Goal: Task Accomplishment & Management: Manage account settings

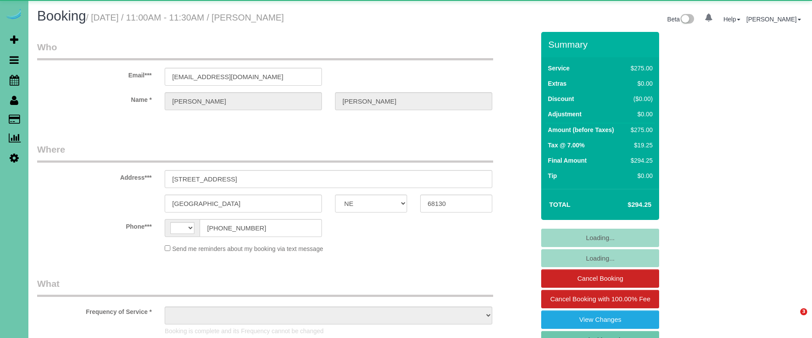
select select "NE"
select select "string:[GEOGRAPHIC_DATA]"
select select "object:872"
select select "NE"
select select "string:[GEOGRAPHIC_DATA]"
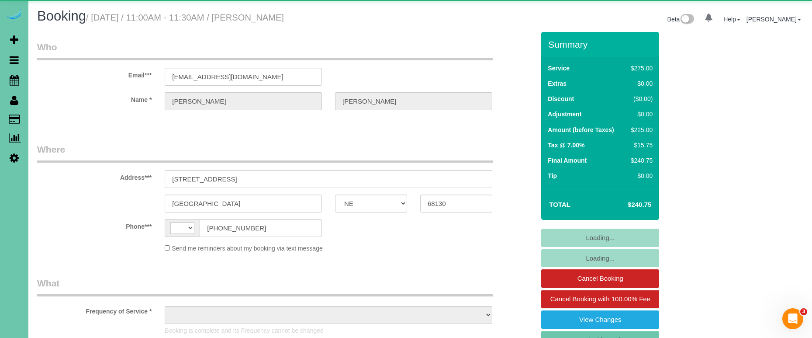
select select "object:387"
select select "string:fspay-1253af20-c903-4cef-aefa-e06734ce6f24"
select select "object:924"
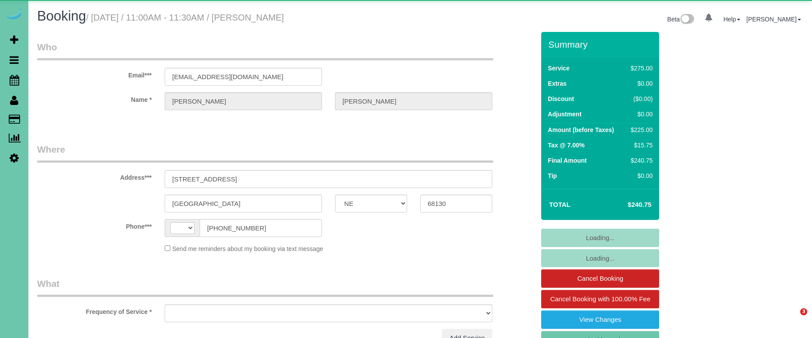
select select "NE"
select select "string:US"
select select "object:378"
select select "string:fspay-1253af20-c903-4cef-aefa-e06734ce6f24"
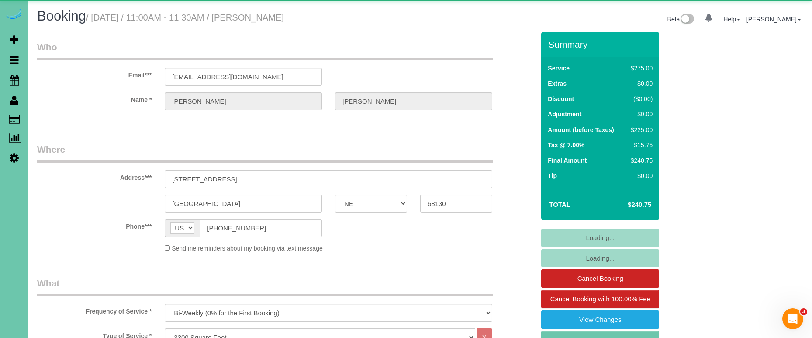
select select "object:908"
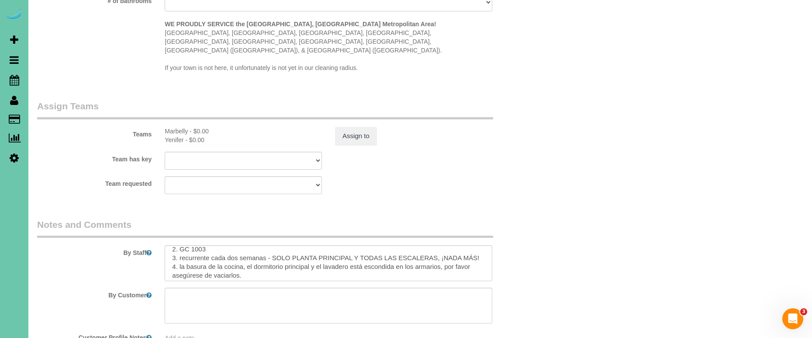
scroll to position [64, 0]
drag, startPoint x: 478, startPoint y: 234, endPoint x: 273, endPoint y: 235, distance: 204.9
click at [273, 245] on textarea at bounding box center [329, 263] width 328 height 36
paste textarea "Piso principal, todas las escaleras (la habitación rosa) y el baño, el pasillo …"
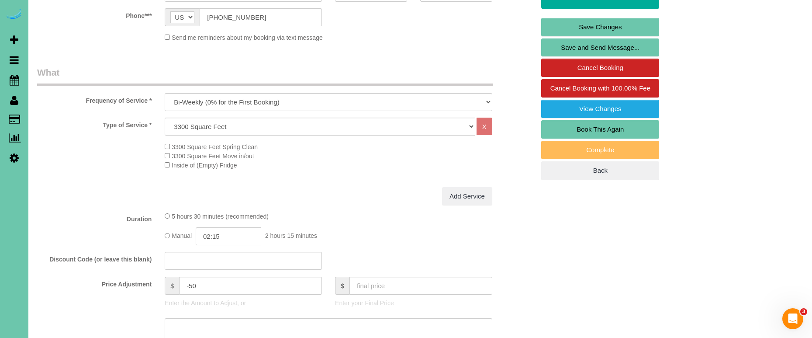
scroll to position [233, 0]
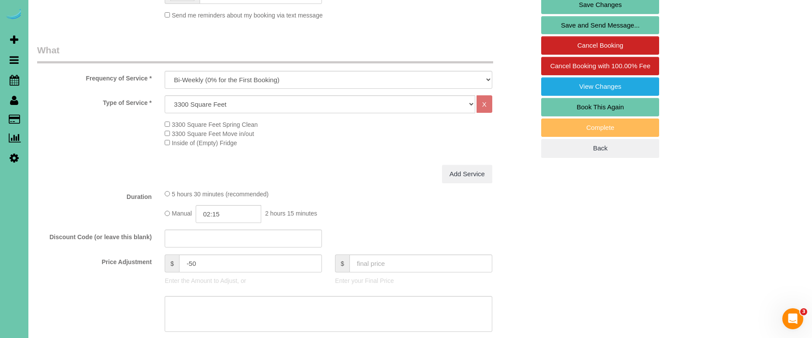
type textarea "1. credit 2. GC 1003 3. biweekly recurring - MAIN FLOOR ONLY & ALL STAIRS NOTHI…"
click at [224, 209] on input "02:15" at bounding box center [229, 214] width 66 height 18
type input "03:00"
click at [227, 261] on li "03:00" at bounding box center [219, 264] width 39 height 11
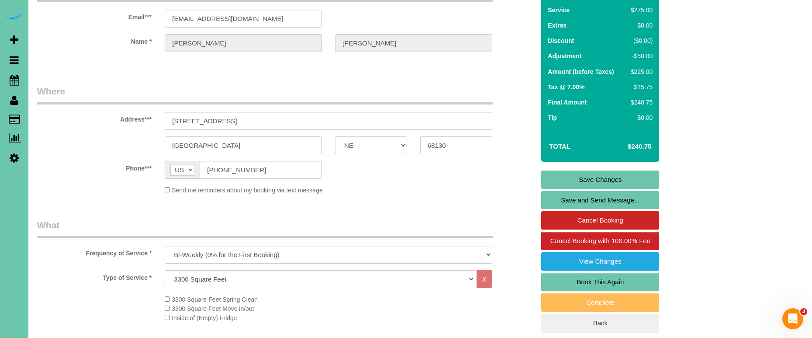
scroll to position [64, 0]
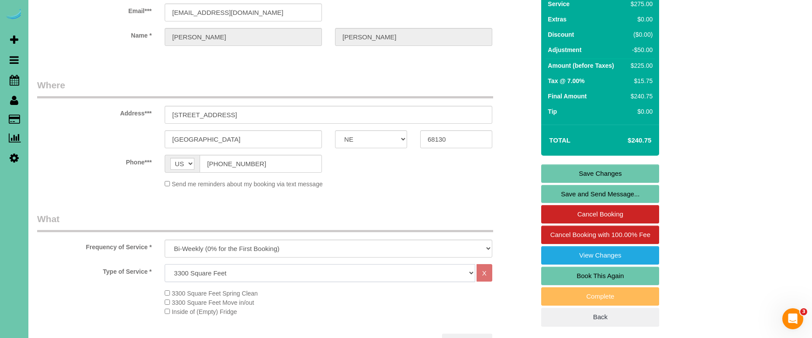
select select "74"
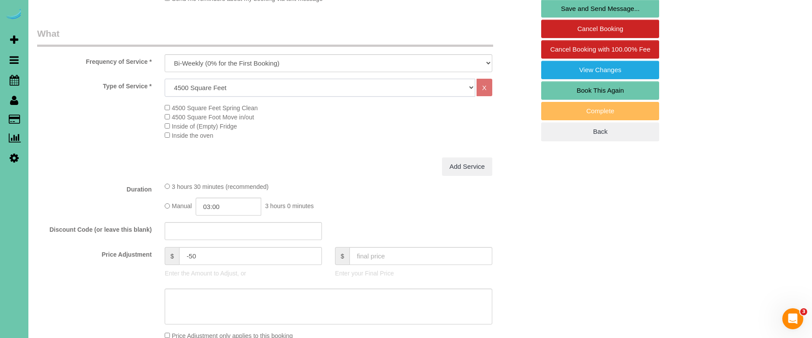
scroll to position [249, 0]
drag, startPoint x: 197, startPoint y: 252, endPoint x: 191, endPoint y: 251, distance: 5.8
click at [189, 251] on input "-50" at bounding box center [250, 256] width 143 height 18
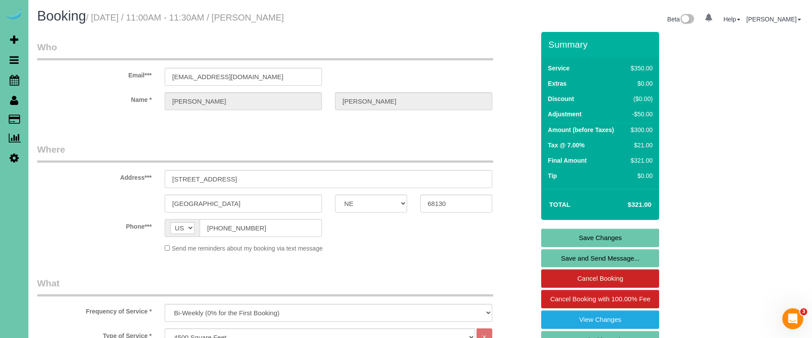
scroll to position [334, 0]
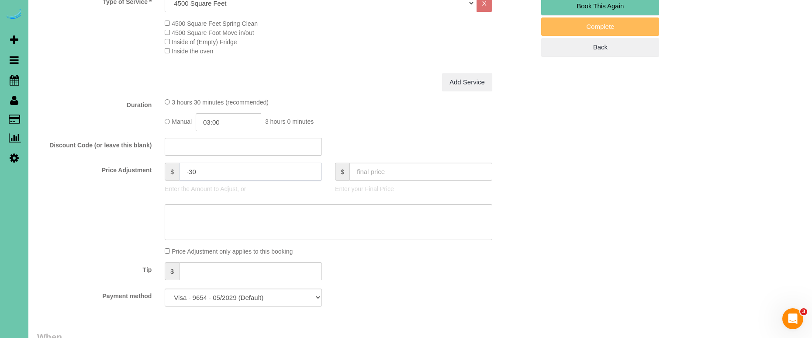
type input "-30"
click at [230, 221] on textarea at bounding box center [329, 222] width 328 height 36
paste textarea "Piso principal, todas las escaleras (la habitación rosa) y el baño, el pasillo …"
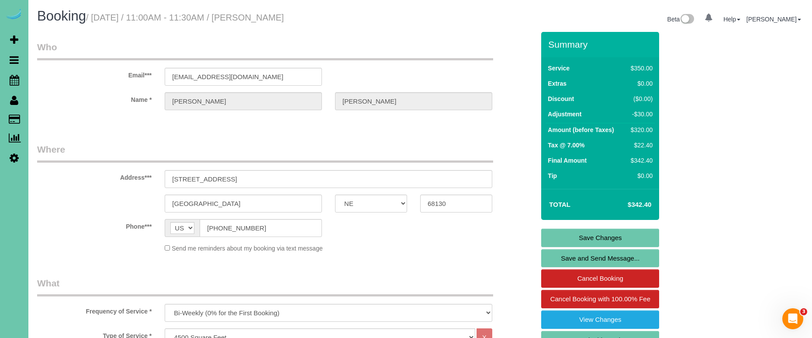
scroll to position [0, 0]
type textarea "Piso principal, todas las escaleras (la habitación rosa) y el baño, el pasillo …"
click at [561, 234] on link "Save Changes" at bounding box center [600, 237] width 118 height 18
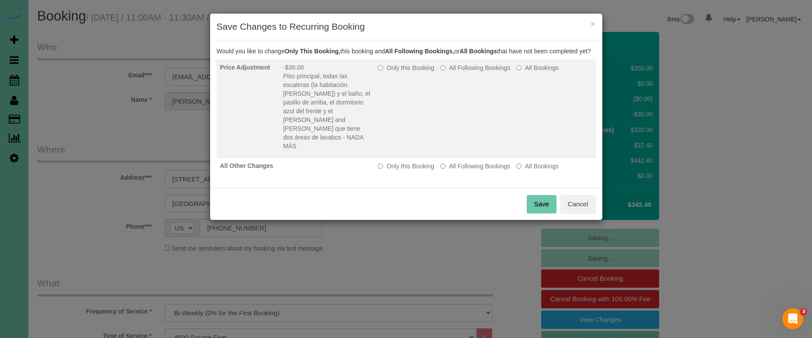
drag, startPoint x: 387, startPoint y: 77, endPoint x: 398, endPoint y: 85, distance: 12.8
click at [387, 72] on label "Only this Booking" at bounding box center [406, 67] width 56 height 9
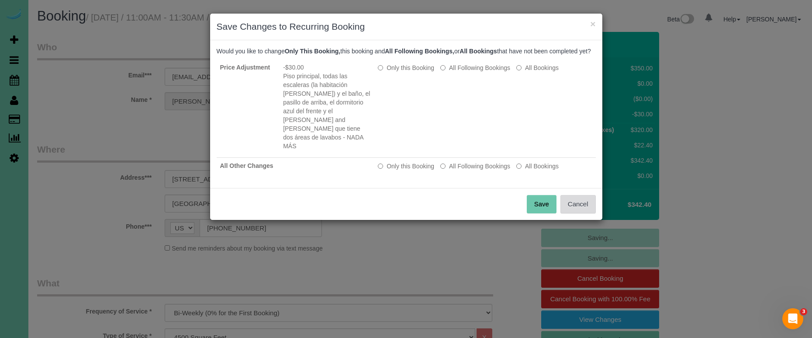
click at [572, 199] on button "Cancel" at bounding box center [577, 204] width 35 height 18
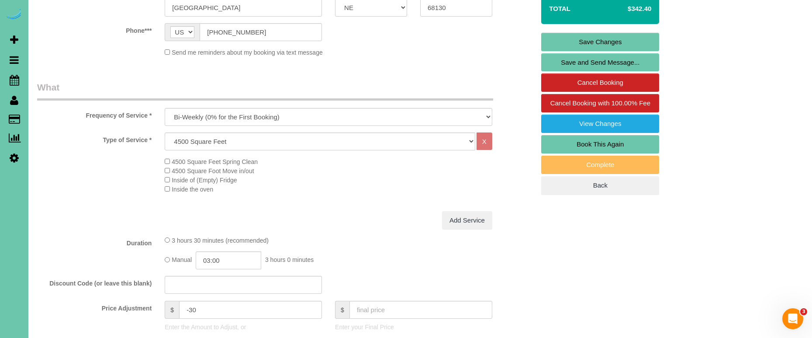
scroll to position [199, 0]
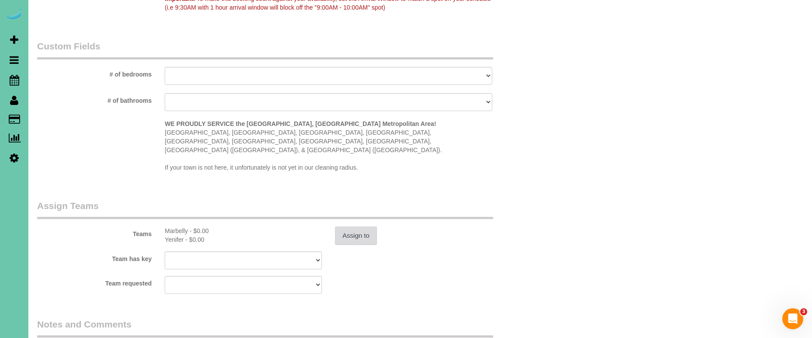
click at [366, 226] on button "Assign to" at bounding box center [356, 235] width 42 height 18
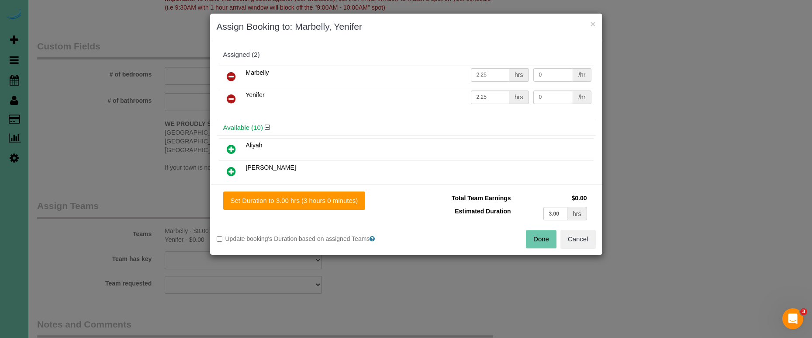
scroll to position [778, 0]
click at [307, 205] on button "Set Duration to 3.00 hrs (3 hours 0 minutes)" at bounding box center [294, 200] width 142 height 18
type input "3.00"
click at [529, 236] on button "Done" at bounding box center [541, 239] width 31 height 18
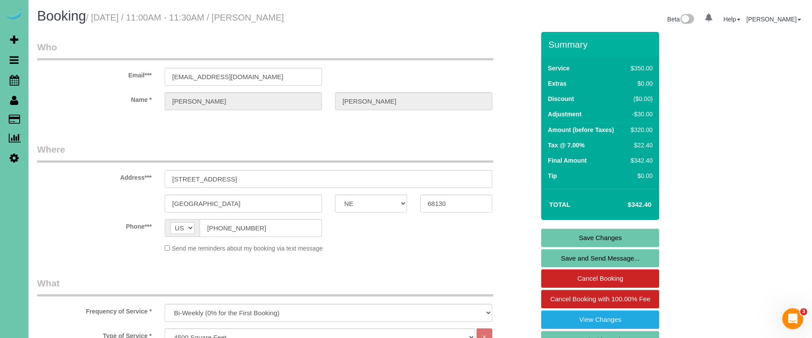
scroll to position [0, 0]
click at [550, 233] on link "Save Changes" at bounding box center [600, 237] width 118 height 18
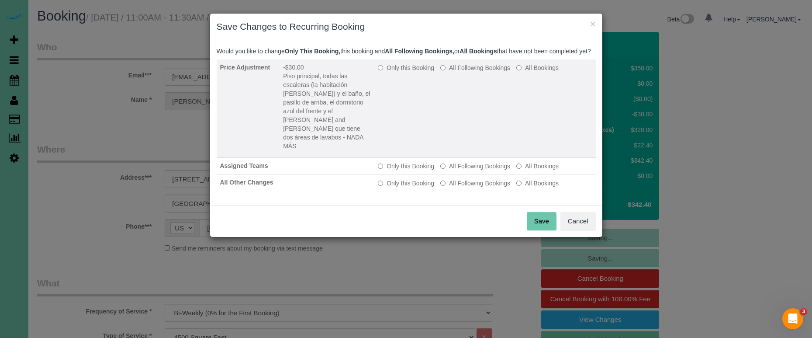
click at [404, 72] on label "Only this Booking" at bounding box center [406, 67] width 56 height 9
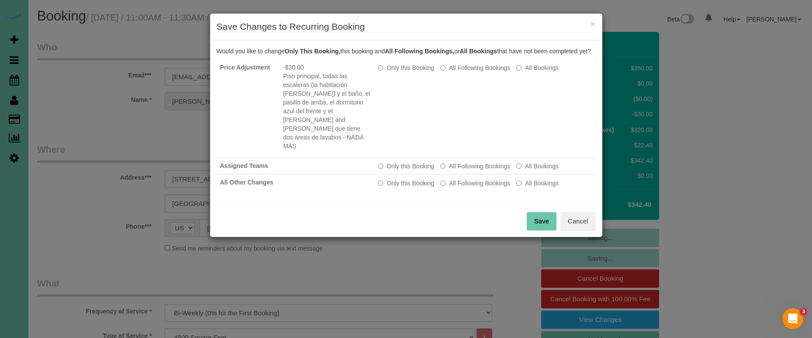
drag, startPoint x: 532, startPoint y: 204, endPoint x: 528, endPoint y: 201, distance: 4.7
click at [532, 212] on button "Save" at bounding box center [542, 221] width 30 height 18
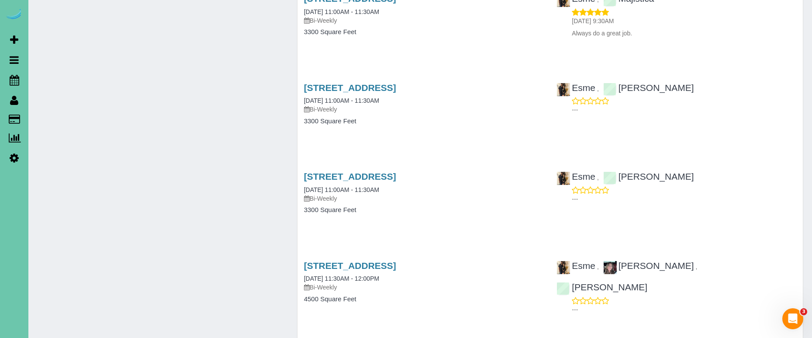
scroll to position [1364, 0]
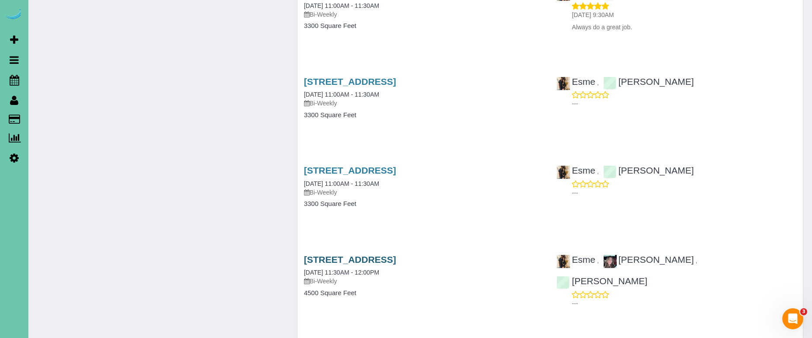
click at [396, 254] on link "1651 S 186th Circle, Omaha, NE 68130" at bounding box center [350, 259] width 92 height 10
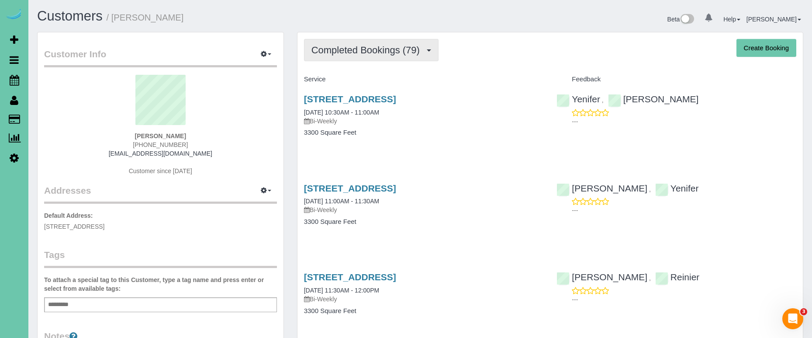
scroll to position [0, 0]
click at [359, 39] on button "Completed Bookings (79)" at bounding box center [371, 50] width 135 height 22
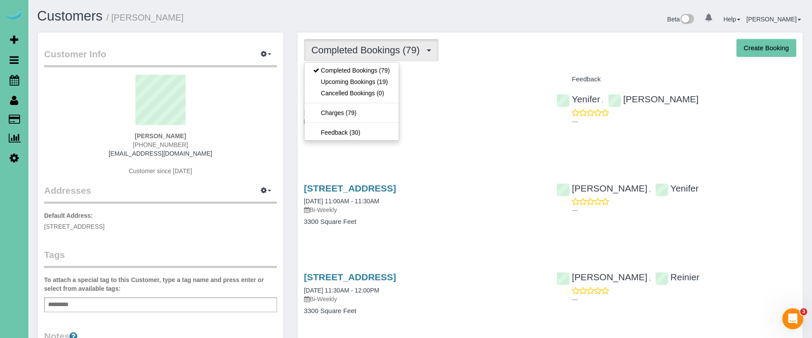
drag, startPoint x: 356, startPoint y: 45, endPoint x: 356, endPoint y: 50, distance: 4.8
click at [356, 45] on span "Completed Bookings (79)" at bounding box center [367, 50] width 113 height 11
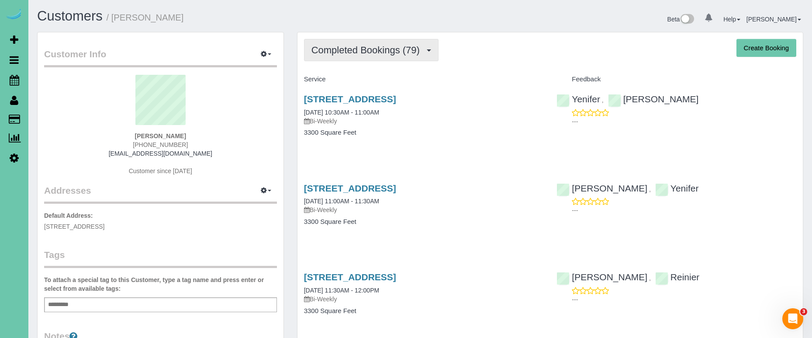
click at [371, 55] on span "Completed Bookings (79)" at bounding box center [367, 50] width 113 height 11
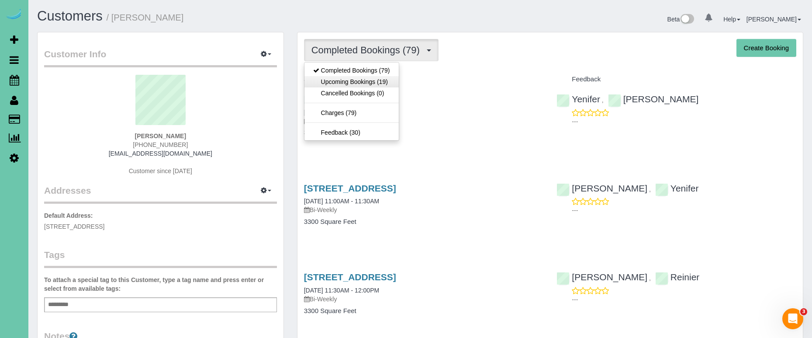
click at [368, 80] on link "Upcoming Bookings (19)" at bounding box center [351, 81] width 94 height 11
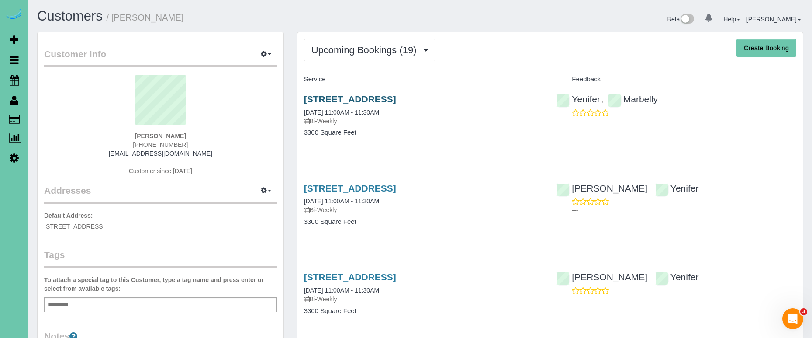
scroll to position [1922, 812]
click at [345, 98] on link "1651 S 186th Circle, Omaha, NE 68130" at bounding box center [350, 99] width 92 height 10
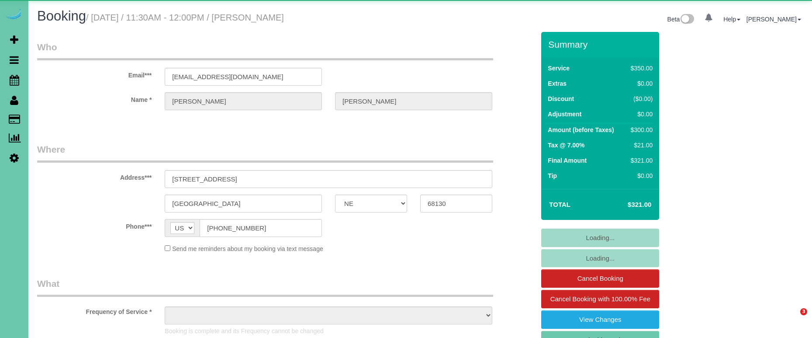
select select "NE"
select select "object:634"
select select "string:fspay-1253af20-c903-4cef-aefa-e06734ce6f24"
select select "object:667"
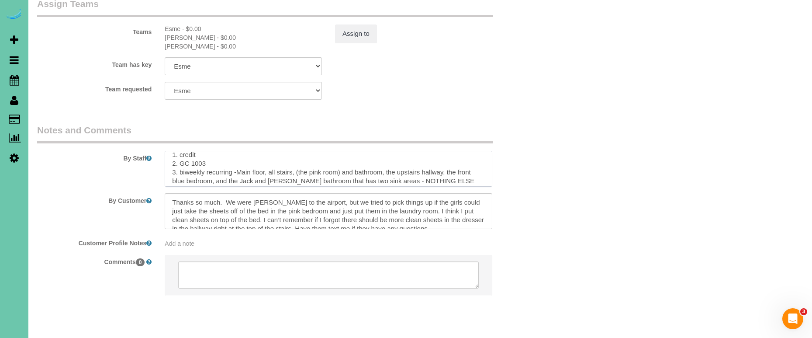
scroll to position [16, 0]
drag, startPoint x: 437, startPoint y: 159, endPoint x: 236, endPoint y: 150, distance: 201.2
click at [236, 151] on textarea at bounding box center [329, 169] width 328 height 36
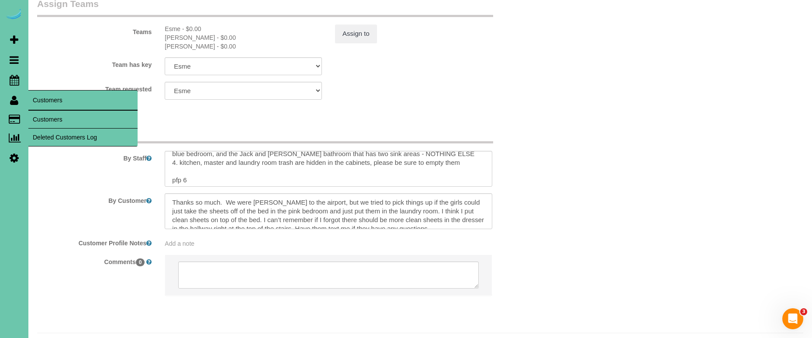
scroll to position [40, 0]
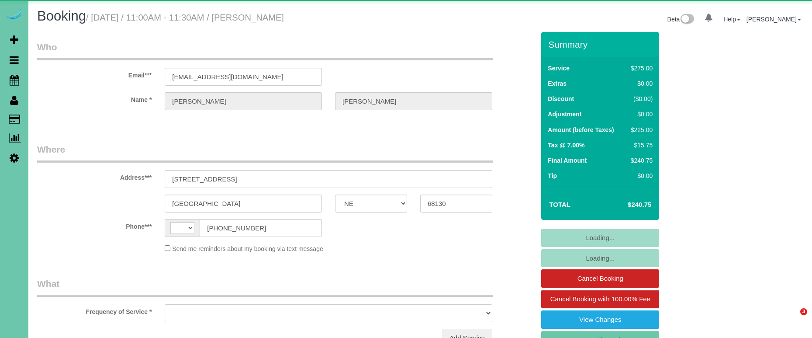
select select "NE"
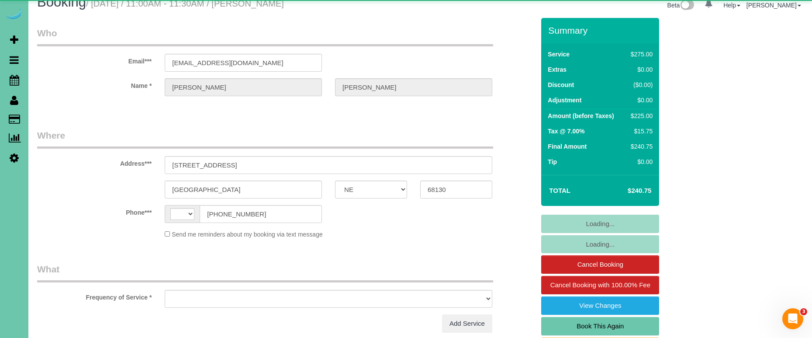
select select "string:US"
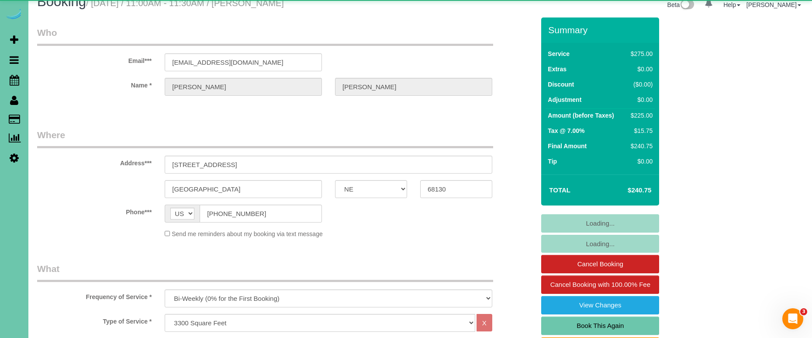
select select "object:655"
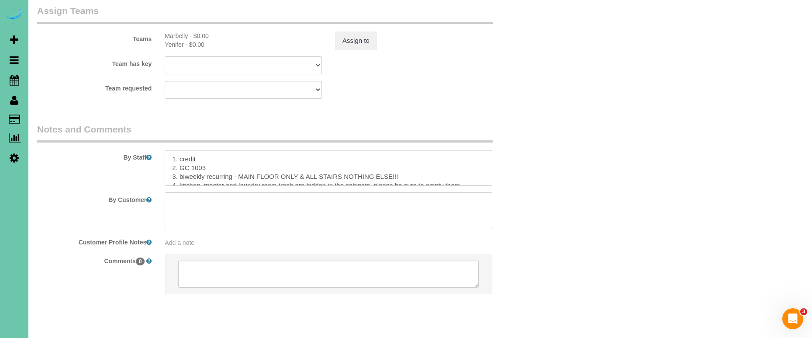
scroll to position [962, 0]
drag, startPoint x: 408, startPoint y: 155, endPoint x: 240, endPoint y: 153, distance: 168.6
click at [241, 153] on textarea at bounding box center [329, 169] width 328 height 36
paste textarea "ain floor, all stairs, (the pink room) and bathroom, the upstairs hallway, the …"
type textarea "1. credit 2. GC 1003 3. biweekly recurring - Main floor, all stairs, (the pink …"
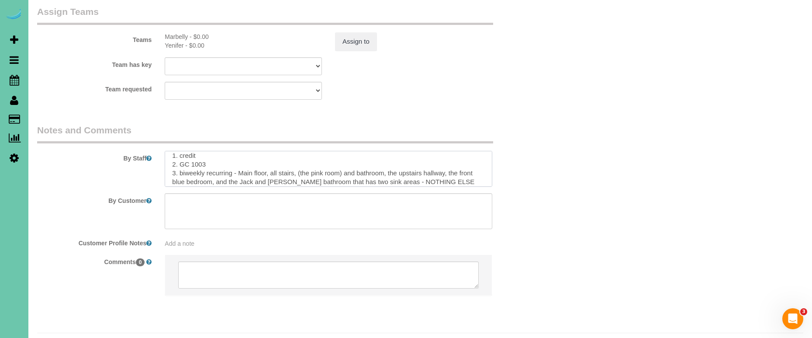
drag, startPoint x: 435, startPoint y: 161, endPoint x: 240, endPoint y: 153, distance: 194.6
click at [240, 153] on textarea at bounding box center [329, 169] width 328 height 36
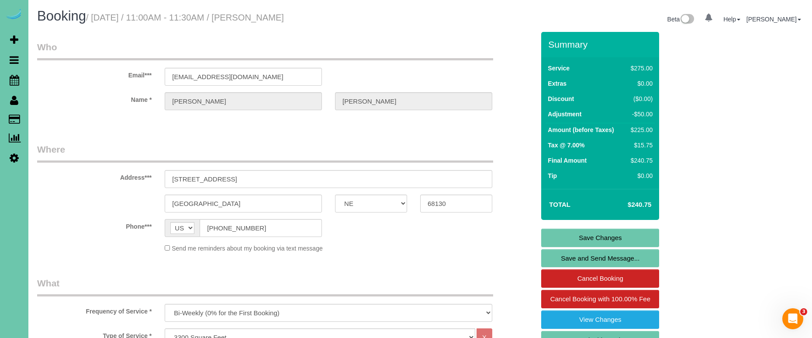
scroll to position [0, 0]
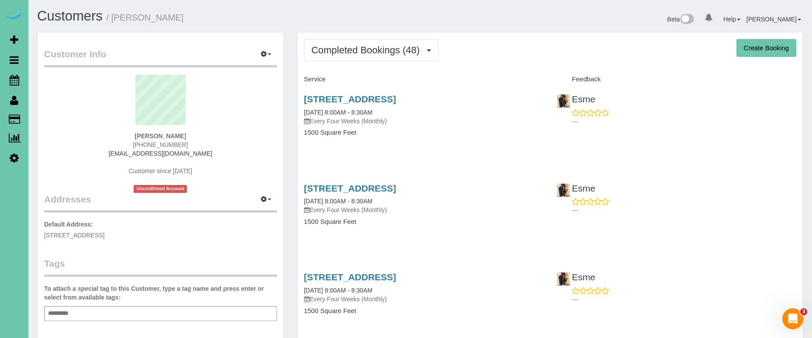
drag, startPoint x: 381, startPoint y: 54, endPoint x: 379, endPoint y: 61, distance: 7.7
click at [381, 54] on span "Completed Bookings (48)" at bounding box center [367, 50] width 113 height 11
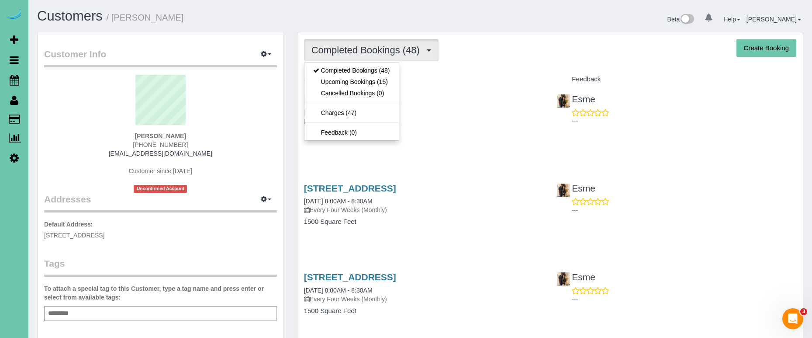
click at [380, 83] on link "Upcoming Bookings (15)" at bounding box center [351, 81] width 94 height 11
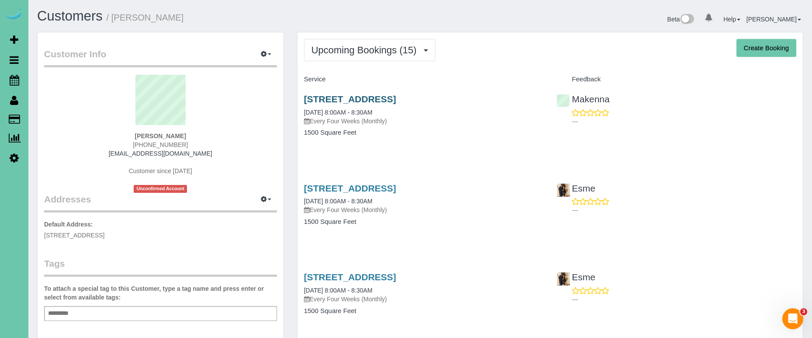
click at [344, 100] on link "3113 N 183rd Street, Elkhorn, NE 68022" at bounding box center [350, 99] width 92 height 10
click at [336, 189] on link "3113 N 183rd Street, Elkhorn, NE 68022" at bounding box center [350, 188] width 92 height 10
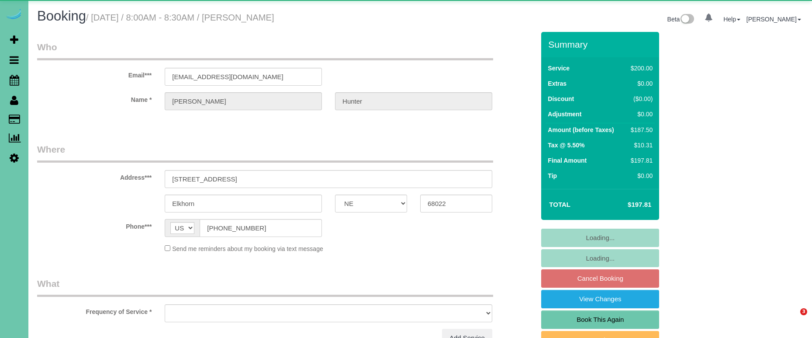
select select "NE"
select select "object:617"
select select "string:fspay-672c64b9-cdb2-4bc5-b2fe-ce0c59a563df"
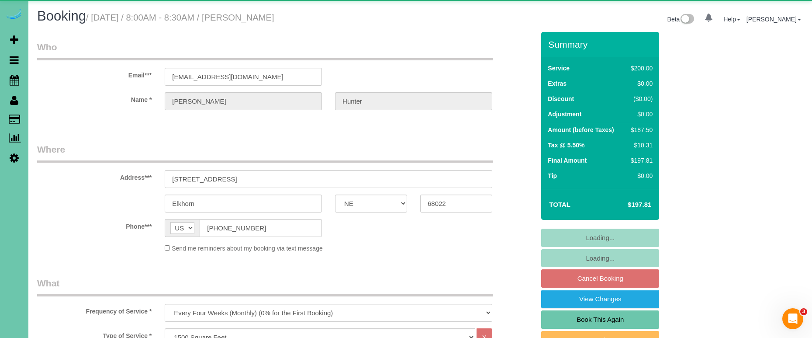
select select "object:833"
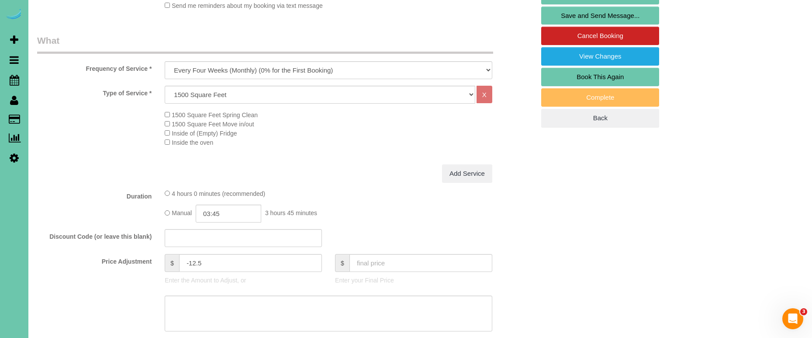
scroll to position [243, 0]
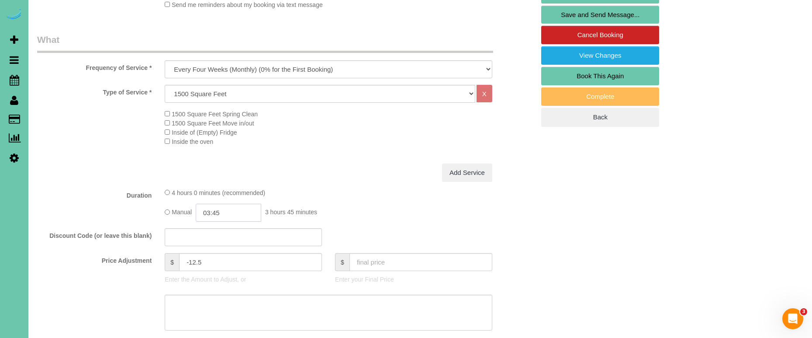
click at [241, 213] on input "03:45" at bounding box center [229, 213] width 66 height 18
type input "03:30"
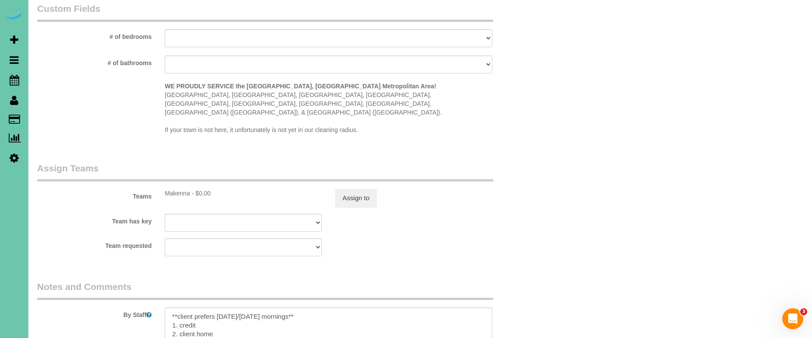
scroll to position [857, 0]
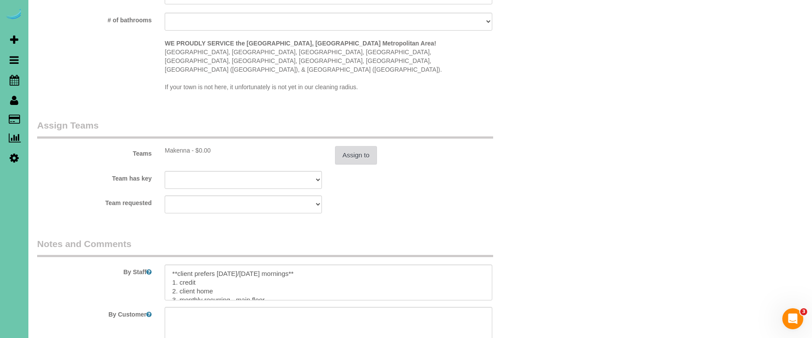
type textarea "new rate - [DATE]"
click at [367, 146] on button "Assign to" at bounding box center [356, 155] width 42 height 18
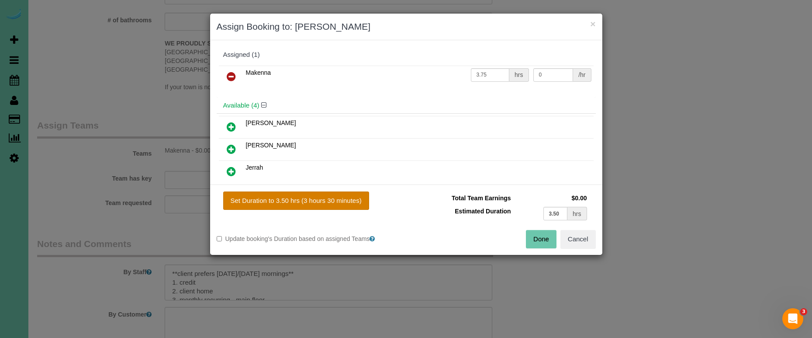
click at [336, 203] on button "Set Duration to 3.50 hrs (3 hours 30 minutes)" at bounding box center [296, 200] width 146 height 18
type input "3.50"
drag, startPoint x: 540, startPoint y: 238, endPoint x: 533, endPoint y: 238, distance: 7.4
click at [540, 238] on button "Done" at bounding box center [541, 239] width 31 height 18
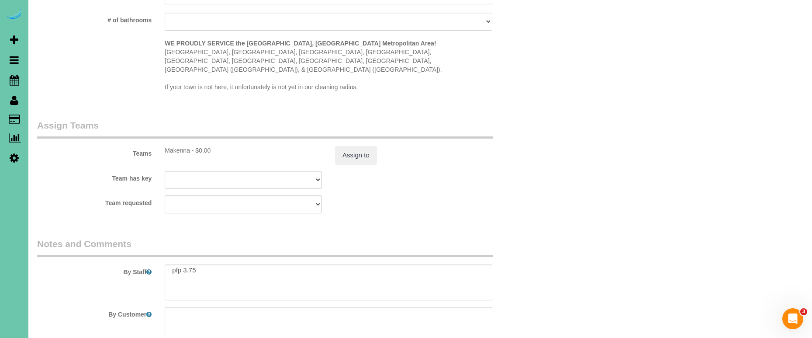
scroll to position [74, 0]
click at [193, 264] on textarea at bounding box center [329, 282] width 328 height 36
drag, startPoint x: 192, startPoint y: 270, endPoint x: 197, endPoint y: 270, distance: 5.3
click at [193, 270] on textarea at bounding box center [329, 282] width 328 height 36
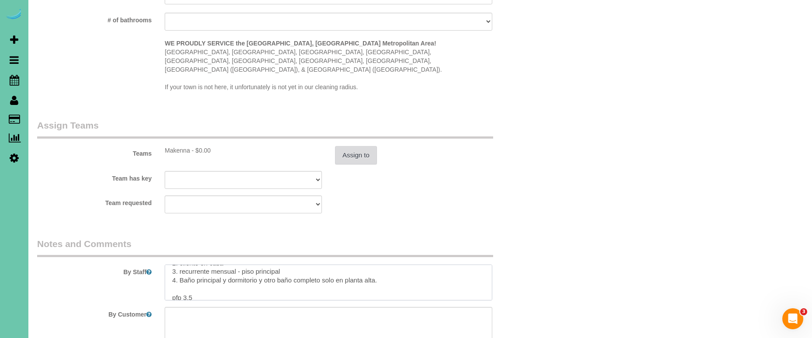
type textarea "**client prefers [DATE]/[DATE] mornings** 1. credit 2. client home 3. monthly r…"
click at [364, 146] on button "Assign to" at bounding box center [356, 155] width 42 height 18
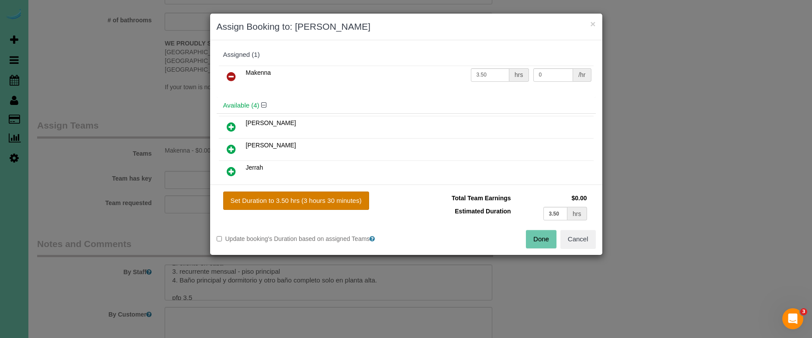
click at [334, 198] on button "Set Duration to 3.50 hrs (3 hours 30 minutes)" at bounding box center [296, 200] width 146 height 18
click at [528, 241] on button "Done" at bounding box center [541, 239] width 31 height 18
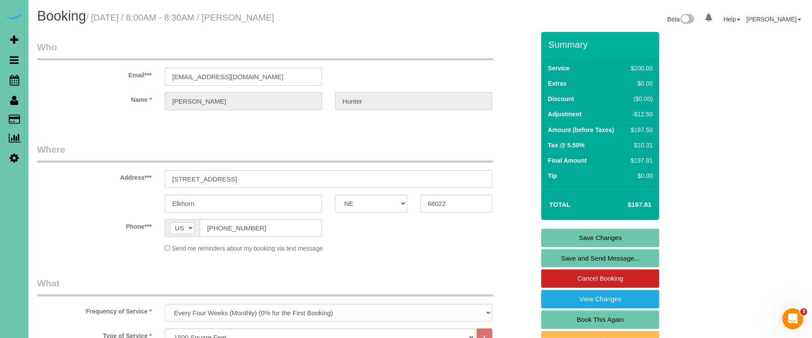
scroll to position [0, 0]
click at [591, 236] on link "Save Changes" at bounding box center [600, 237] width 118 height 18
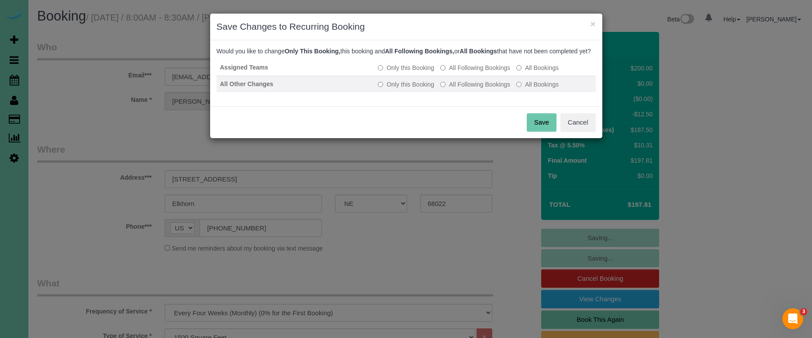
drag, startPoint x: 472, startPoint y: 92, endPoint x: 488, endPoint y: 95, distance: 16.5
click at [472, 89] on label "All Following Bookings" at bounding box center [475, 84] width 70 height 9
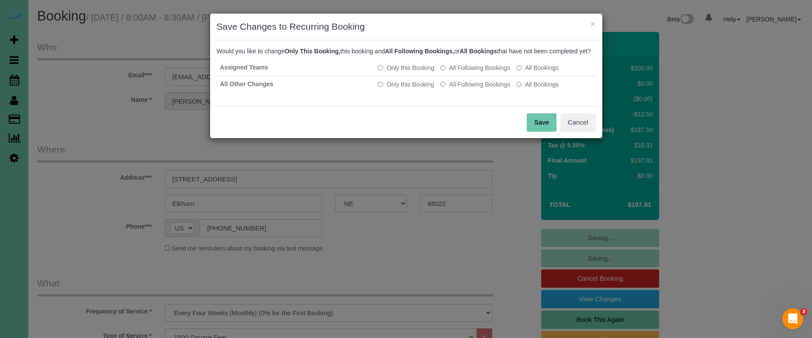
click at [531, 128] on button "Save" at bounding box center [542, 122] width 30 height 18
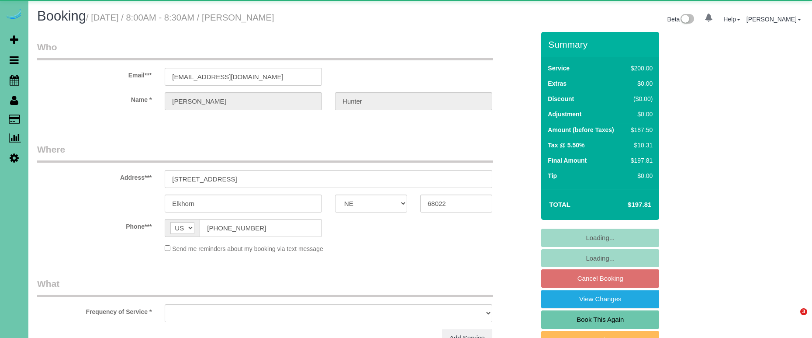
select select "NE"
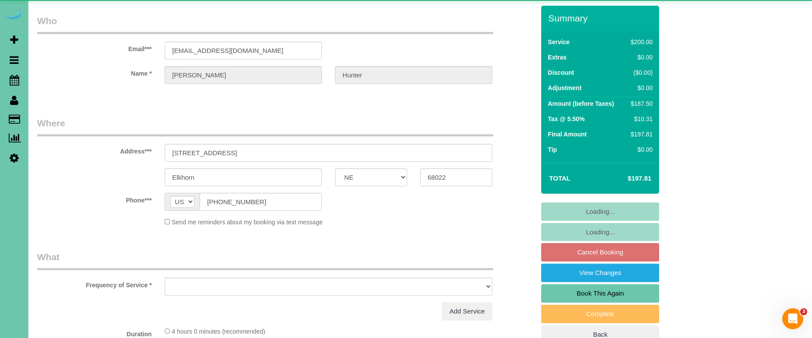
select select "object:617"
select select "string:fspay-672c64b9-cdb2-4bc5-b2fe-ce0c59a563df"
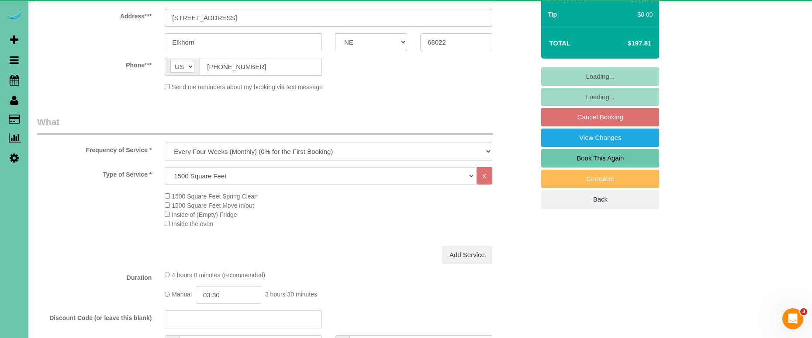
select select "object:833"
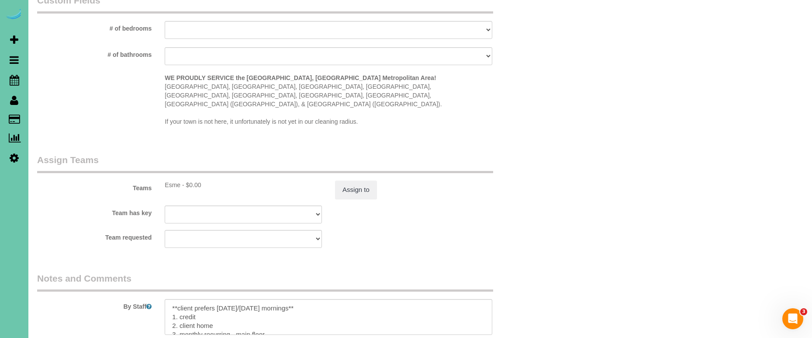
scroll to position [825, 0]
click at [349, 178] on button "Assign to" at bounding box center [356, 187] width 42 height 18
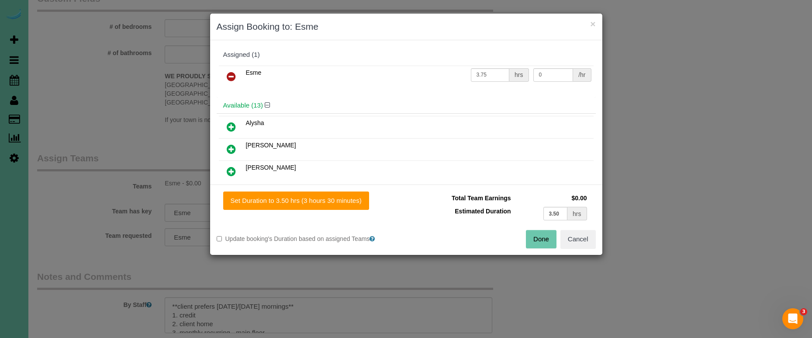
drag, startPoint x: 342, startPoint y: 200, endPoint x: 378, endPoint y: 205, distance: 36.6
click at [342, 200] on button "Set Duration to 3.50 hrs (3 hours 30 minutes)" at bounding box center [296, 200] width 146 height 18
type input "3.50"
drag, startPoint x: 544, startPoint y: 241, endPoint x: 535, endPoint y: 239, distance: 9.3
click at [544, 241] on button "Done" at bounding box center [541, 239] width 31 height 18
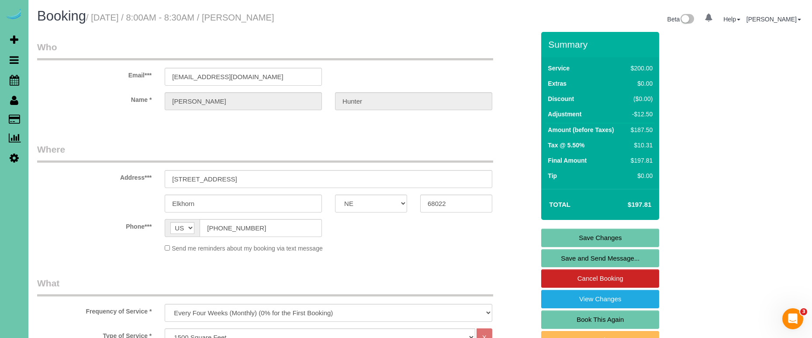
scroll to position [0, 0]
click at [572, 237] on link "Save Changes" at bounding box center [600, 237] width 118 height 18
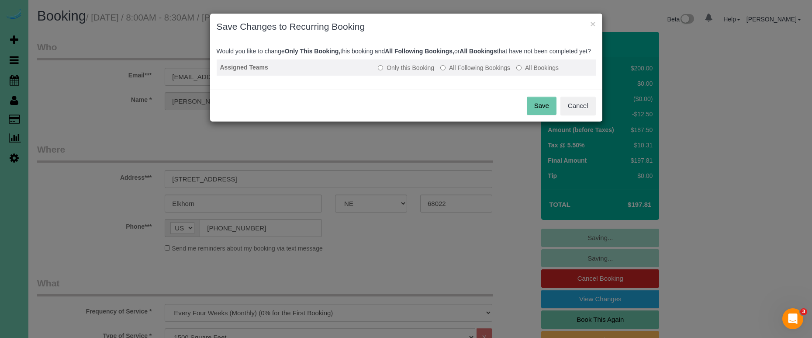
click at [470, 72] on label "All Following Bookings" at bounding box center [475, 67] width 70 height 9
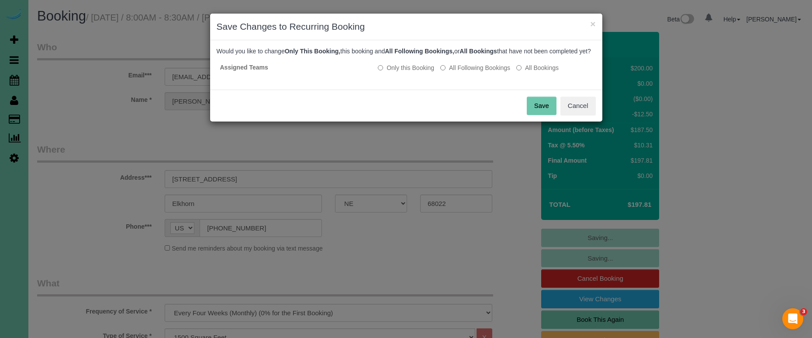
click at [541, 115] on button "Save" at bounding box center [542, 106] width 30 height 18
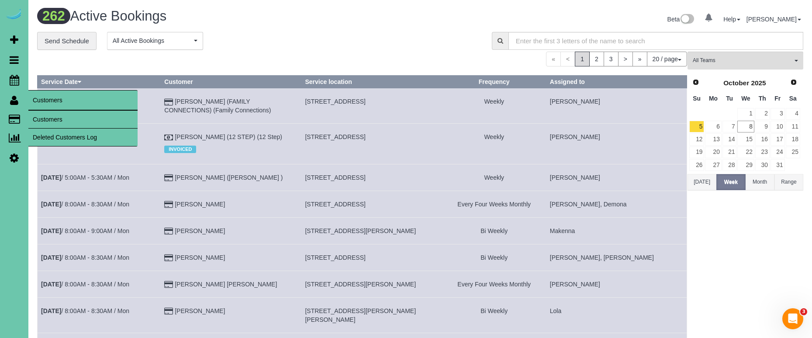
click at [61, 121] on link "Customers" at bounding box center [82, 119] width 109 height 17
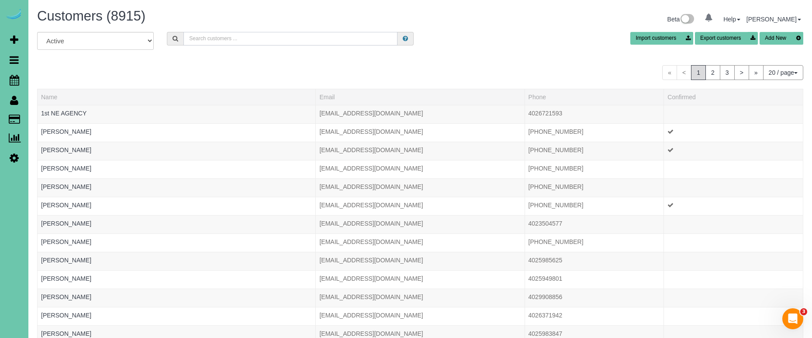
click at [268, 44] on input "text" at bounding box center [290, 39] width 214 height 14
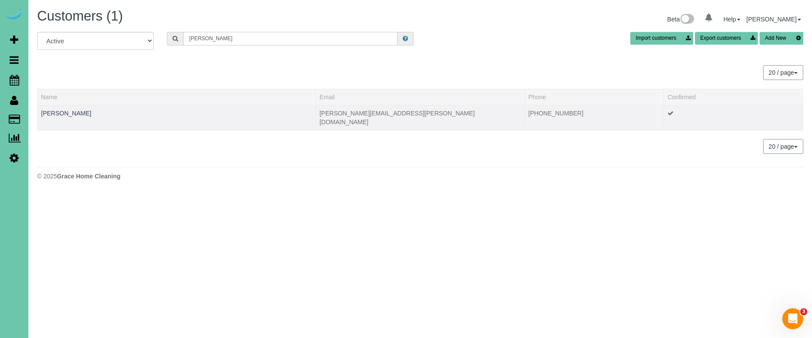
type input "[PERSON_NAME]"
drag, startPoint x: 76, startPoint y: 107, endPoint x: 73, endPoint y: 111, distance: 5.6
click at [76, 107] on td "[PERSON_NAME]" at bounding box center [177, 117] width 278 height 25
click at [73, 112] on link "Craig Ingrisano" at bounding box center [66, 113] width 50 height 7
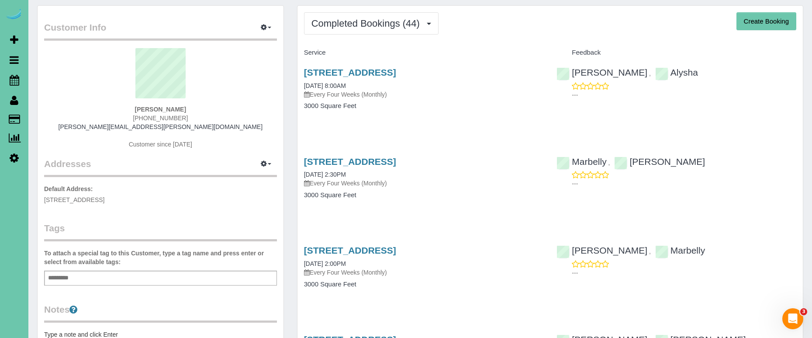
scroll to position [28, 0]
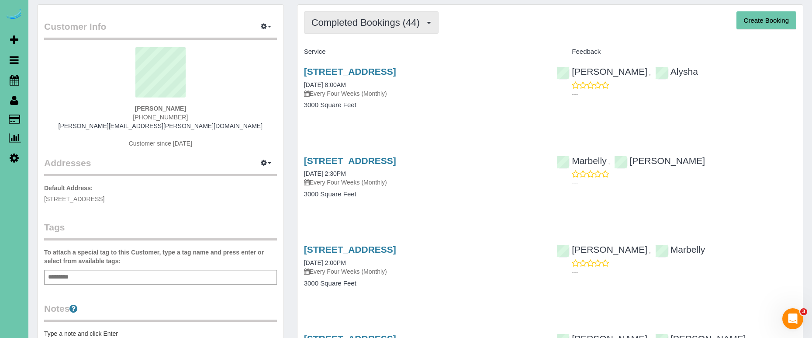
click at [354, 26] on span "Completed Bookings (44)" at bounding box center [367, 22] width 113 height 11
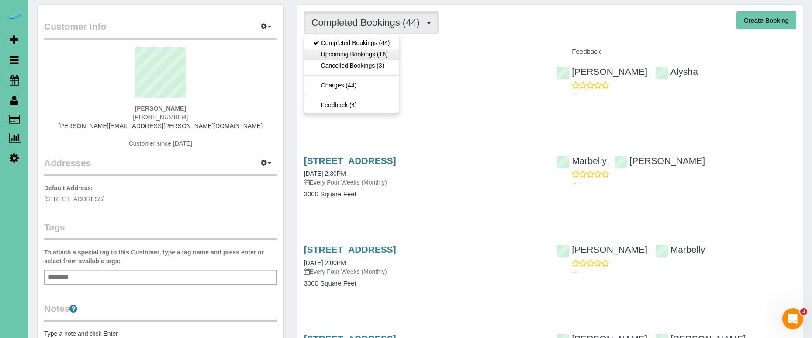
click at [341, 54] on link "Upcoming Bookings (16)" at bounding box center [351, 53] width 94 height 11
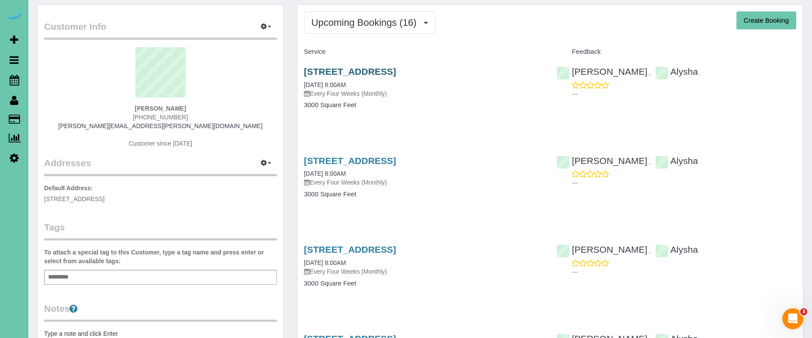
click at [320, 70] on link "17126 Colony Drive, Omaha, NE 68136" at bounding box center [350, 71] width 92 height 10
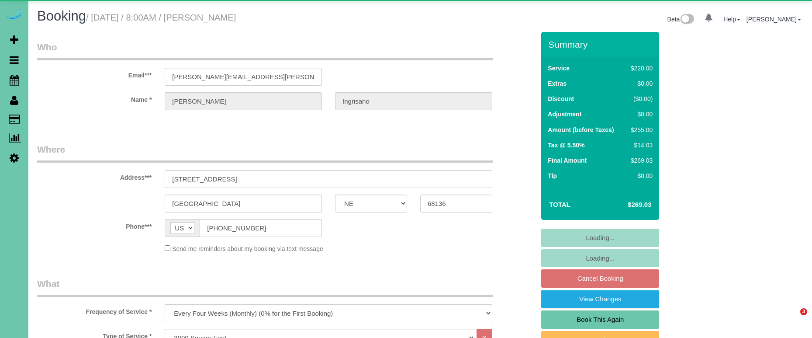
select select "NE"
select select "object:853"
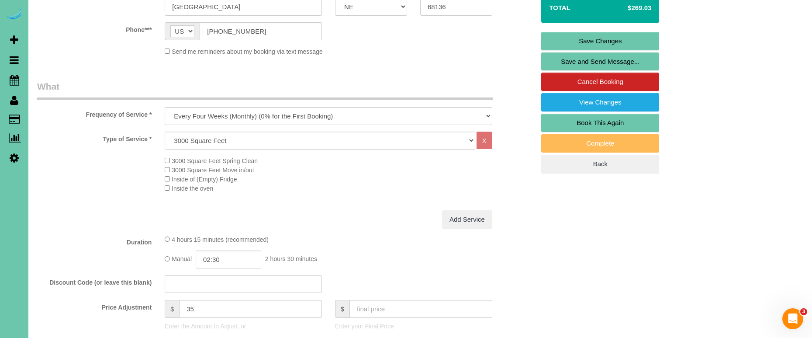
scroll to position [205, 0]
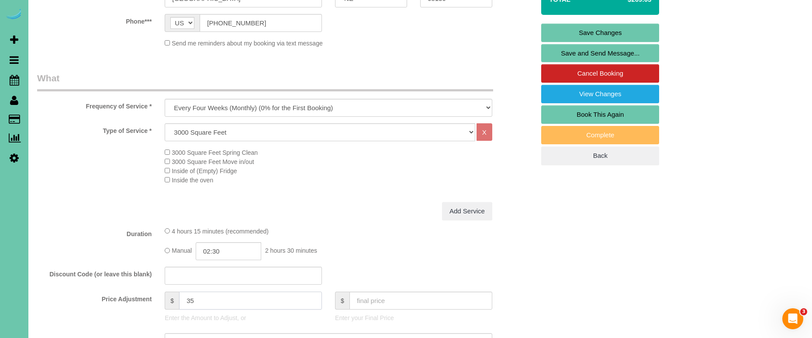
drag, startPoint x: 190, startPoint y: 297, endPoint x: 167, endPoint y: 291, distance: 23.6
click at [167, 291] on div "$ 35" at bounding box center [243, 300] width 157 height 18
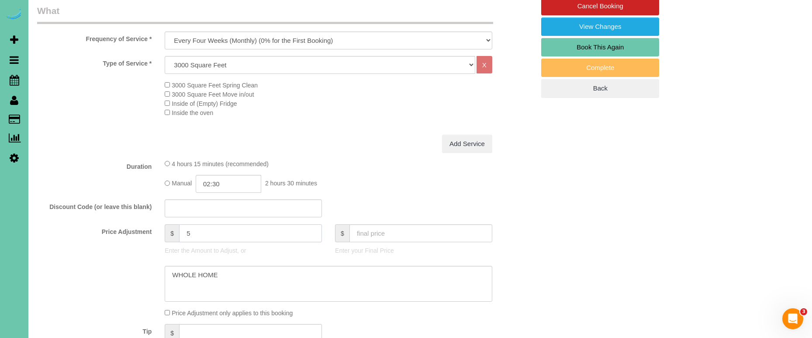
scroll to position [279, 0]
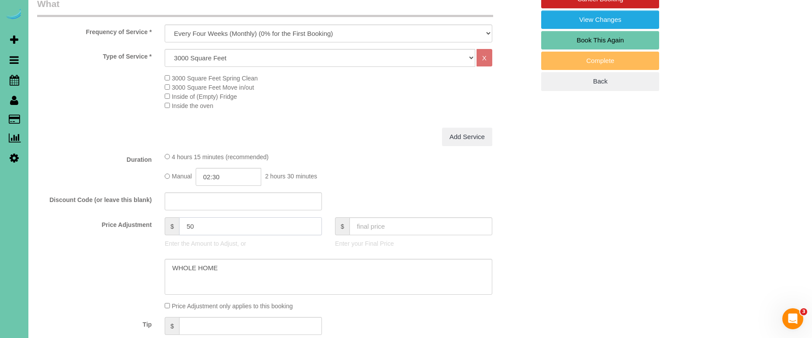
type input "50"
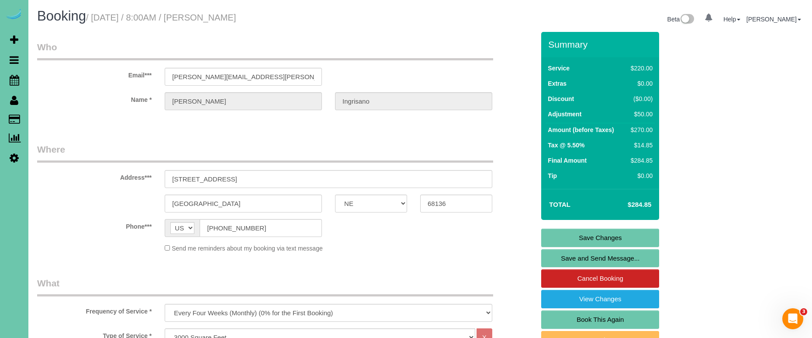
scroll to position [0, 0]
drag, startPoint x: 256, startPoint y: 78, endPoint x: 157, endPoint y: 76, distance: 99.6
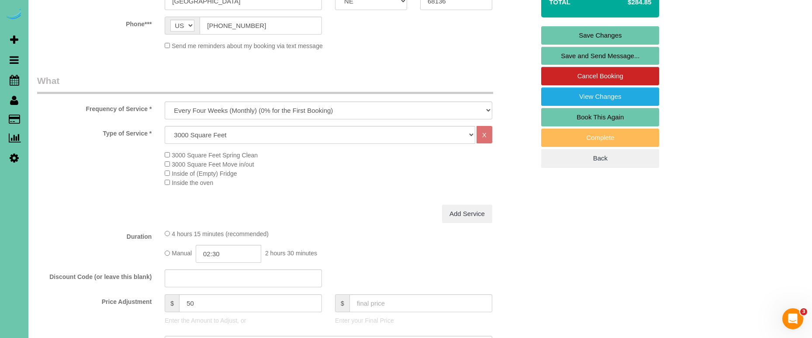
scroll to position [267, 0]
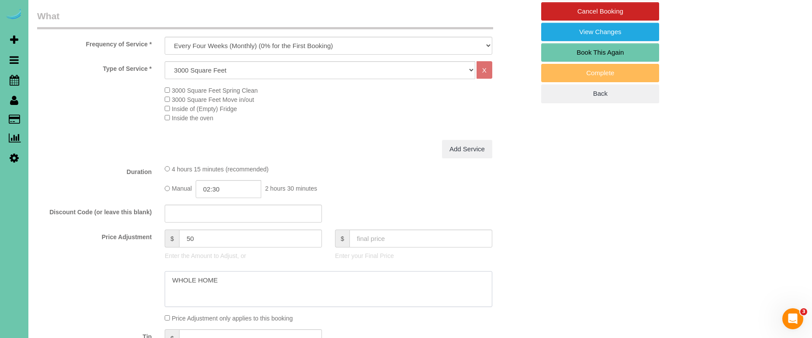
drag, startPoint x: 242, startPoint y: 277, endPoint x: 119, endPoint y: 261, distance: 123.3
click at [120, 262] on sui-booking-price-adjustment "Price Adjustment $ 50 Enter the Amount to Adjust, or $ Enter your Final Price P…" at bounding box center [286, 275] width 498 height 93
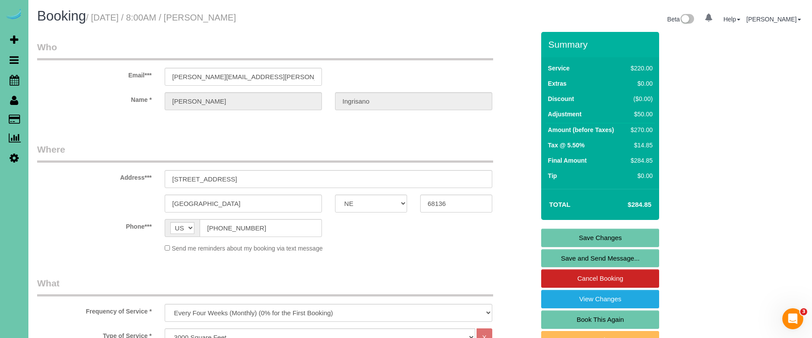
scroll to position [0, 0]
type textarea "new rate - [DATE]"
click at [557, 231] on link "Save Changes" at bounding box center [600, 237] width 118 height 18
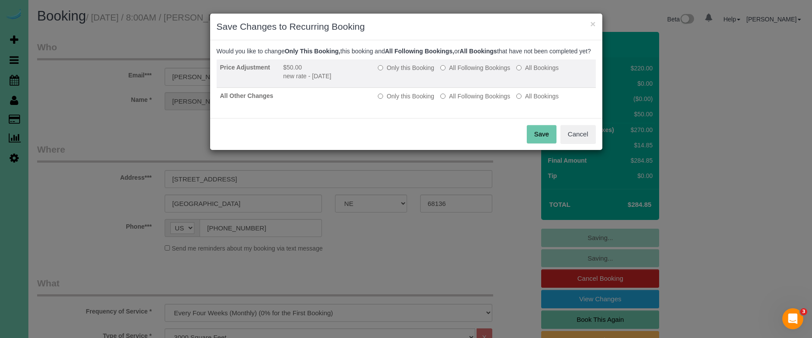
click at [474, 72] on label "All Following Bookings" at bounding box center [475, 67] width 70 height 9
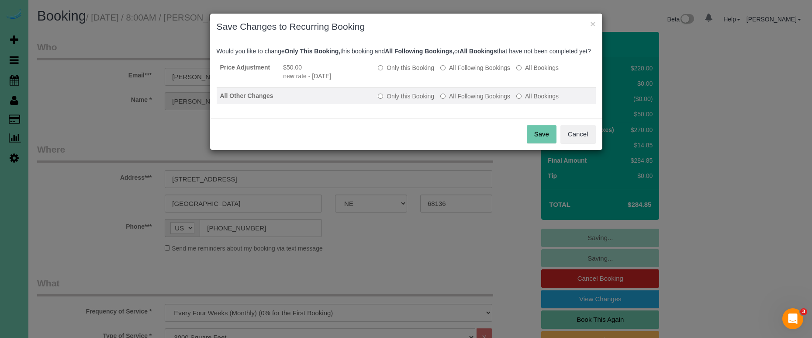
click at [474, 100] on label "All Following Bookings" at bounding box center [475, 96] width 70 height 9
click at [540, 136] on button "Save" at bounding box center [542, 134] width 30 height 18
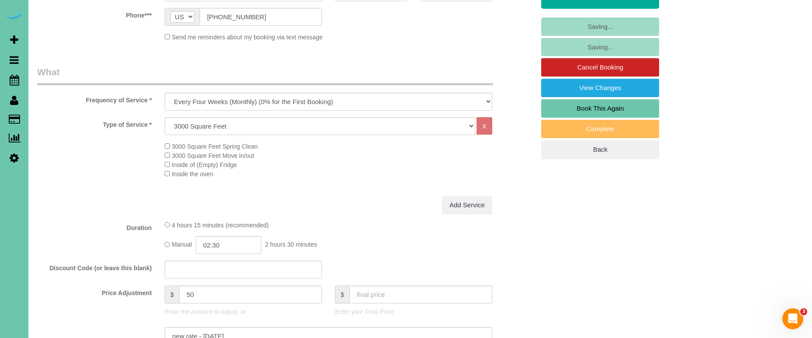
scroll to position [293, 0]
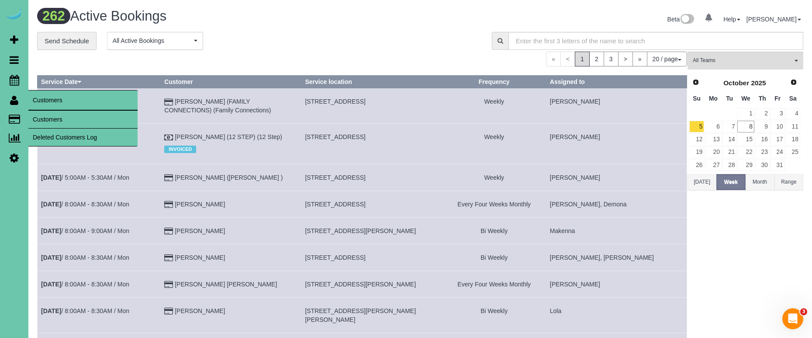
drag, startPoint x: 61, startPoint y: 117, endPoint x: 48, endPoint y: 117, distance: 13.5
click at [61, 117] on link "Customers" at bounding box center [82, 119] width 109 height 17
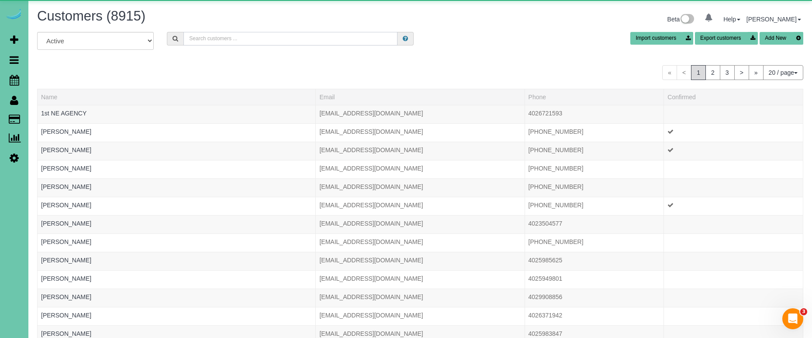
click at [242, 42] on input "text" at bounding box center [290, 39] width 214 height 14
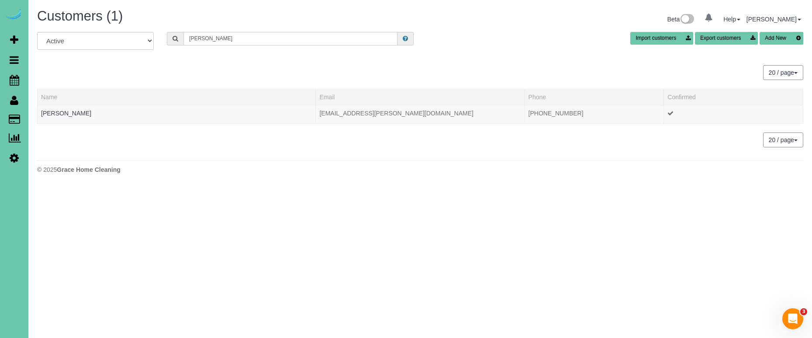
scroll to position [0, 0]
type input "Mitzi j"
click at [57, 113] on link "Mitzi Jahn" at bounding box center [66, 113] width 50 height 7
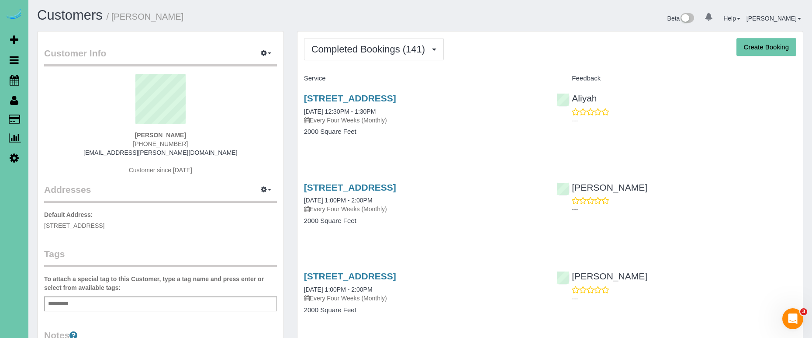
drag, startPoint x: 378, startPoint y: 56, endPoint x: 373, endPoint y: 73, distance: 17.7
click at [378, 56] on button "Completed Bookings (141)" at bounding box center [374, 49] width 140 height 22
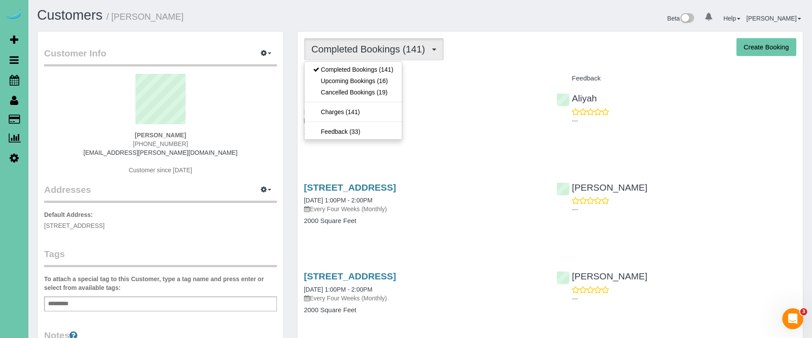
click at [371, 81] on link "Upcoming Bookings (16)" at bounding box center [353, 80] width 98 height 11
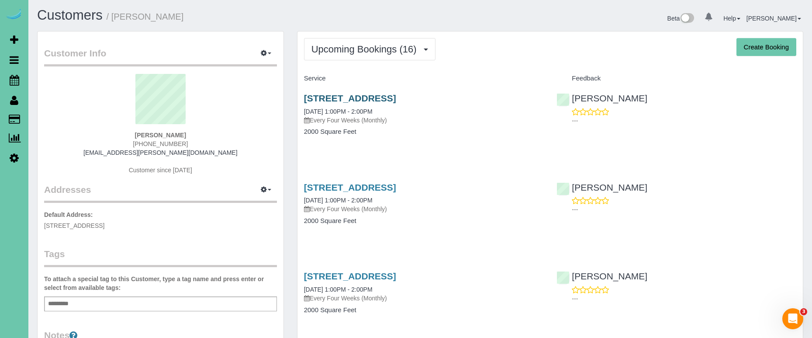
click at [352, 96] on link "506 Gruenther St, Papillion, NE 68064" at bounding box center [350, 98] width 92 height 10
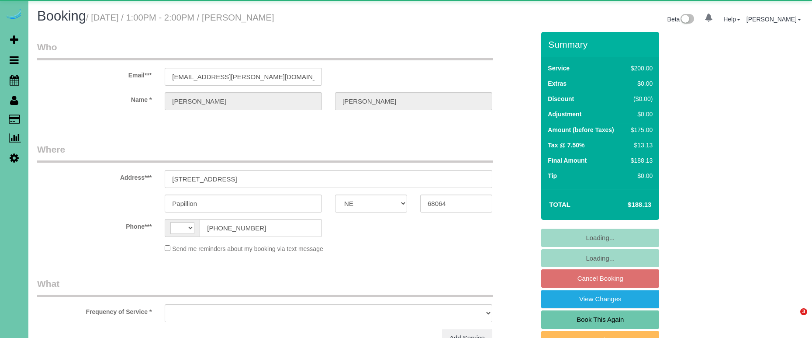
select select "NE"
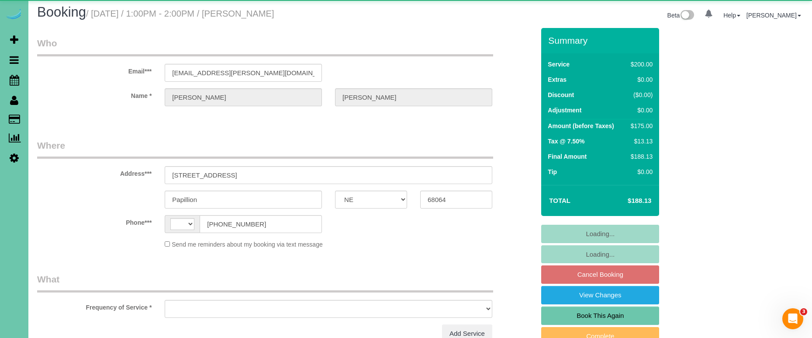
select select "string:[GEOGRAPHIC_DATA]"
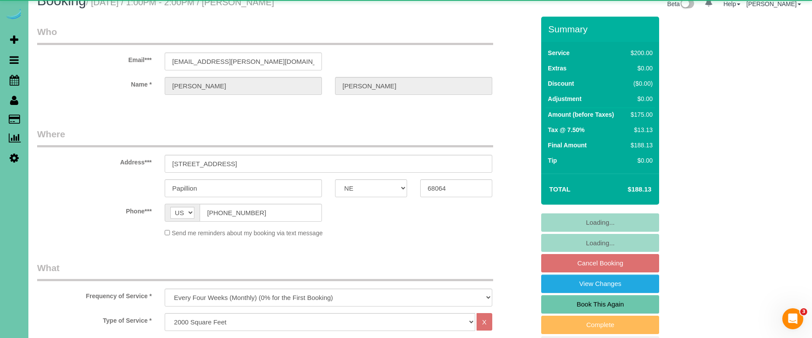
select select "object:833"
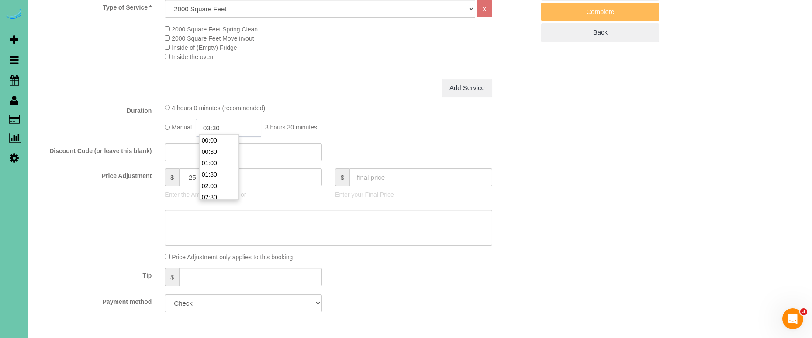
scroll to position [326, 0]
click at [223, 124] on input "03:30" at bounding box center [229, 130] width 66 height 18
type input "03:15"
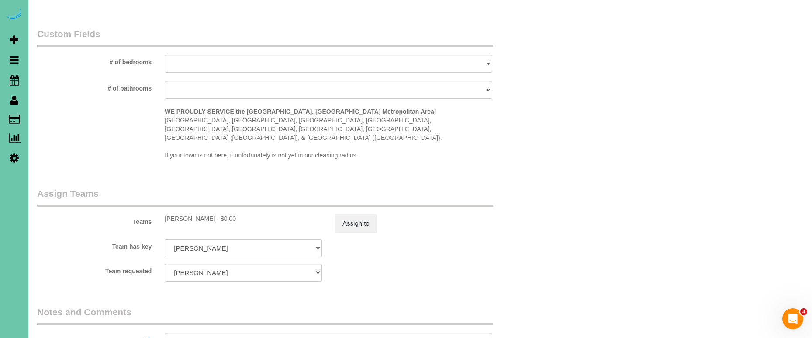
scroll to position [790, 0]
type textarea "new rate - 10/22/25"
click at [353, 213] on button "Assign to" at bounding box center [356, 222] width 42 height 18
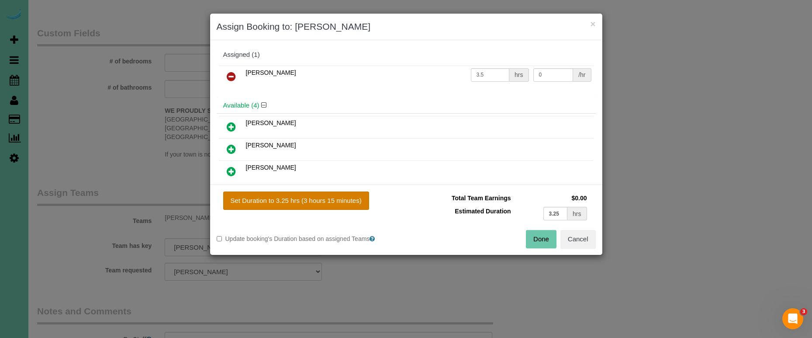
click at [360, 194] on button "Set Duration to 3.25 hrs (3 hours 15 minutes)" at bounding box center [296, 200] width 146 height 18
type input "3.25"
click at [548, 242] on button "Done" at bounding box center [541, 239] width 31 height 18
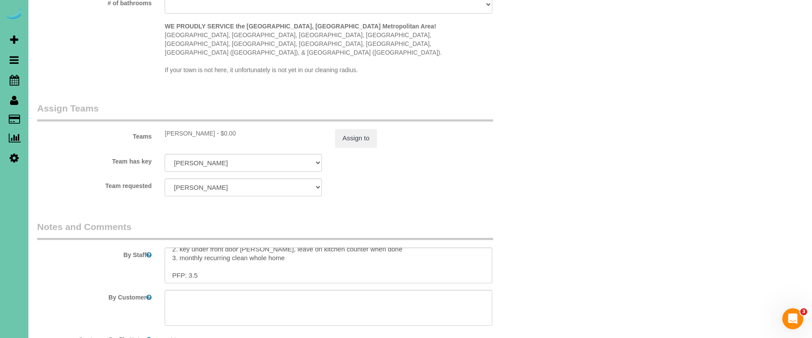
scroll to position [15, 0]
drag, startPoint x: 196, startPoint y: 253, endPoint x: 214, endPoint y: 251, distance: 18.4
click at [196, 253] on textarea at bounding box center [329, 265] width 328 height 36
type textarea "1. Check 2. key under front door mat, leave on kitchen counter when done 3. mon…"
click at [368, 129] on button "Assign to" at bounding box center [356, 138] width 42 height 18
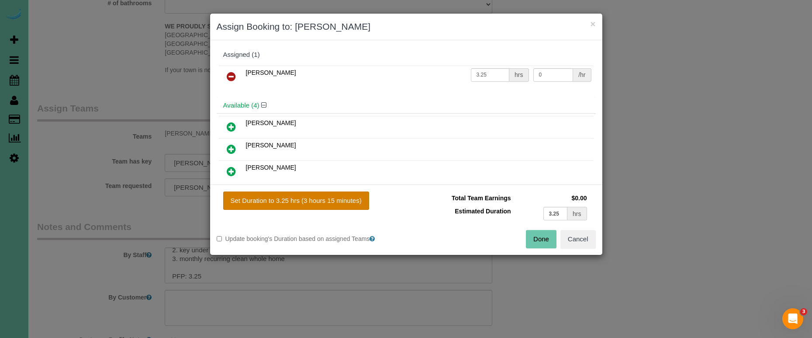
click at [348, 206] on button "Set Duration to 3.25 hrs (3 hours 15 minutes)" at bounding box center [296, 200] width 146 height 18
drag, startPoint x: 529, startPoint y: 236, endPoint x: 508, endPoint y: 214, distance: 30.6
click at [529, 236] on button "Done" at bounding box center [541, 239] width 31 height 18
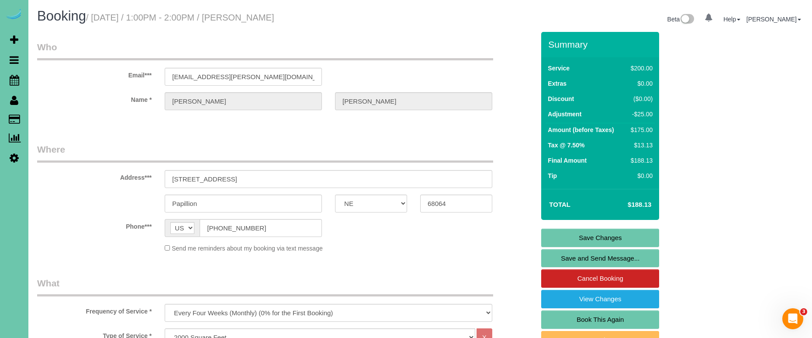
scroll to position [0, 0]
click at [563, 244] on link "Save Changes" at bounding box center [600, 237] width 118 height 18
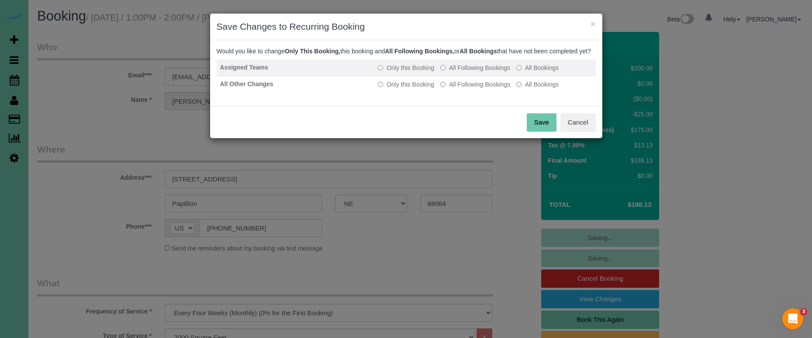
click at [452, 72] on label "All Following Bookings" at bounding box center [475, 67] width 70 height 9
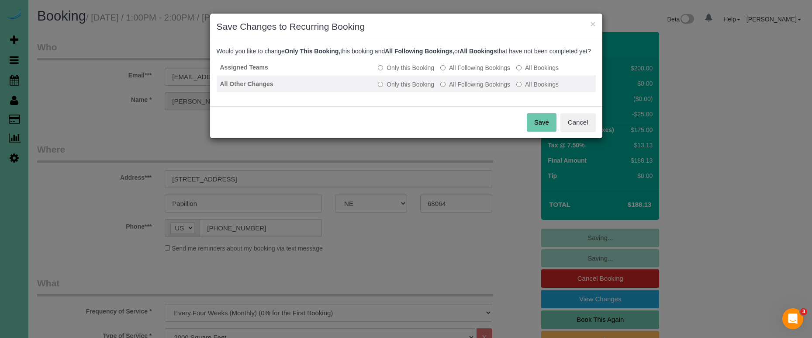
click at [451, 89] on label "All Following Bookings" at bounding box center [475, 84] width 70 height 9
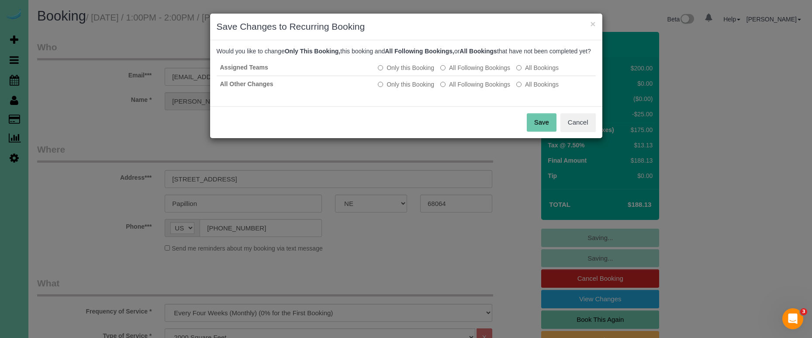
click at [529, 125] on button "Save" at bounding box center [542, 122] width 30 height 18
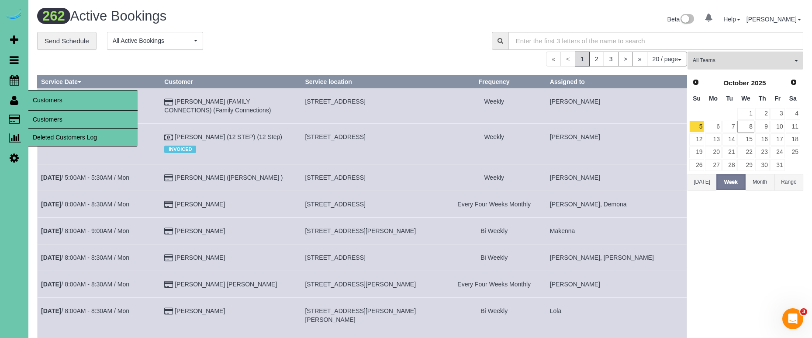
click at [47, 116] on link "Customers" at bounding box center [82, 119] width 109 height 17
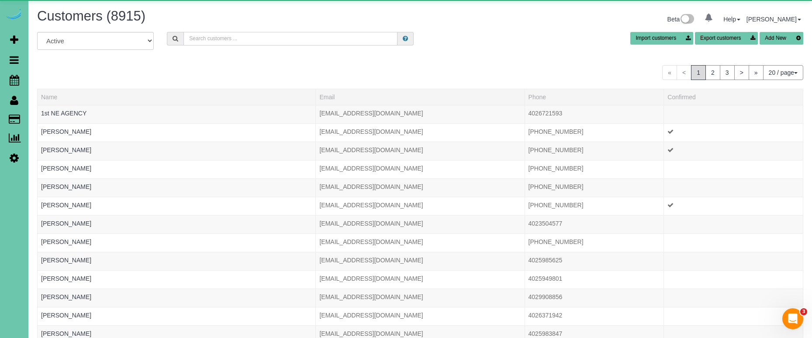
click at [204, 38] on input "text" at bounding box center [290, 39] width 214 height 14
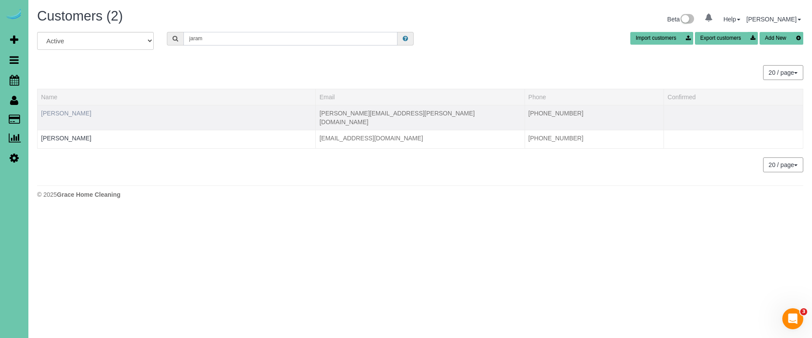
type input "jaram"
click at [54, 111] on link "Elena Jaramillo" at bounding box center [66, 113] width 50 height 7
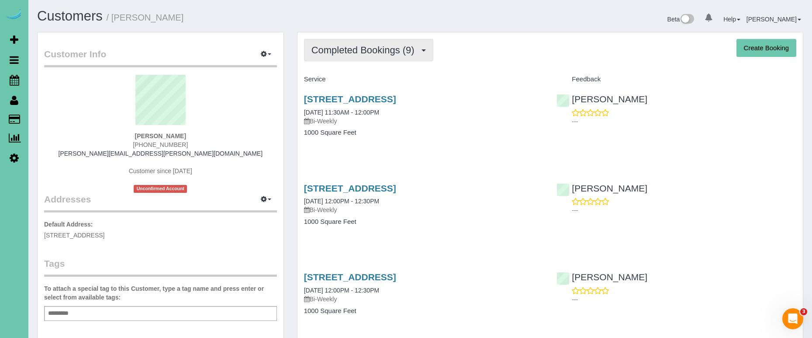
click at [365, 60] on button "Completed Bookings (9)" at bounding box center [368, 50] width 129 height 22
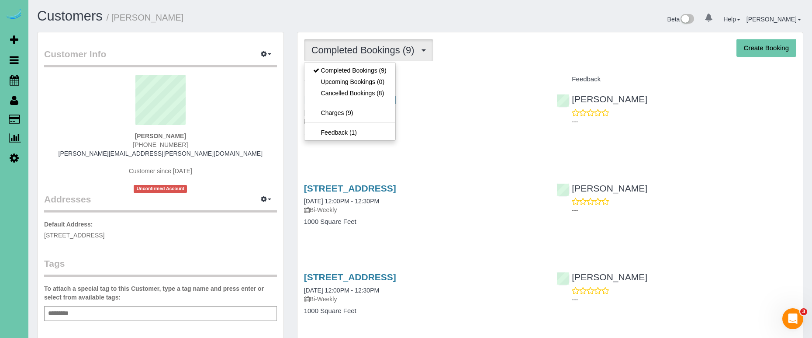
drag, startPoint x: 105, startPoint y: 74, endPoint x: 35, endPoint y: 86, distance: 70.5
click at [105, 75] on sui-profile-pic at bounding box center [161, 103] width 220 height 57
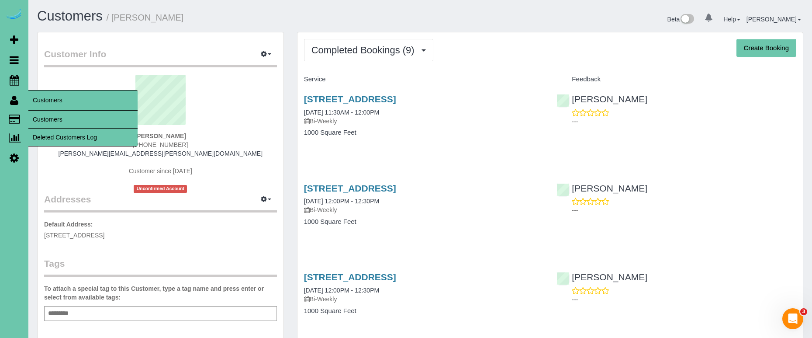
click at [54, 121] on link "Customers" at bounding box center [82, 119] width 109 height 17
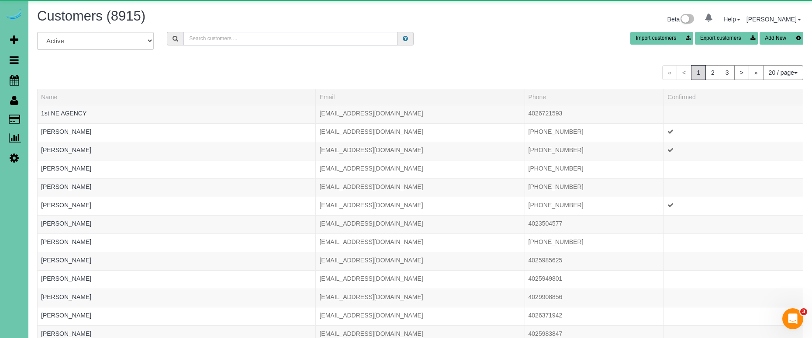
click at [264, 42] on input "text" at bounding box center [290, 39] width 214 height 14
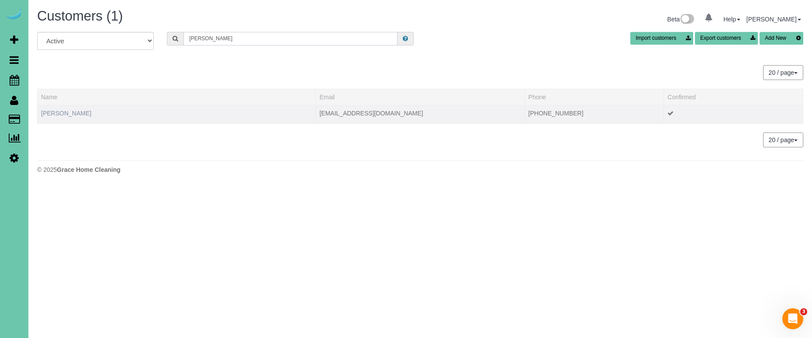
type input "Kate j"
click at [69, 111] on link "Kate Johansen" at bounding box center [66, 113] width 50 height 7
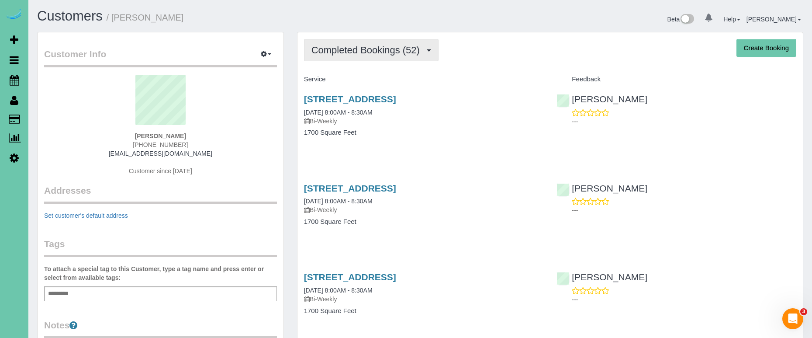
click at [379, 52] on span "Completed Bookings (52)" at bounding box center [367, 50] width 113 height 11
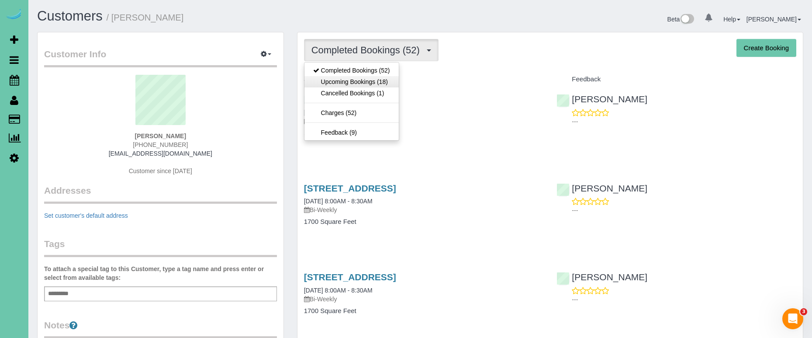
click at [363, 79] on link "Upcoming Bookings (18)" at bounding box center [351, 81] width 94 height 11
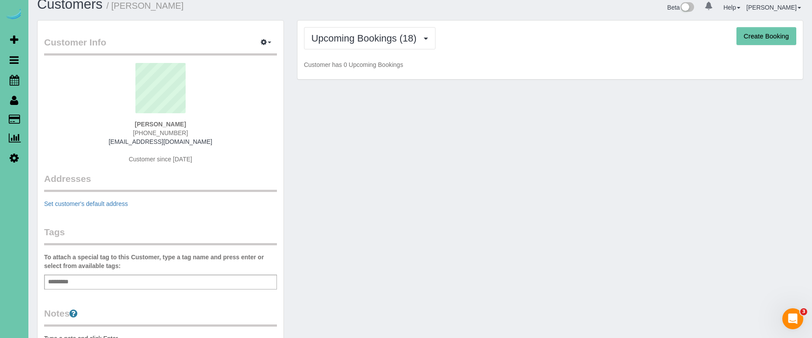
scroll to position [12, 0]
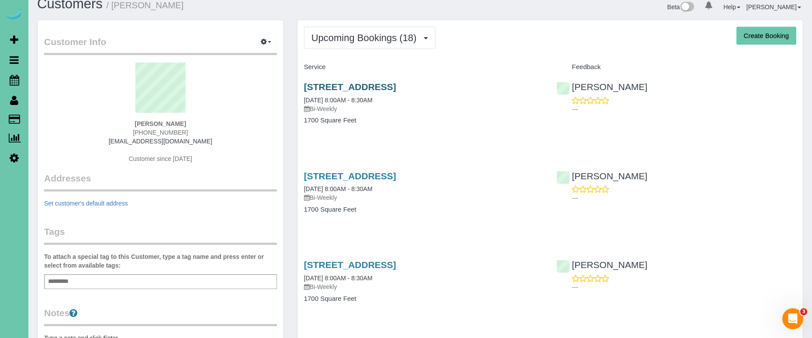
click at [329, 82] on link "308 S 50th Ave, Omaha, NE 68132" at bounding box center [350, 87] width 92 height 10
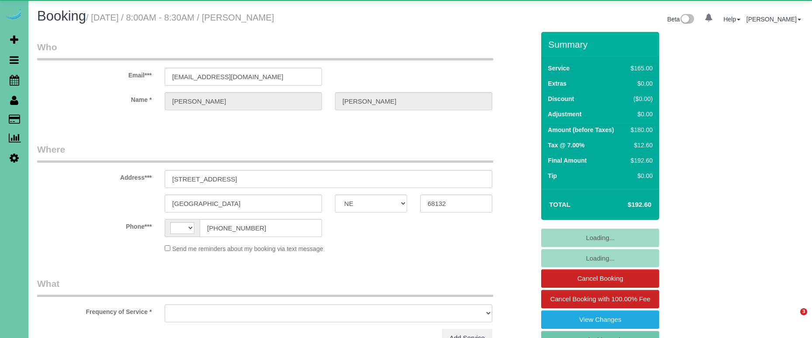
select select "NE"
select select "string:[GEOGRAPHIC_DATA]"
select select "object:621"
select select "string:fspay-a87a44a5-94a6-4cf8-93f8-4ca18adda3ee"
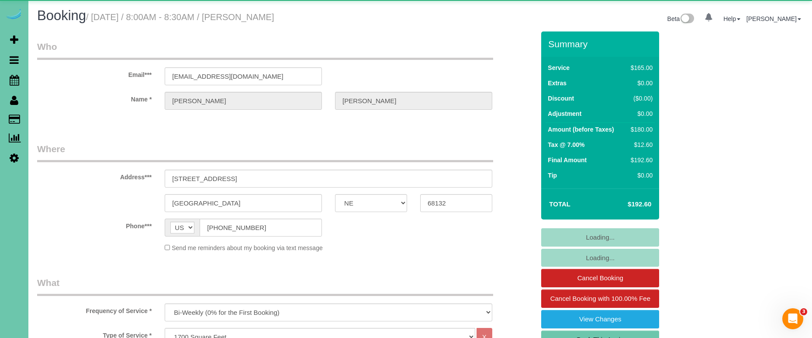
select select "object:654"
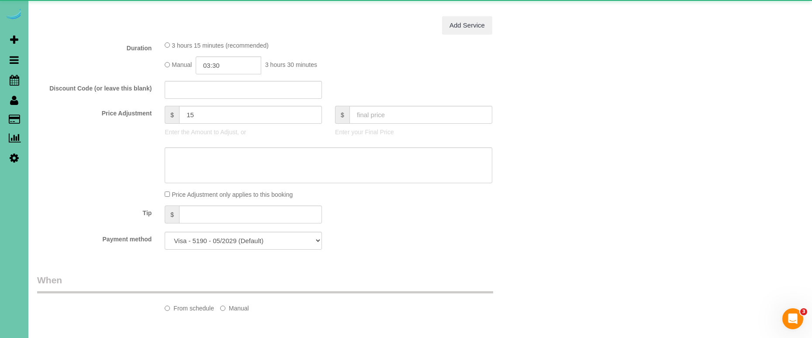
select select "number:35"
select select "number:41"
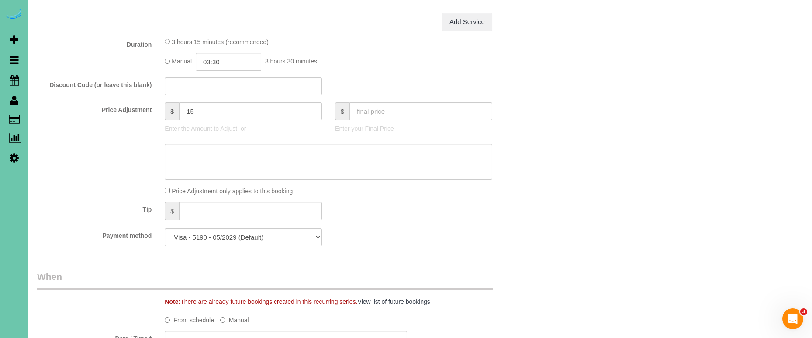
scroll to position [395, 0]
click at [226, 61] on input "03:30" at bounding box center [229, 61] width 66 height 18
type input "03:15"
type textarea "b"
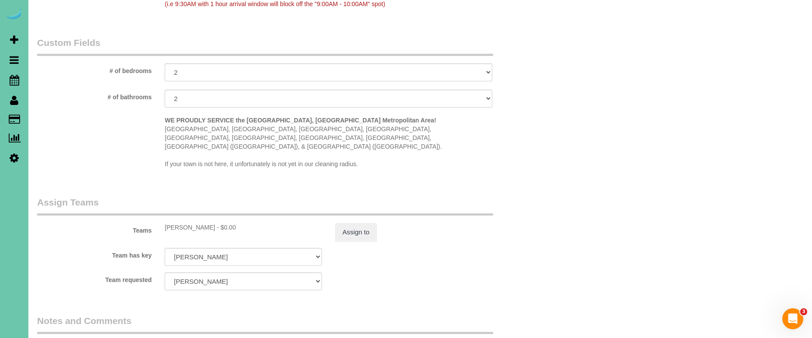
scroll to position [782, 0]
type textarea "new rate - 10/10/25"
click at [353, 221] on button "Assign to" at bounding box center [356, 230] width 42 height 18
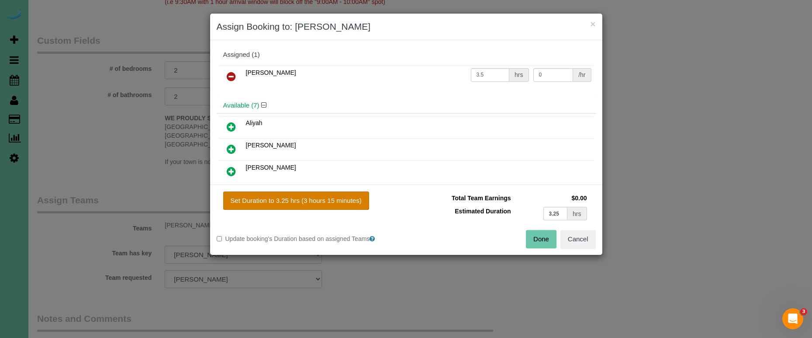
click at [316, 193] on button "Set Duration to 3.25 hrs (3 hours 15 minutes)" at bounding box center [296, 200] width 146 height 18
type input "3.25"
click at [542, 238] on button "Done" at bounding box center [541, 239] width 31 height 18
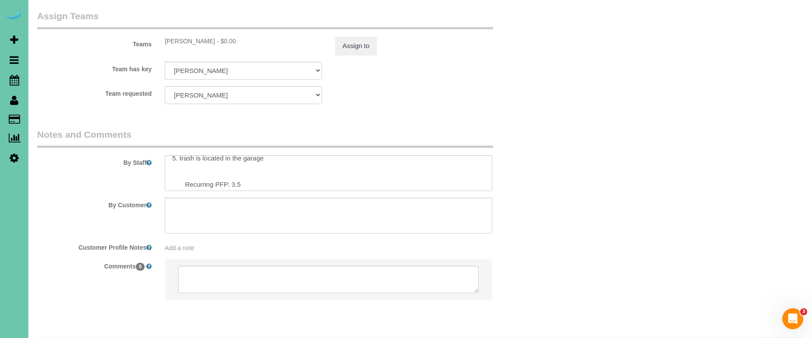
scroll to position [40, 0]
click at [239, 162] on textarea at bounding box center [329, 173] width 328 height 36
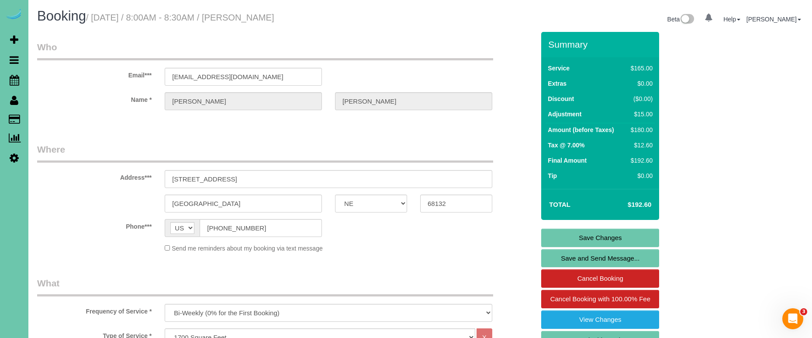
scroll to position [0, 0]
type textarea "1. credit 2. park on the right side in the garage; knock on the back door and s…"
click at [552, 237] on link "Save Changes" at bounding box center [600, 237] width 118 height 18
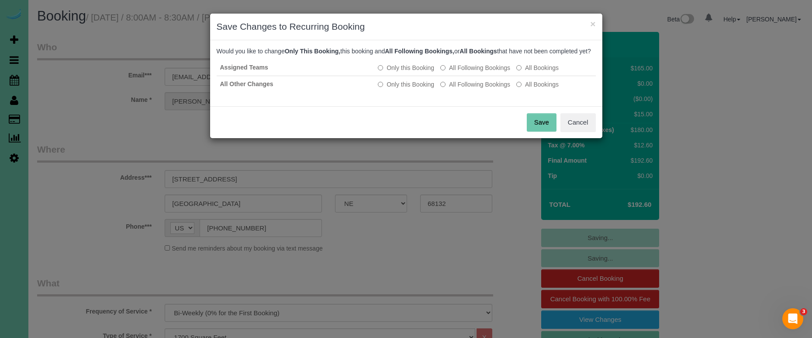
click at [555, 131] on button "Save" at bounding box center [542, 122] width 30 height 18
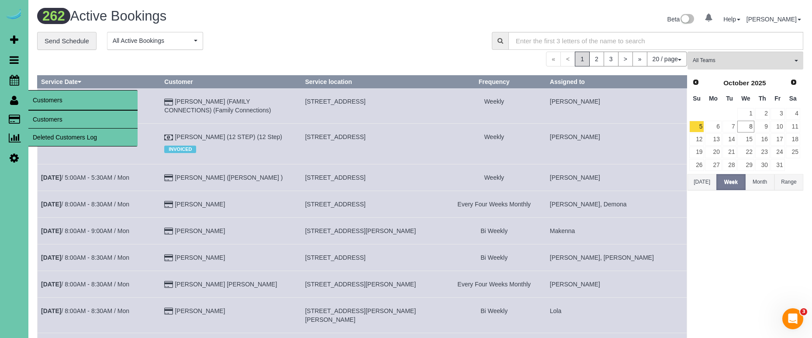
drag, startPoint x: 50, startPoint y: 116, endPoint x: 36, endPoint y: 118, distance: 14.6
click at [50, 116] on link "Customers" at bounding box center [82, 119] width 109 height 17
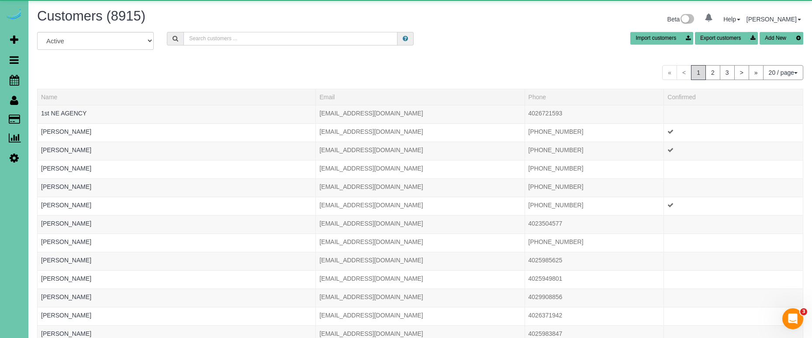
click at [197, 39] on input "text" at bounding box center [290, 39] width 214 height 14
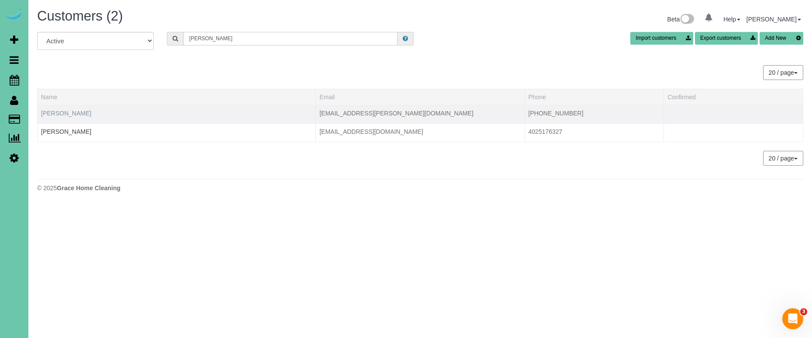
type input "Chris j"
click at [73, 113] on link "Chris Johnson" at bounding box center [66, 113] width 50 height 7
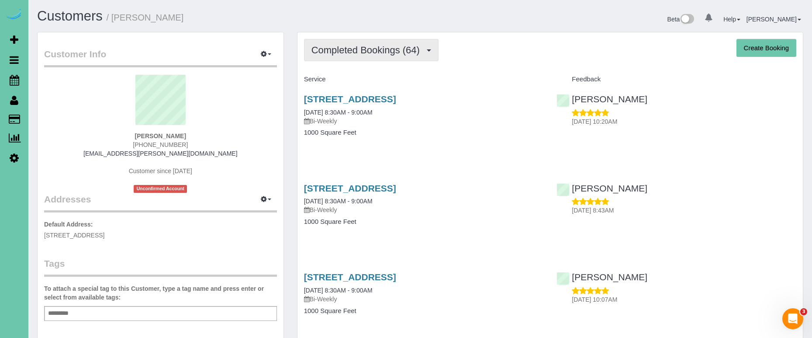
click at [349, 48] on span "Completed Bookings (64)" at bounding box center [367, 50] width 113 height 11
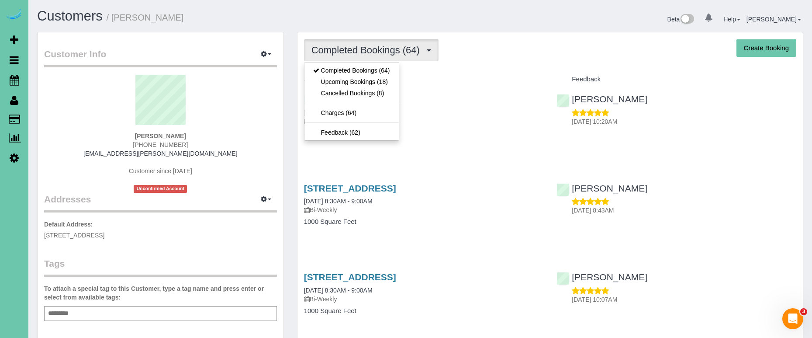
click at [349, 48] on span "Completed Bookings (64)" at bounding box center [367, 50] width 113 height 11
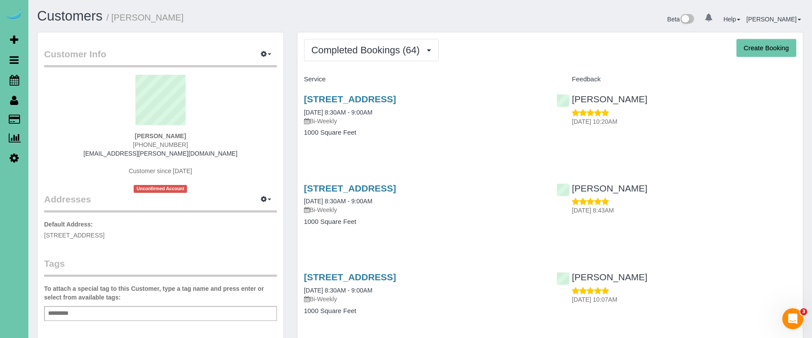
drag, startPoint x: 350, startPoint y: 52, endPoint x: 348, endPoint y: 62, distance: 10.7
click at [350, 52] on span "Completed Bookings (64)" at bounding box center [367, 50] width 113 height 11
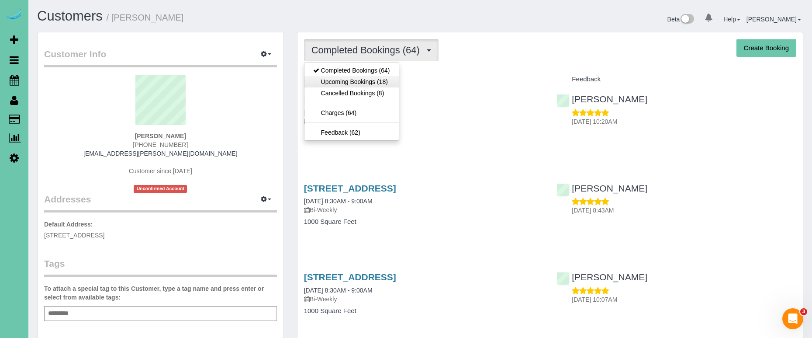
click at [345, 77] on link "Upcoming Bookings (18)" at bounding box center [351, 81] width 94 height 11
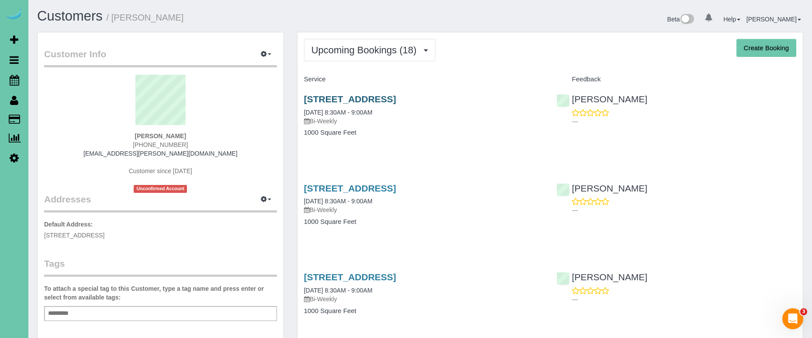
click at [327, 95] on link "9507 Honey Locust Cir, La Vista, NE 68128" at bounding box center [350, 99] width 92 height 10
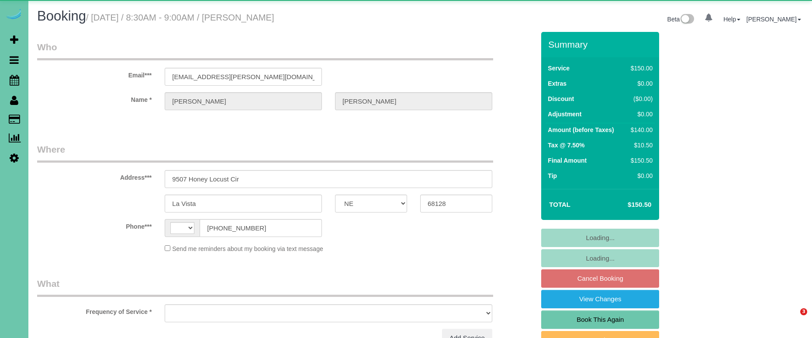
select select "NE"
select select "string:[GEOGRAPHIC_DATA]"
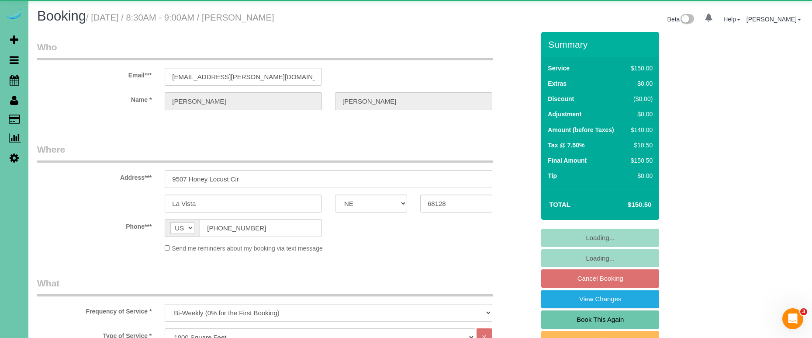
select select "object:833"
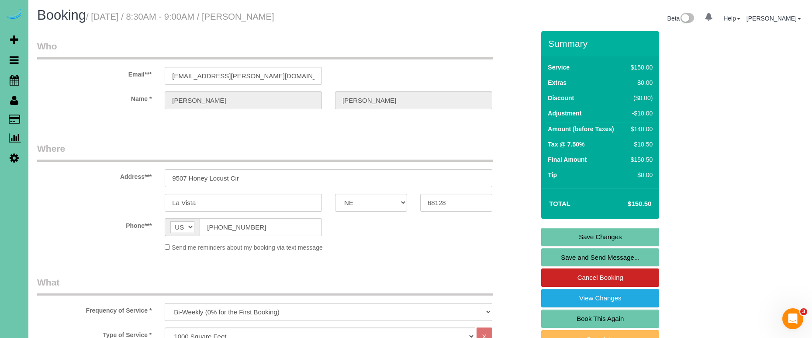
scroll to position [0, 0]
drag, startPoint x: 244, startPoint y: 74, endPoint x: 168, endPoint y: 75, distance: 76.5
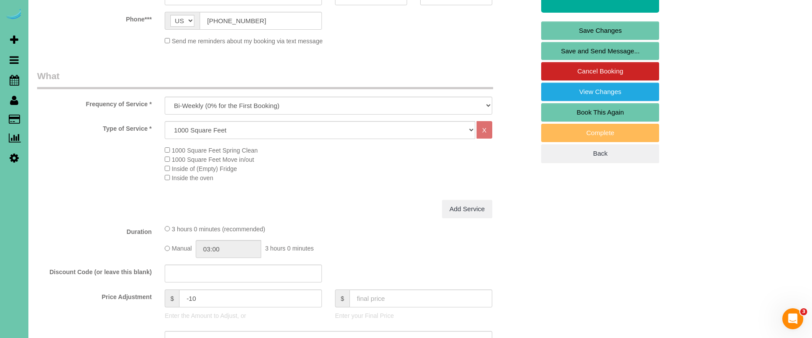
scroll to position [225, 0]
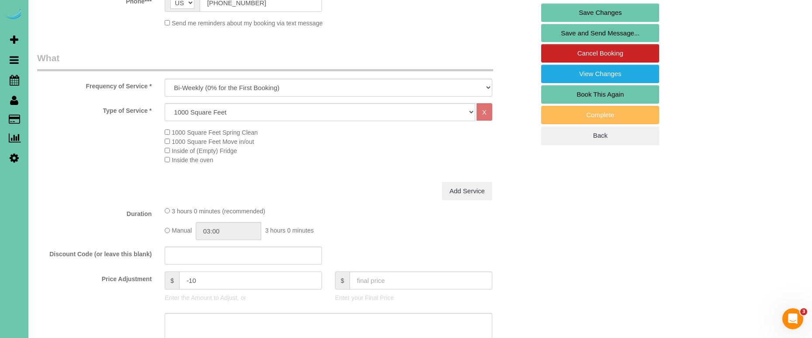
drag, startPoint x: 207, startPoint y: 277, endPoint x: 164, endPoint y: 266, distance: 44.7
click at [164, 272] on div "$ -10 Enter the Amount to Adjust, or" at bounding box center [243, 288] width 170 height 35
type input "5"
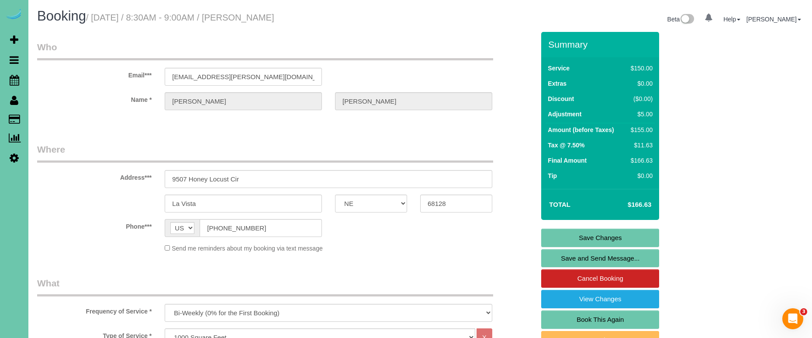
scroll to position [0, 0]
type textarea "new rate - [DATE]"
click at [543, 233] on link "Save Changes" at bounding box center [600, 237] width 118 height 18
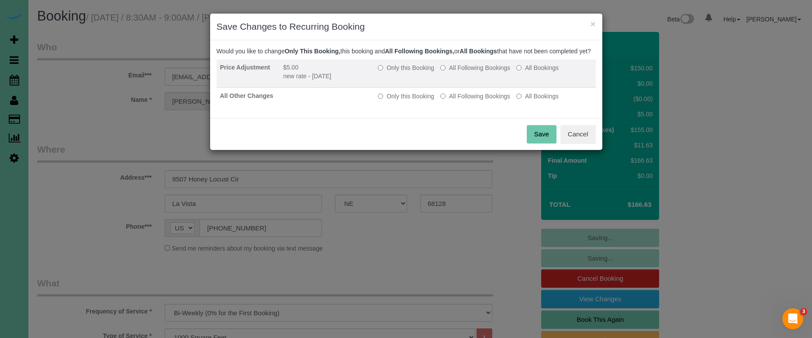
click at [459, 72] on label "All Following Bookings" at bounding box center [475, 67] width 70 height 9
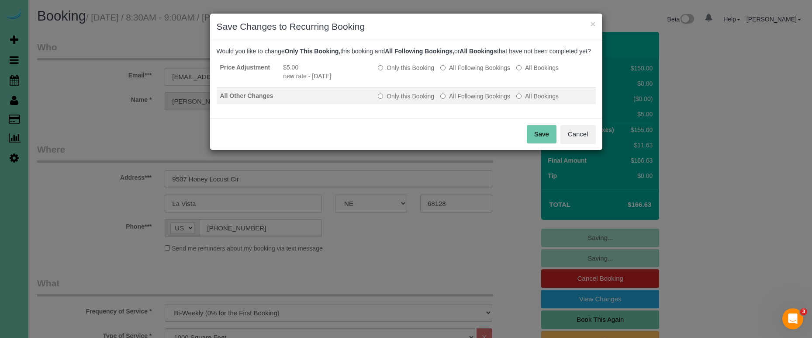
click at [461, 98] on td "Only this Booking All Following Bookings All Bookings" at bounding box center [484, 96] width 221 height 17
click at [480, 100] on label "All Following Bookings" at bounding box center [475, 96] width 70 height 9
click at [541, 136] on button "Save" at bounding box center [542, 134] width 30 height 18
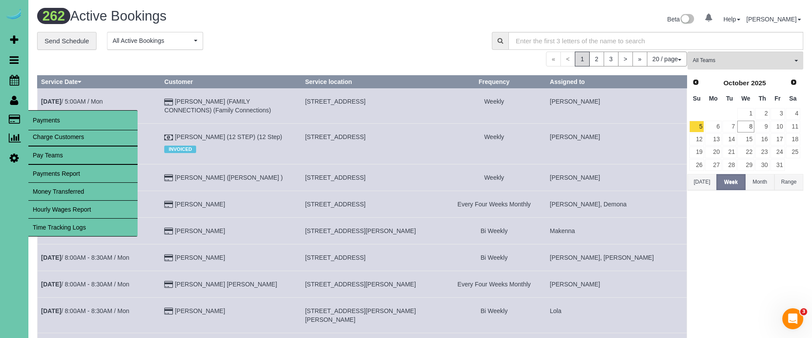
drag, startPoint x: 43, startPoint y: 121, endPoint x: 32, endPoint y: 112, distance: 14.5
click at [42, 121] on span "Payments" at bounding box center [82, 120] width 109 height 20
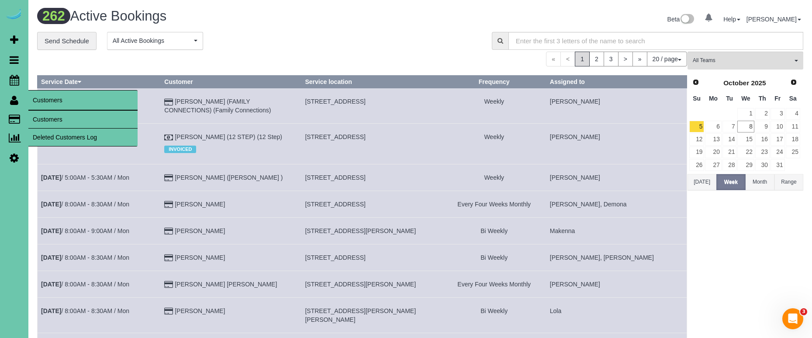
click at [48, 117] on link "Customers" at bounding box center [82, 119] width 109 height 17
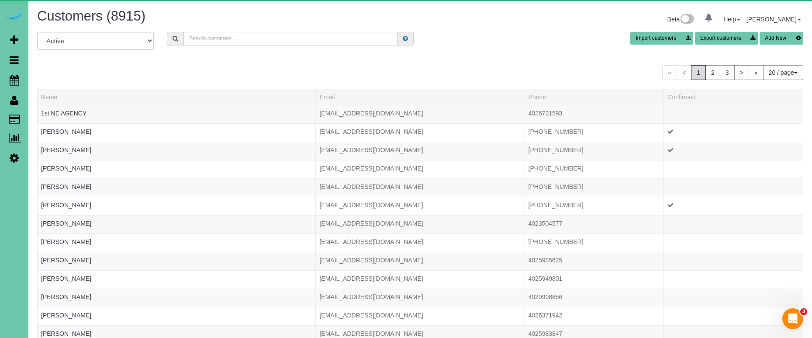
click at [231, 39] on input "text" at bounding box center [290, 39] width 214 height 14
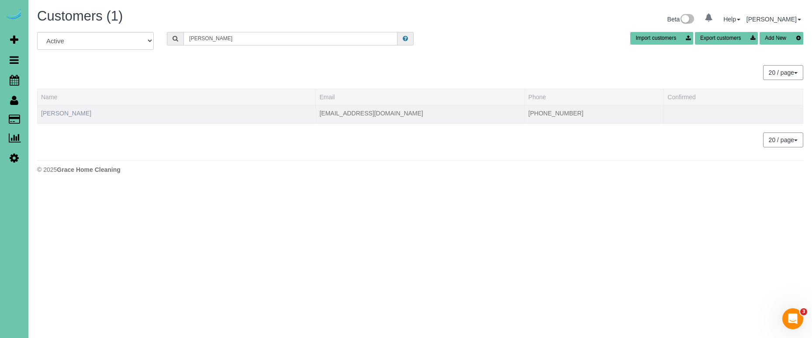
type input "frank j"
click at [59, 111] on link "Frank Johnson" at bounding box center [66, 113] width 50 height 7
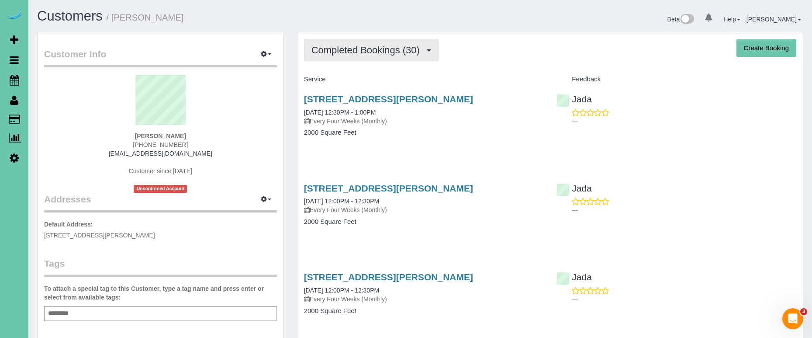
click at [377, 50] on span "Completed Bookings (30)" at bounding box center [367, 50] width 113 height 11
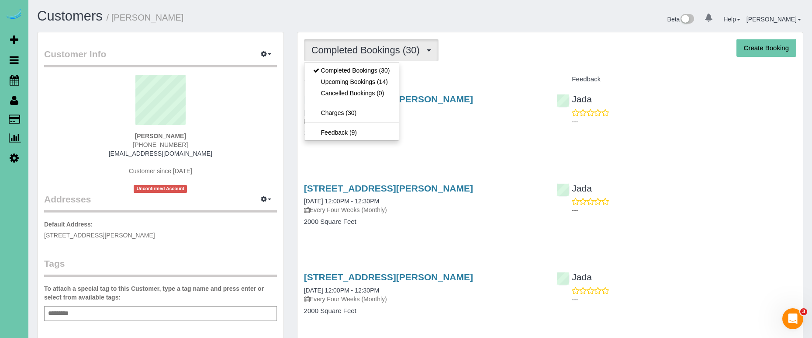
click at [377, 50] on span "Completed Bookings (30)" at bounding box center [367, 50] width 113 height 11
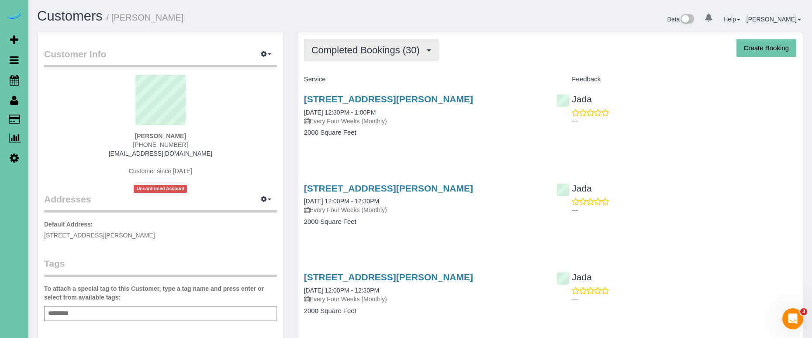
click at [369, 57] on button "Completed Bookings (30)" at bounding box center [371, 50] width 135 height 22
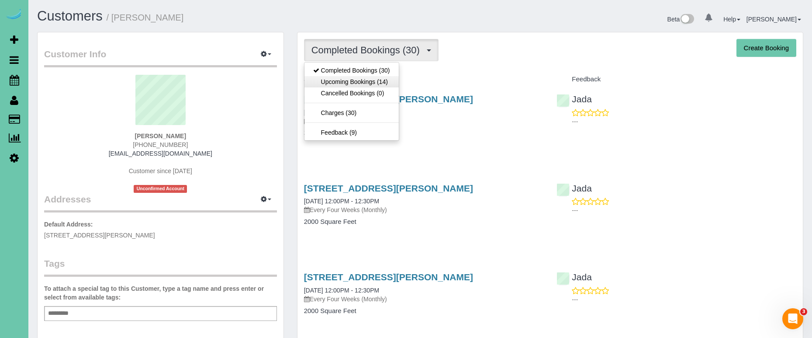
click at [375, 81] on link "Upcoming Bookings (14)" at bounding box center [351, 81] width 94 height 11
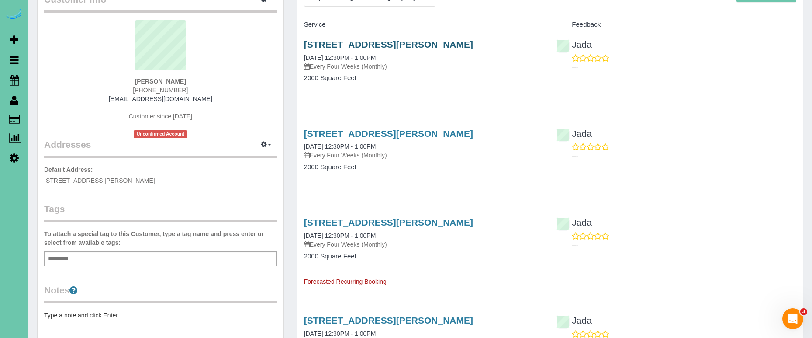
scroll to position [52, 0]
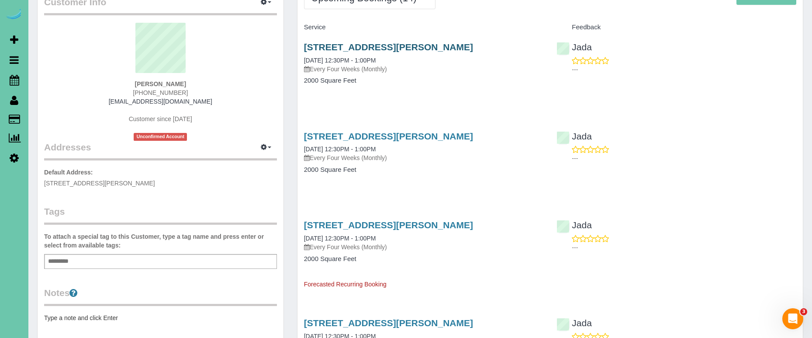
click at [374, 42] on link "1710 Chaput Dr, Bellevue, NE 68005" at bounding box center [388, 47] width 169 height 10
click at [394, 45] on link "1710 Chaput Dr, Bellevue, NE 68005" at bounding box center [388, 46] width 169 height 10
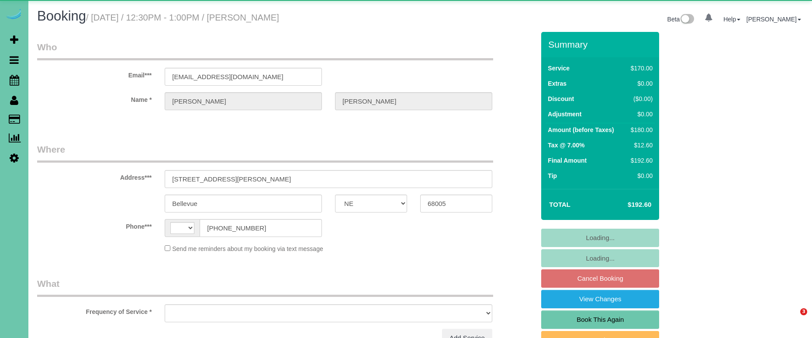
select select "NE"
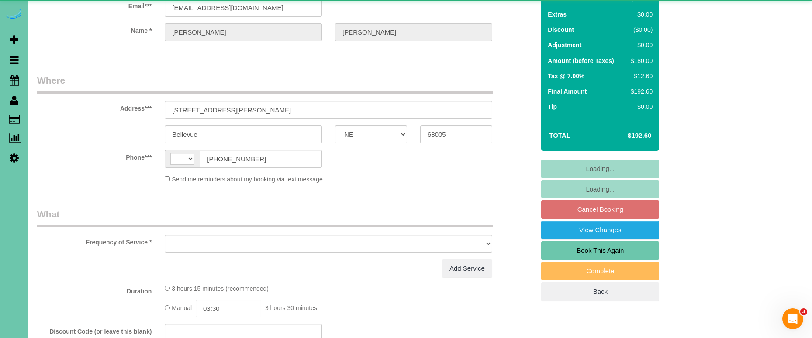
select select "string:[GEOGRAPHIC_DATA]"
select select "object:646"
select select "string:fspay-b7db09ee-de49-4254-ba54-b7025cdbb658"
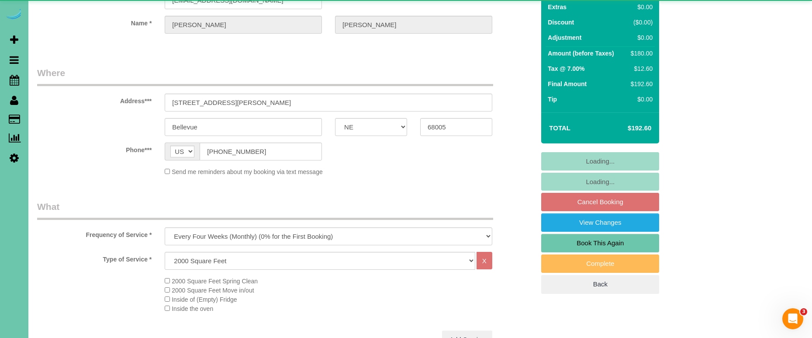
select select "object:650"
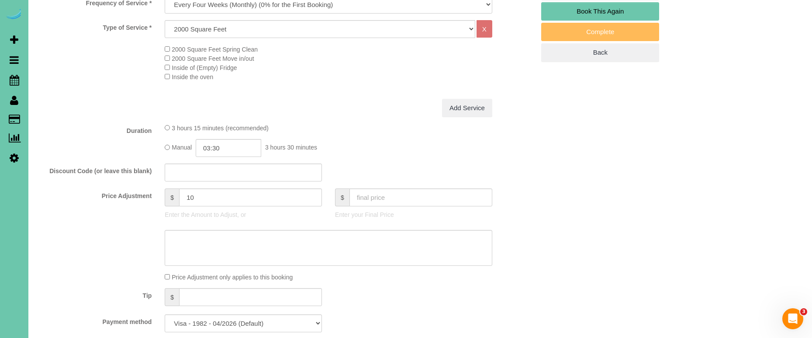
select select "number:36"
select select "number:40"
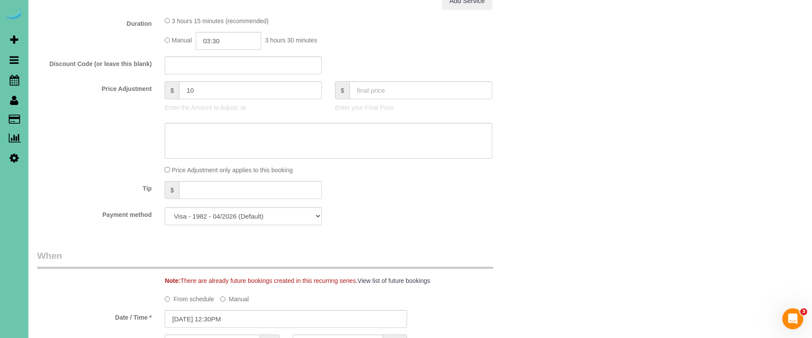
scroll to position [422, 0]
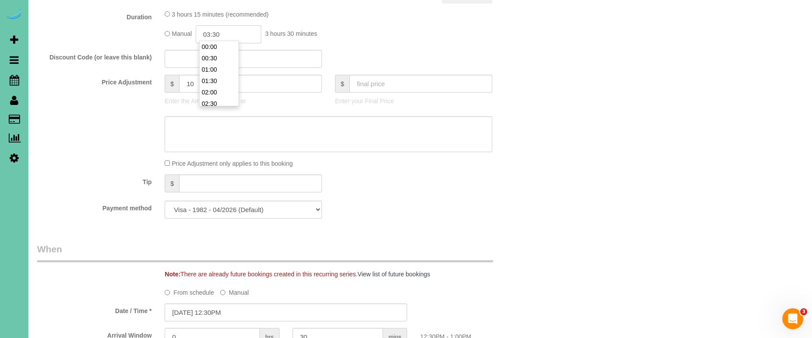
click at [231, 28] on input "03:30" at bounding box center [229, 34] width 66 height 18
type input "03:15"
type textarea "new rate -"
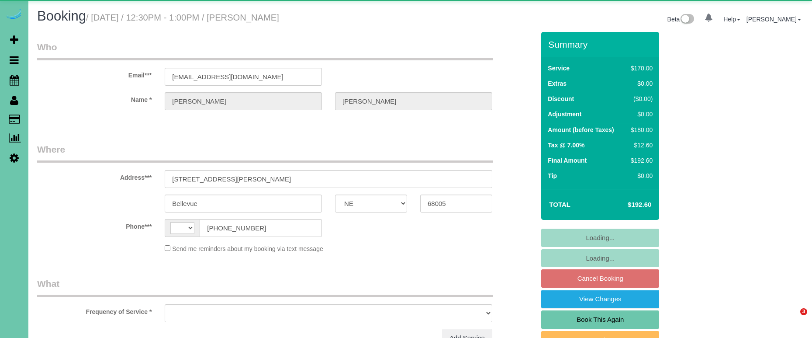
select select "NE"
select select "string:[GEOGRAPHIC_DATA]"
select select "object:370"
select select "string:fspay-b7db09ee-de49-4254-ba54-b7025cdbb658"
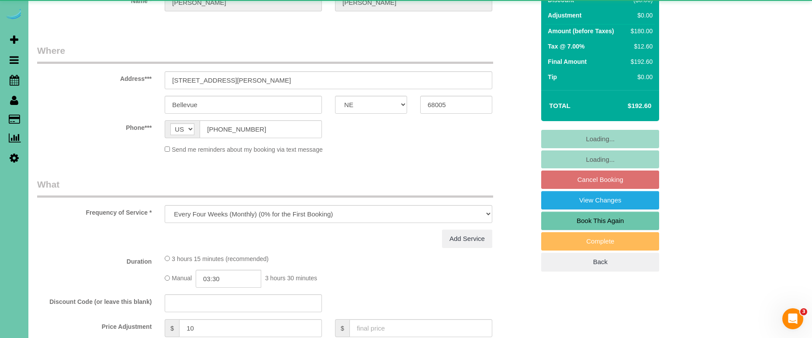
select select "object:901"
select select "number:36"
select select "number:40"
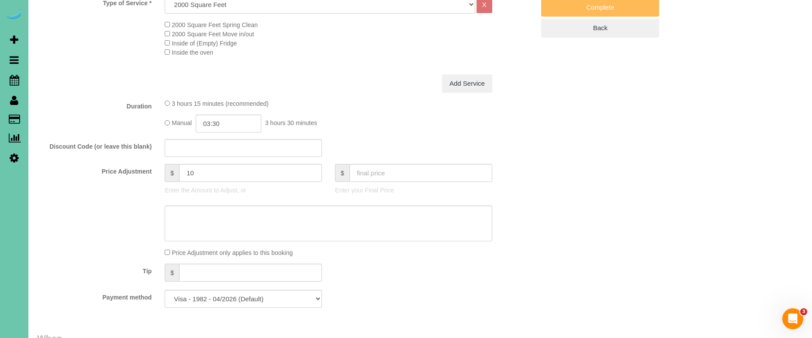
scroll to position [340, 0]
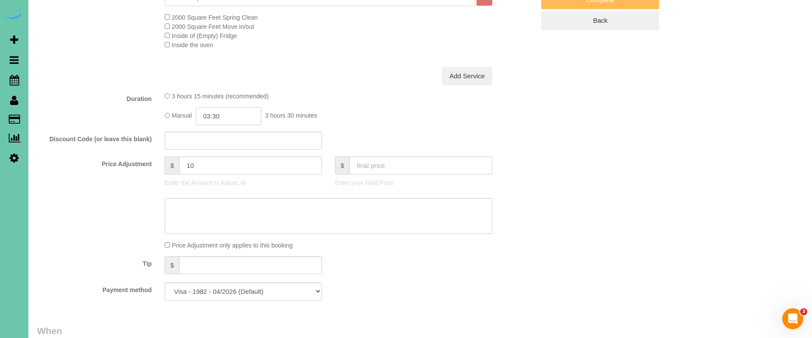
click at [232, 114] on input "03:30" at bounding box center [229, 116] width 66 height 18
type input "03:15"
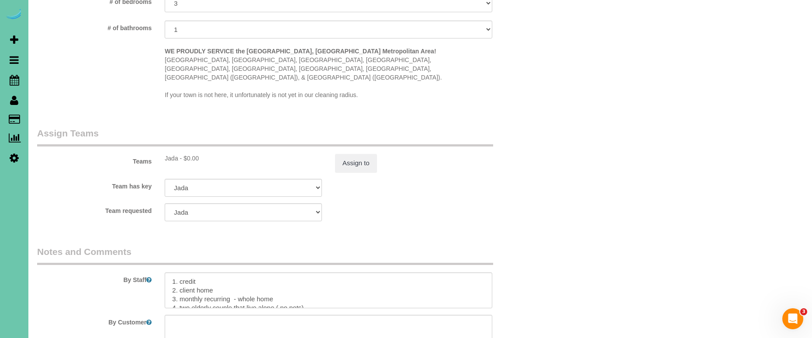
scroll to position [880, 0]
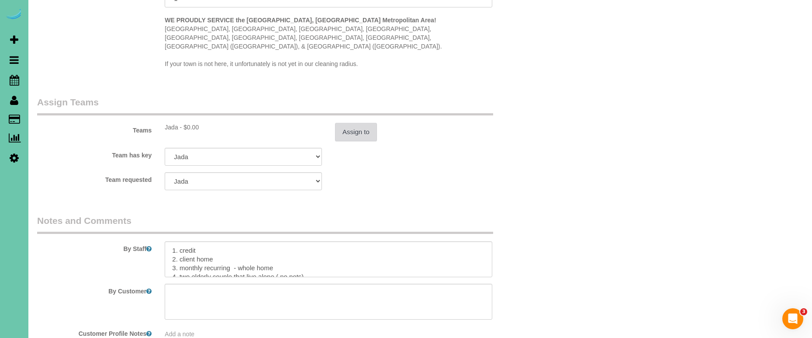
type textarea "new rate - [DATE]"
click at [359, 123] on button "Assign to" at bounding box center [356, 132] width 42 height 18
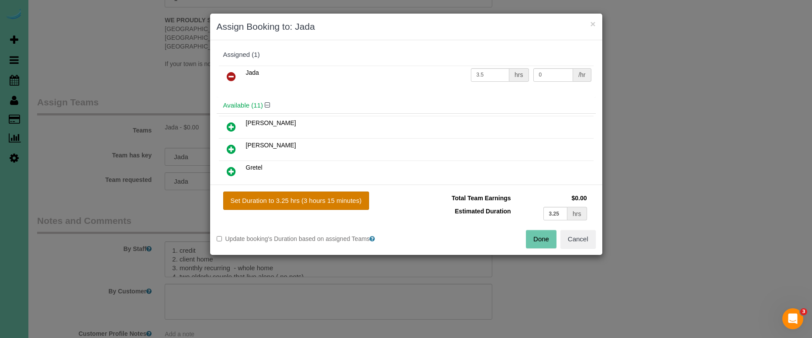
click at [336, 198] on button "Set Duration to 3.25 hrs (3 hours 15 minutes)" at bounding box center [296, 200] width 146 height 18
type input "3.25"
click at [546, 239] on button "Done" at bounding box center [541, 239] width 31 height 18
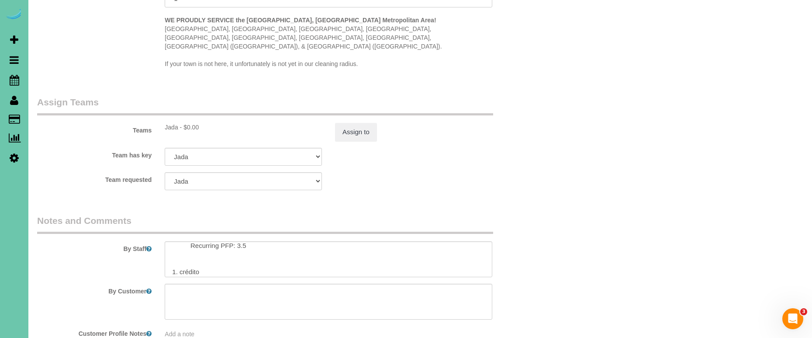
scroll to position [49, 0]
click at [242, 241] on textarea at bounding box center [329, 259] width 328 height 36
click at [245, 247] on textarea at bounding box center [329, 259] width 328 height 36
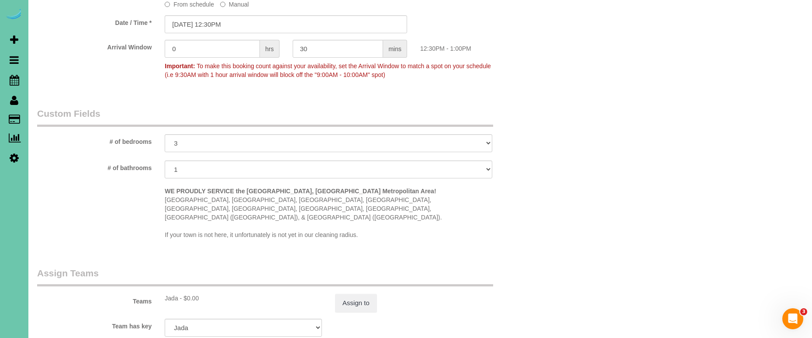
scroll to position [735, 0]
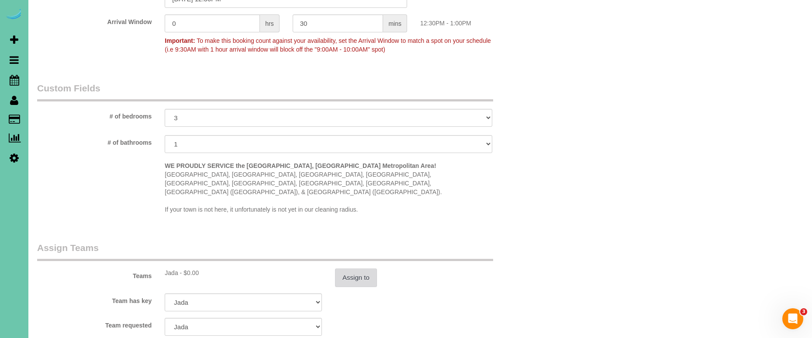
type textarea "1. credit 2. client home 3. monthly recurring - whole home 4. two elderly coupl…"
click at [370, 268] on button "Assign to" at bounding box center [356, 277] width 42 height 18
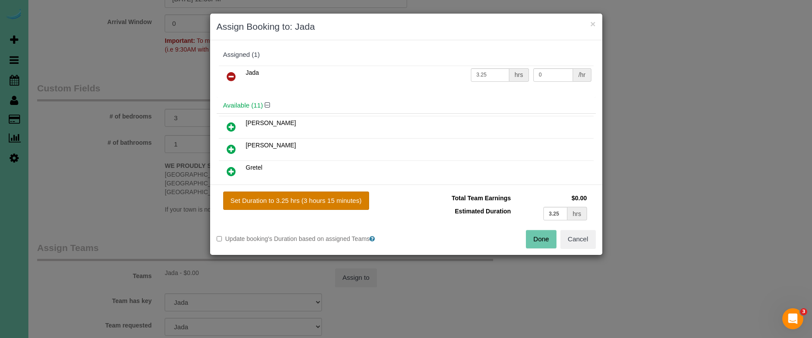
click at [316, 197] on button "Set Duration to 3.25 hrs (3 hours 15 minutes)" at bounding box center [296, 200] width 146 height 18
click at [543, 238] on button "Done" at bounding box center [541, 239] width 31 height 18
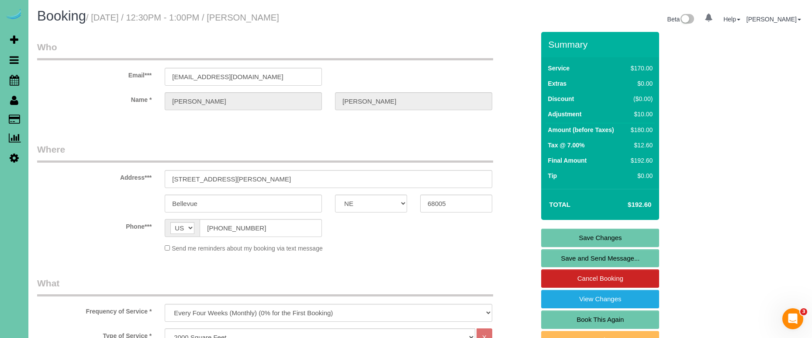
scroll to position [0, 0]
click at [561, 238] on link "Save Changes" at bounding box center [600, 237] width 118 height 18
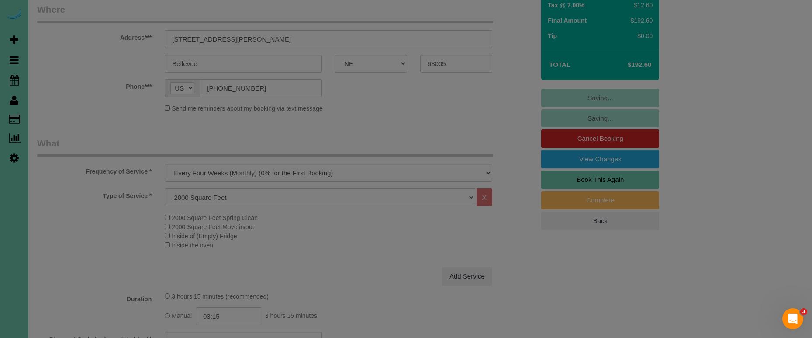
scroll to position [142, 0]
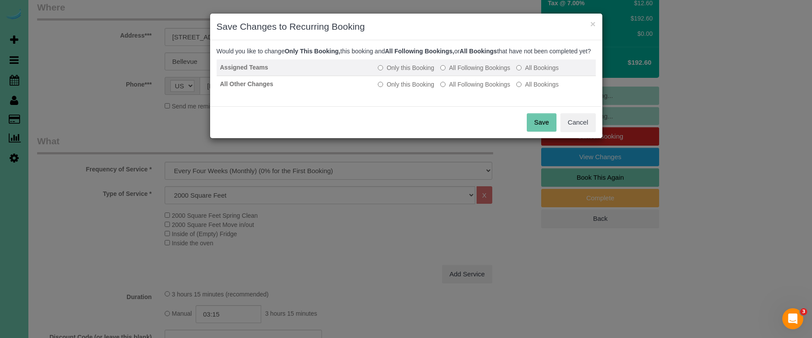
drag, startPoint x: 460, startPoint y: 75, endPoint x: 458, endPoint y: 81, distance: 6.7
click at [460, 72] on label "All Following Bookings" at bounding box center [475, 67] width 70 height 9
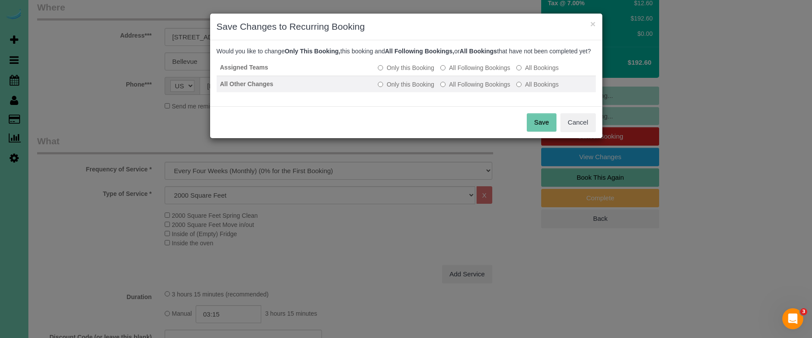
click at [447, 89] on label "All Following Bookings" at bounding box center [475, 84] width 70 height 9
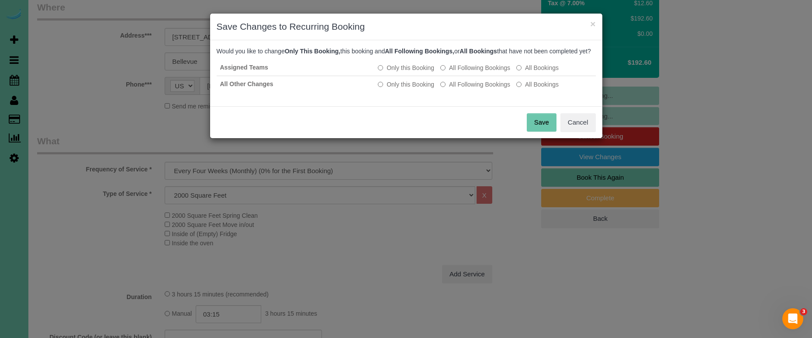
click at [537, 131] on button "Save" at bounding box center [542, 122] width 30 height 18
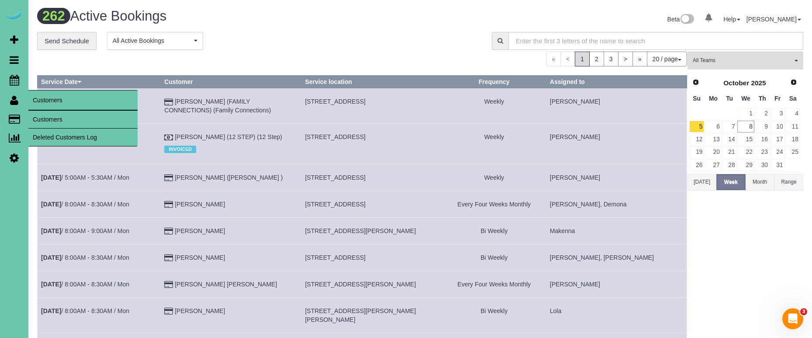
click at [44, 118] on link "Customers" at bounding box center [82, 119] width 109 height 17
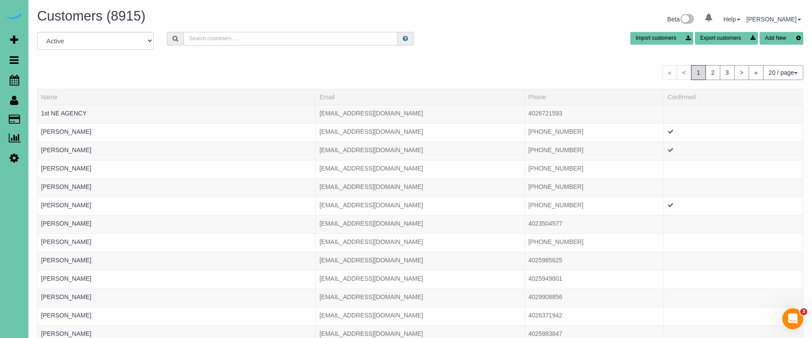
click at [225, 38] on input "text" at bounding box center [290, 39] width 214 height 14
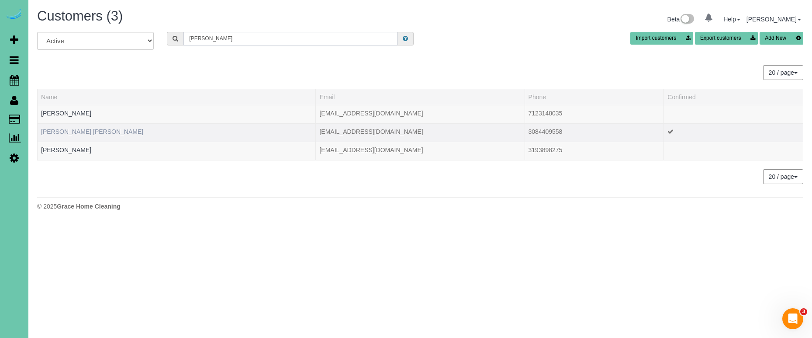
type input "[PERSON_NAME]"
click at [73, 128] on link "[PERSON_NAME] [PERSON_NAME]" at bounding box center [92, 131] width 102 height 7
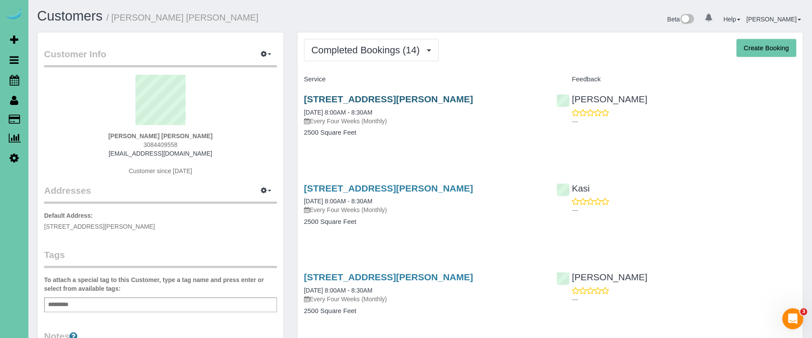
click at [333, 102] on link "[STREET_ADDRESS][PERSON_NAME]" at bounding box center [388, 99] width 169 height 10
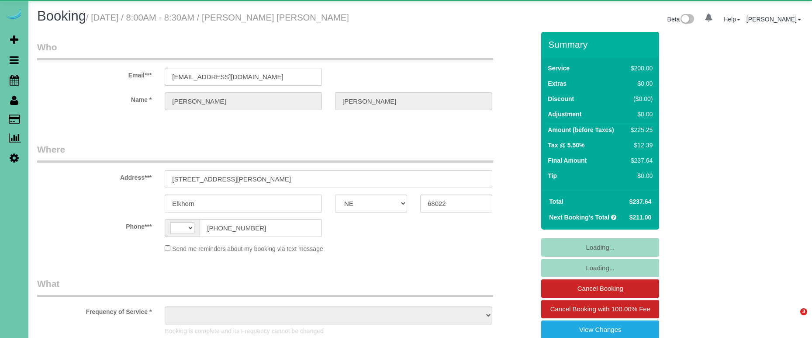
select select "NE"
select select "string:[GEOGRAPHIC_DATA]"
select select "object:629"
select select "string:fspay-e39ca894-e9e9-48af-8659-53c9c78c8c02"
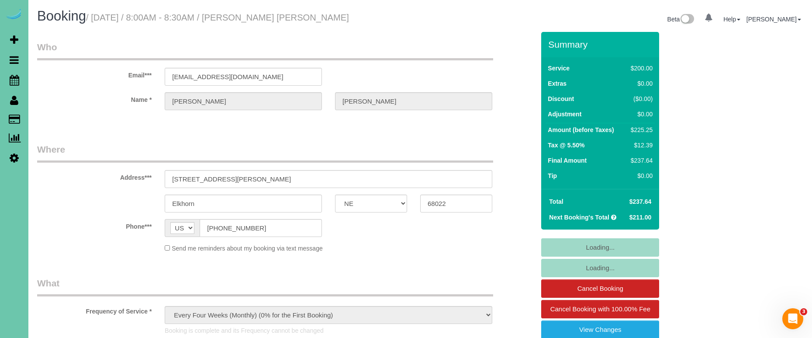
select select "object:915"
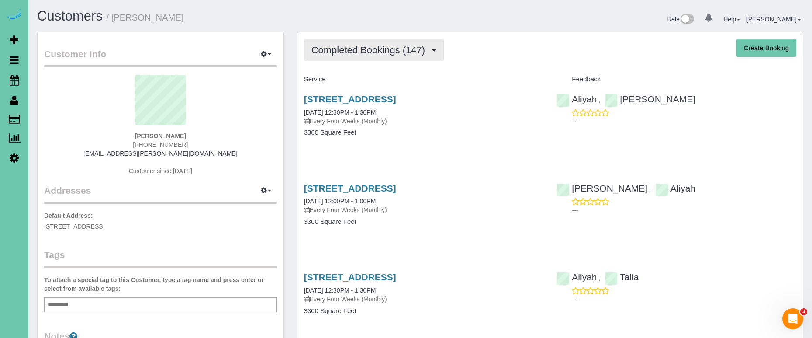
drag, startPoint x: 342, startPoint y: 48, endPoint x: 343, endPoint y: 52, distance: 4.6
click at [342, 48] on span "Completed Bookings (147)" at bounding box center [370, 50] width 118 height 11
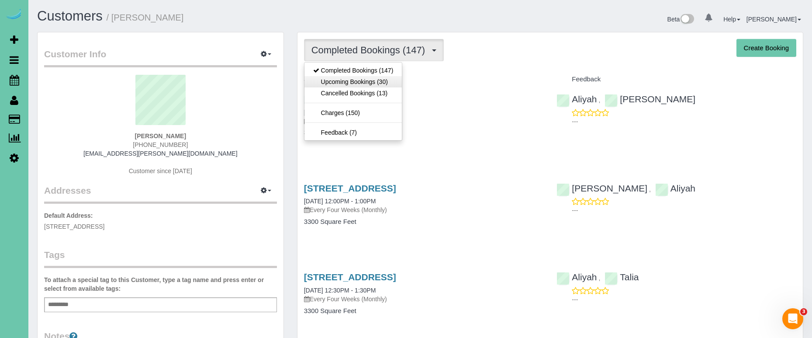
click at [348, 83] on link "Upcoming Bookings (30)" at bounding box center [353, 81] width 98 height 11
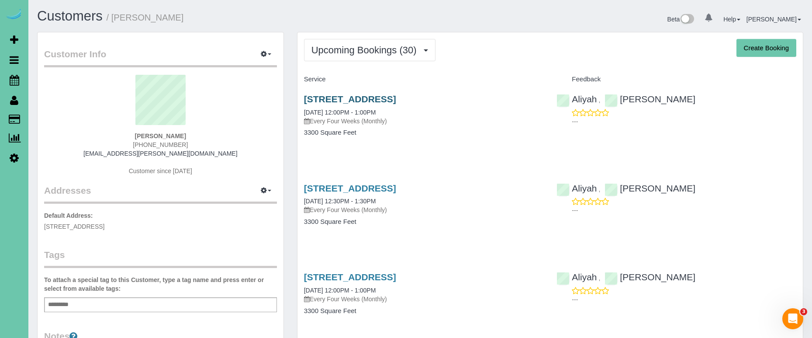
click at [325, 94] on link "4104 N 195th Street, Elkhorn, NE 68022" at bounding box center [350, 99] width 92 height 10
click at [396, 187] on link "4104 N 195th Street, Elkhorn, NE 68022" at bounding box center [350, 188] width 92 height 10
click at [396, 101] on link "4104 N 195th Street, Elkhorn, NE 68022" at bounding box center [350, 99] width 92 height 10
click at [52, 79] on span "Scheduler" at bounding box center [82, 80] width 109 height 20
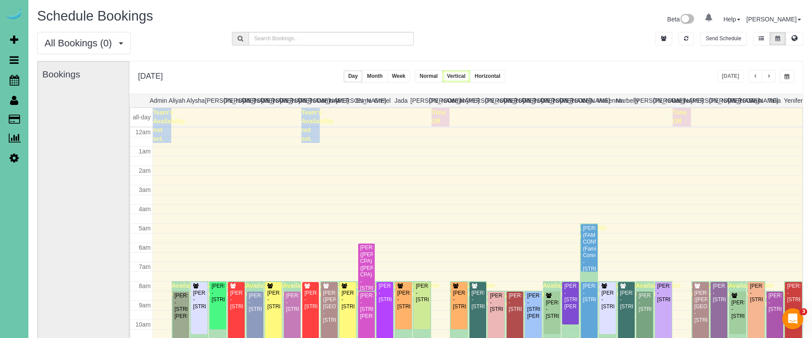
scroll to position [116, 0]
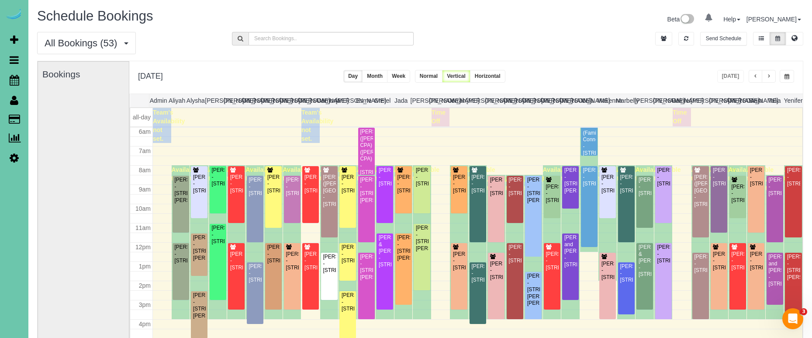
click at [774, 73] on button "button" at bounding box center [769, 76] width 14 height 13
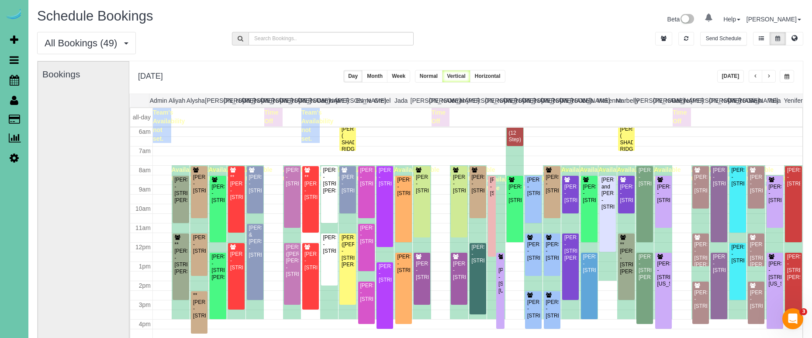
click at [750, 77] on button "button" at bounding box center [756, 76] width 14 height 13
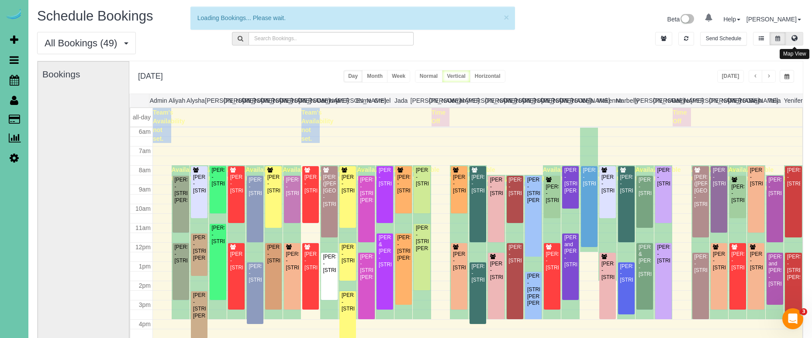
click at [791, 34] on button at bounding box center [794, 39] width 17 height 14
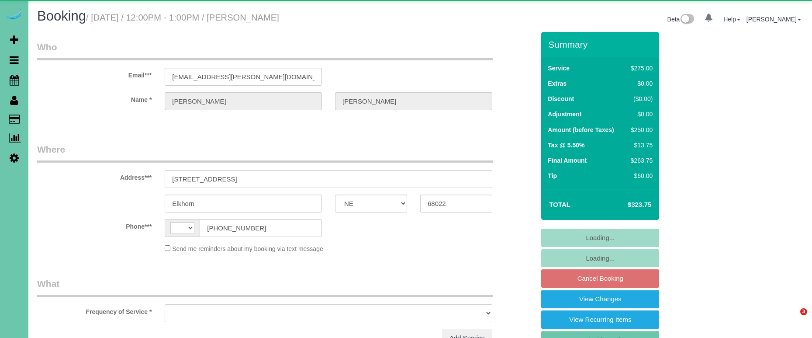
select select "NE"
select select "string:[GEOGRAPHIC_DATA]"
select select "object:623"
select select "string:fspay-caa60e51-3047-4e36-b18a-4e11d9716816"
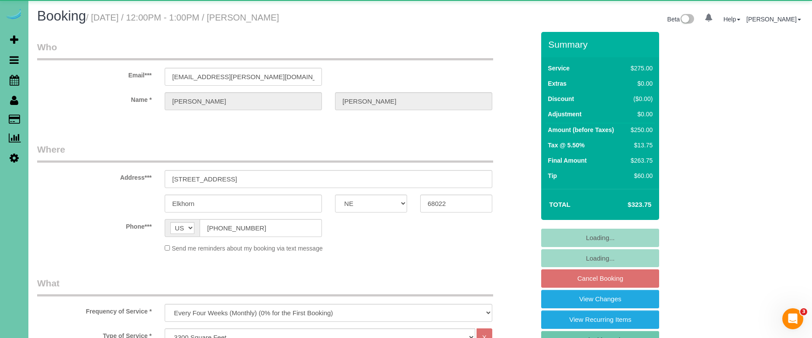
select select "object:906"
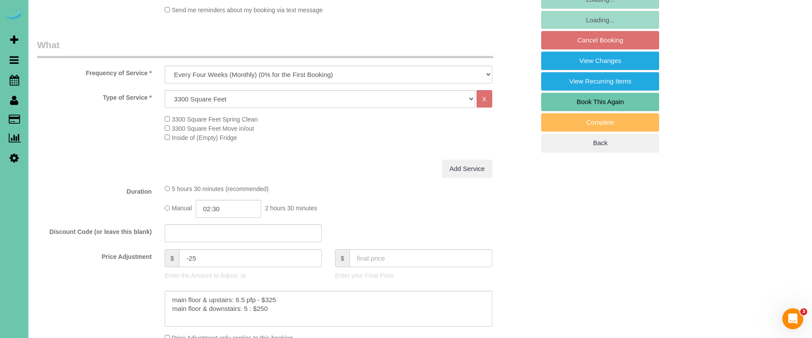
scroll to position [241, 0]
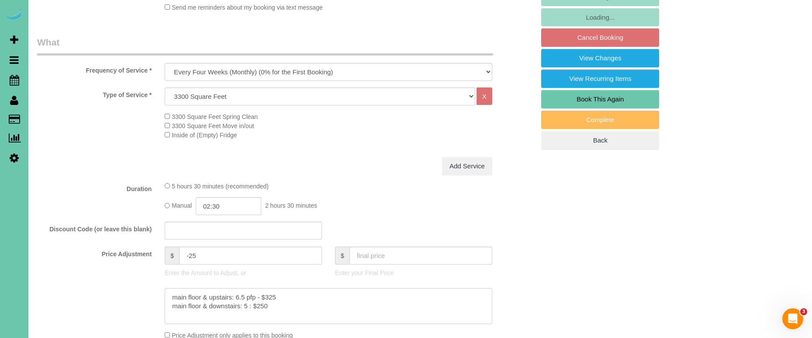
click at [272, 302] on textarea at bounding box center [329, 306] width 328 height 36
drag, startPoint x: 277, startPoint y: 295, endPoint x: 270, endPoint y: 295, distance: 7.9
click at [270, 295] on textarea at bounding box center [329, 306] width 328 height 36
type textarea "main floor & upstairs: 6.5 pfp - $345 main floor & downstairs: 5 : $265"
click at [103, 252] on label "Price Adjustment" at bounding box center [95, 252] width 128 height 12
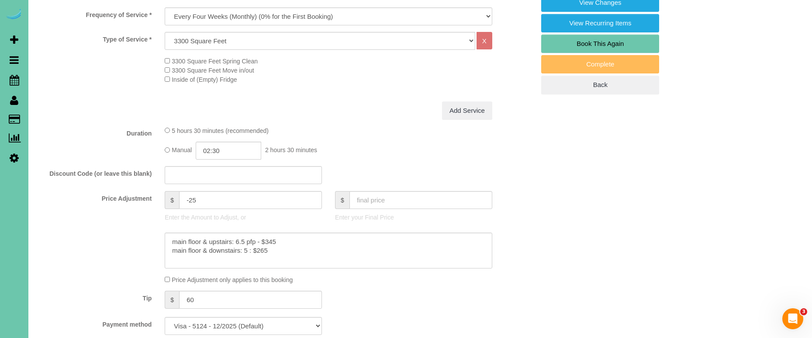
scroll to position [295, 0]
click at [199, 198] on input "-25" at bounding box center [250, 201] width 143 height 18
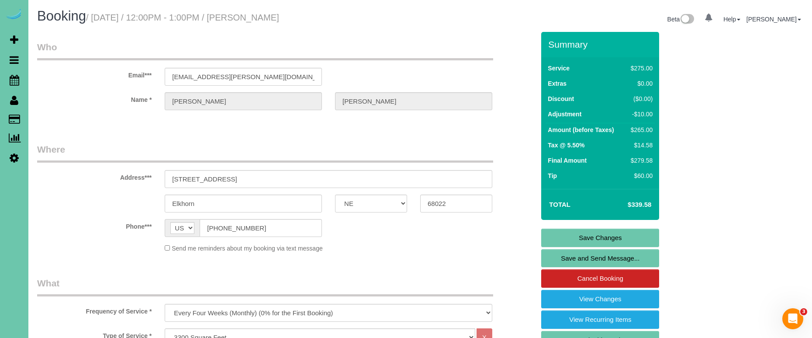
scroll to position [0, 0]
type input "-10"
click at [575, 233] on link "Save Changes" at bounding box center [600, 237] width 118 height 18
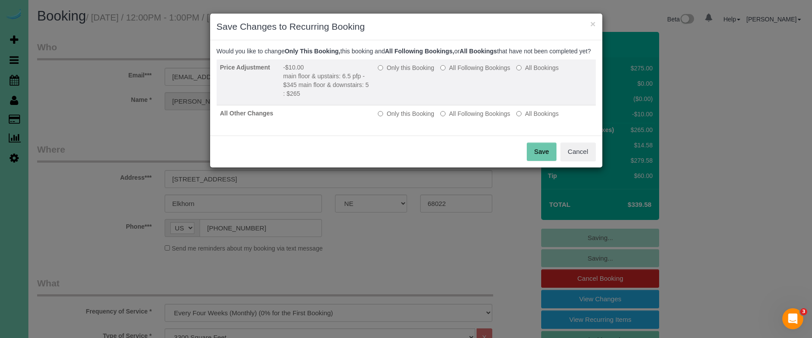
drag, startPoint x: 457, startPoint y: 76, endPoint x: 465, endPoint y: 101, distance: 26.4
click at [457, 72] on label "All Following Bookings" at bounding box center [475, 67] width 70 height 9
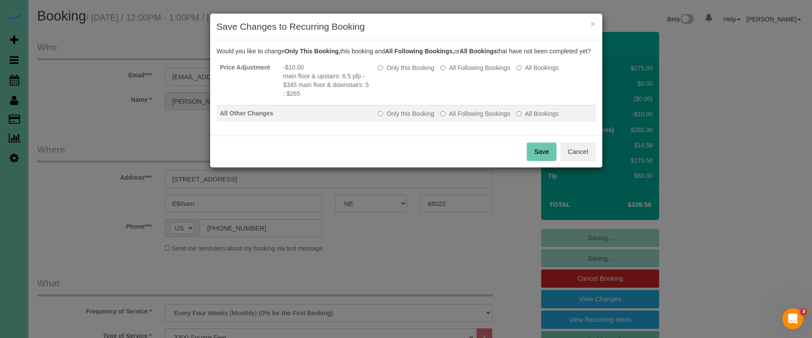
click at [470, 118] on label "All Following Bookings" at bounding box center [475, 113] width 70 height 9
click at [543, 159] on button "Save" at bounding box center [542, 151] width 30 height 18
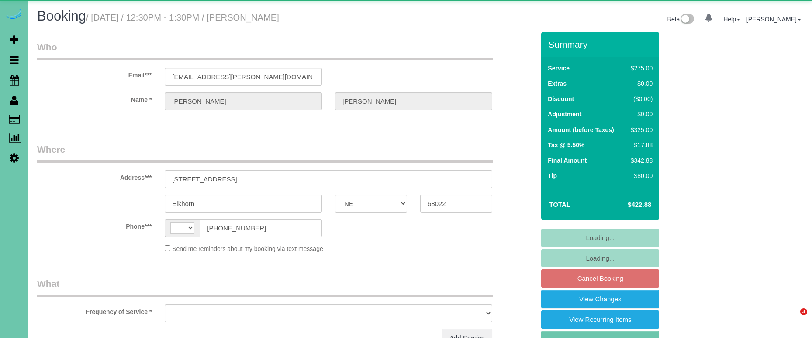
select select "NE"
select select "string:[GEOGRAPHIC_DATA]"
select select "object:623"
select select "string:fspay-caa60e51-3047-4e36-b18a-4e11d9716816"
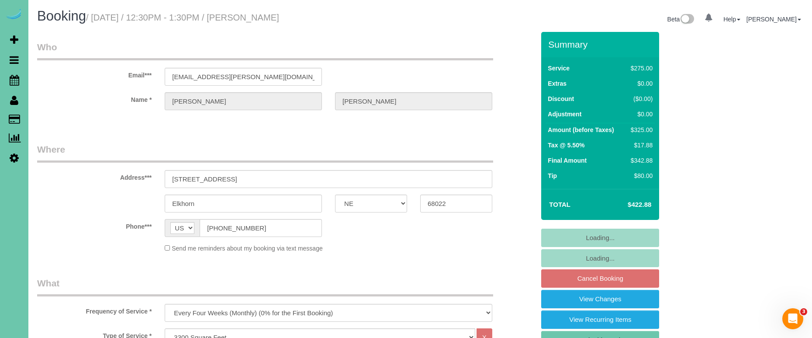
select select "object:838"
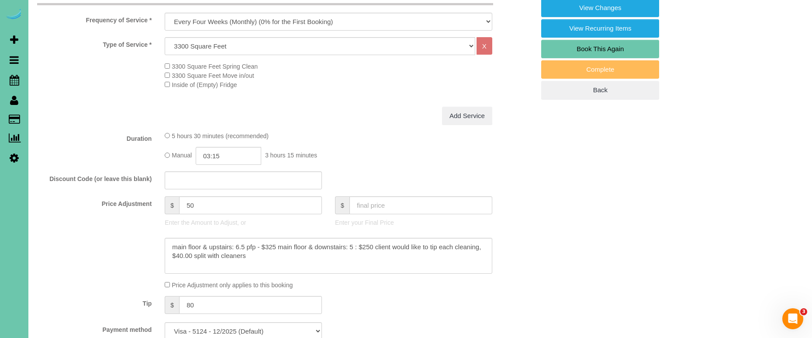
scroll to position [294, 0]
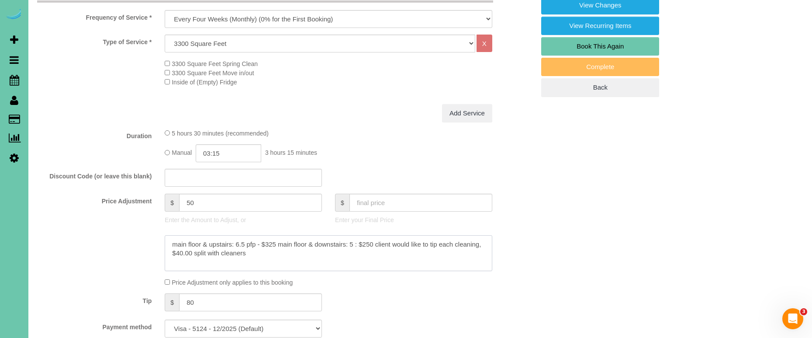
click at [375, 242] on textarea at bounding box center [329, 253] width 328 height 36
click at [280, 243] on textarea at bounding box center [329, 253] width 328 height 36
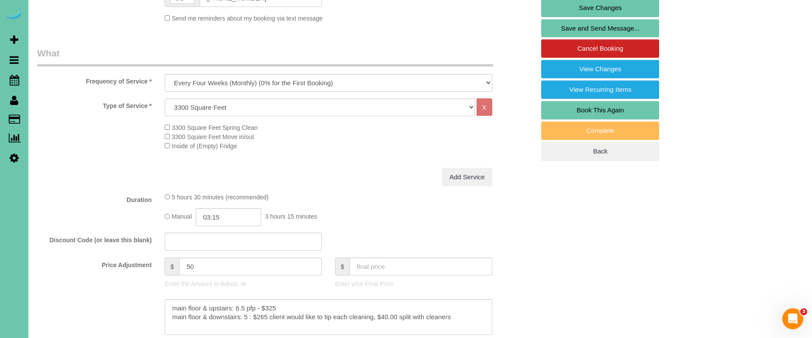
scroll to position [232, 0]
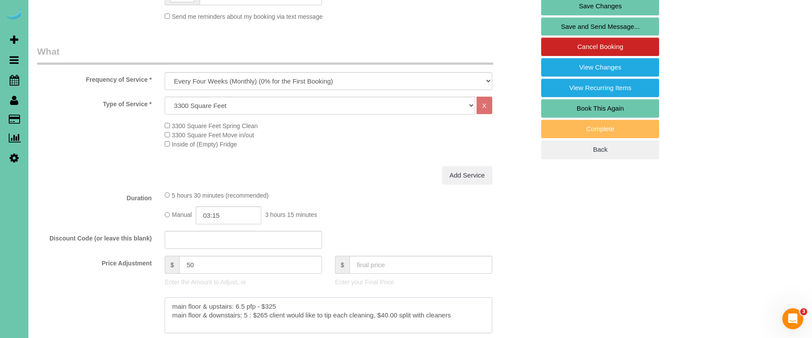
click at [273, 304] on textarea at bounding box center [329, 315] width 328 height 36
type textarea "main floor & upstairs: 6.5 pfp - $345 main floor & downstairs: 5 : $265 client …"
click at [190, 264] on input "50" at bounding box center [250, 265] width 143 height 18
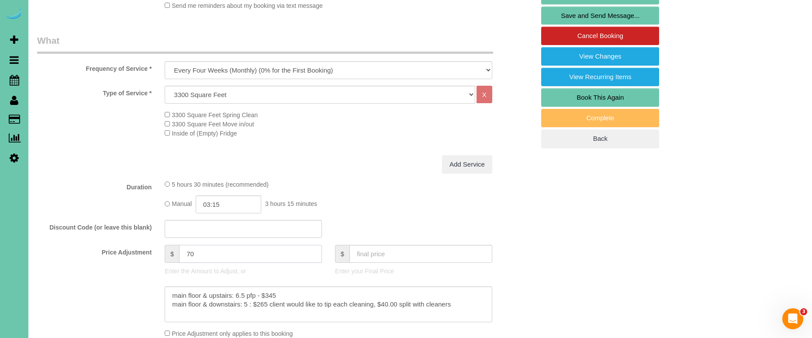
scroll to position [244, 0]
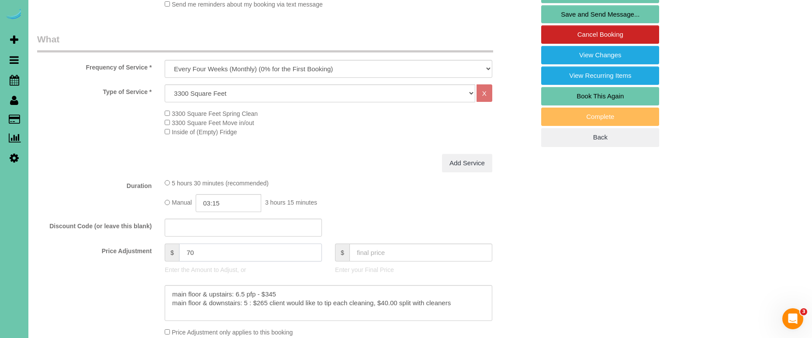
type input "70"
click at [373, 181] on div "5 hours 30 minutes (recommended)" at bounding box center [329, 182] width 328 height 9
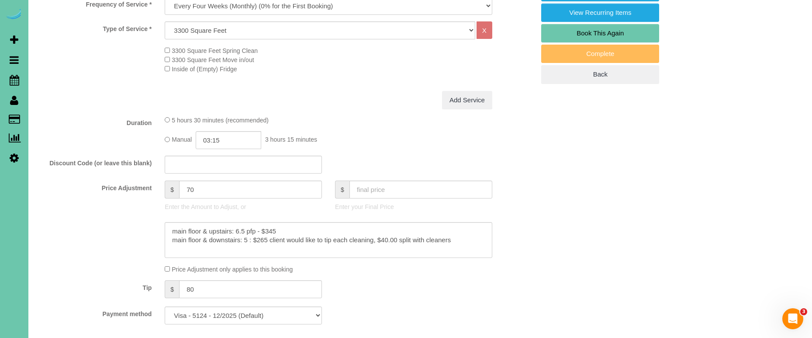
scroll to position [363, 0]
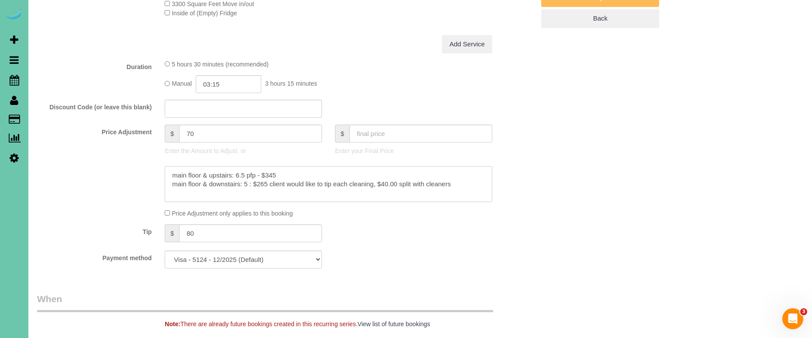
drag, startPoint x: 467, startPoint y: 180, endPoint x: 615, endPoint y: 173, distance: 147.4
click at [467, 180] on textarea at bounding box center [329, 184] width 328 height 36
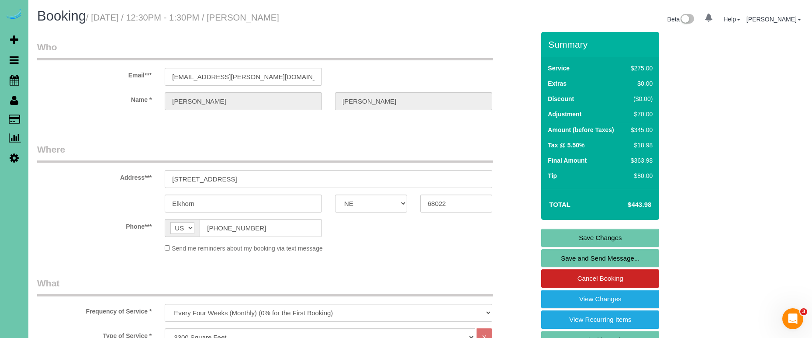
scroll to position [0, 0]
type textarea "main floor & upstairs: 6.5 pfp - $345 main floor & downstairs: 5 : $265 client …"
click at [617, 234] on link "Save Changes" at bounding box center [600, 237] width 118 height 18
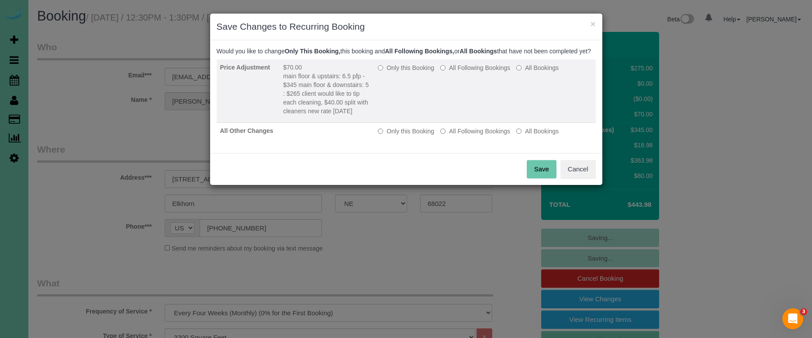
click at [477, 72] on label "All Following Bookings" at bounding box center [475, 67] width 70 height 9
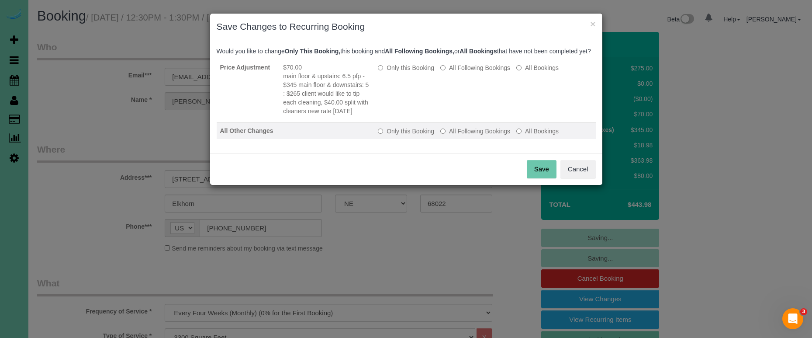
click at [483, 135] on label "All Following Bookings" at bounding box center [475, 131] width 70 height 9
click at [543, 176] on button "Save" at bounding box center [542, 169] width 30 height 18
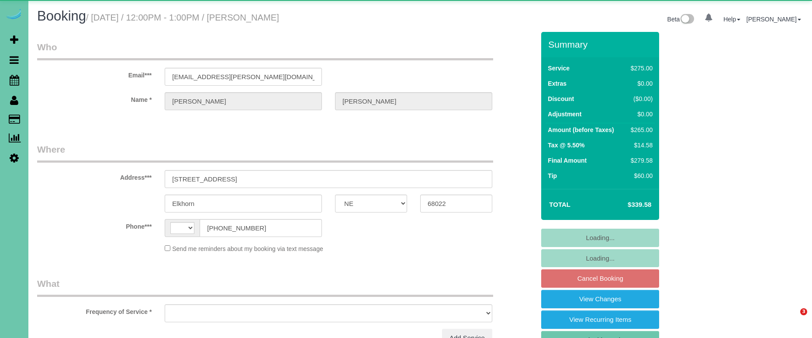
select select "NE"
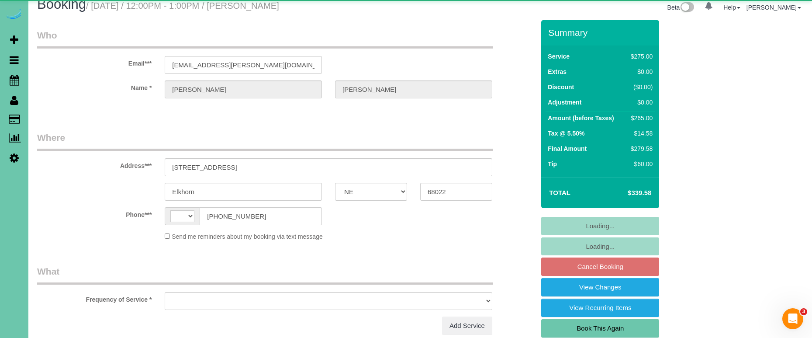
select select "string:[GEOGRAPHIC_DATA]"
select select "object:623"
select select "string:fspay-caa60e51-3047-4e36-b18a-4e11d9716816"
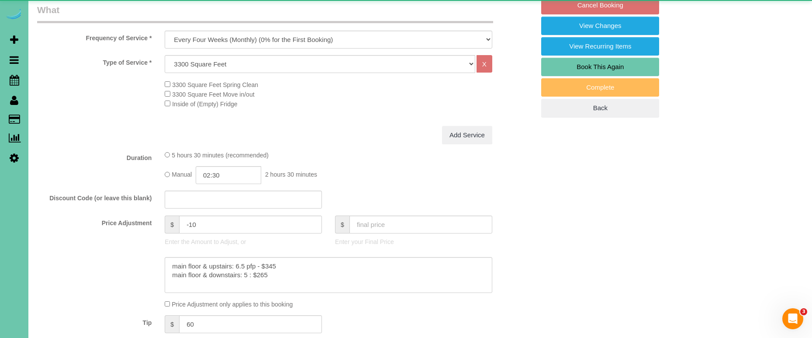
select select "object:852"
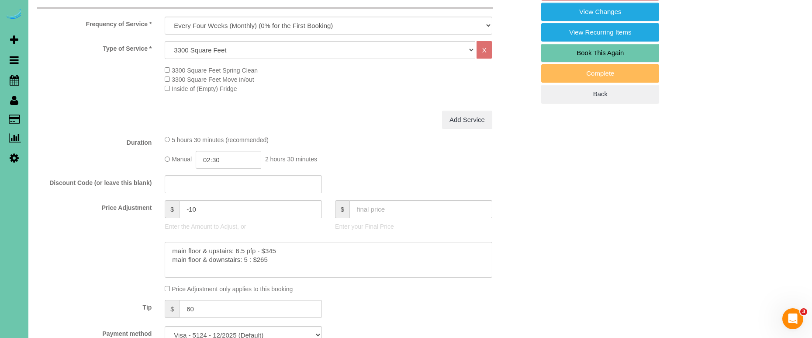
scroll to position [289, 0]
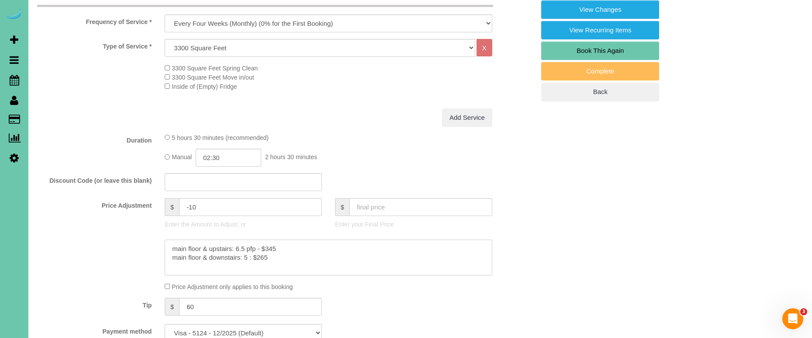
click at [307, 257] on textarea at bounding box center [329, 257] width 328 height 36
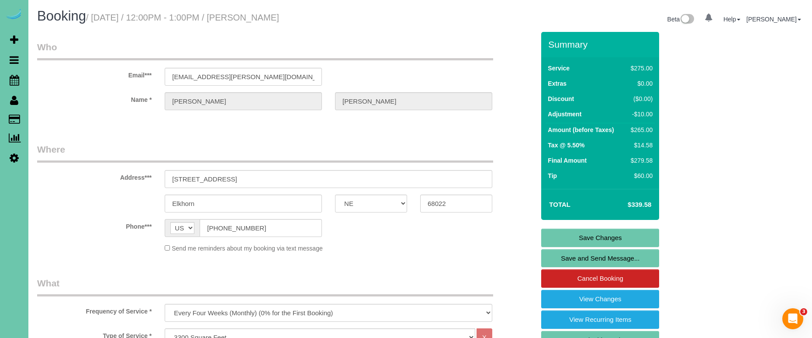
scroll to position [0, 0]
type textarea "main floor & upstairs: 6.5 pfp - $345 main floor & downstairs: 5 : $265 new rat…"
drag, startPoint x: 564, startPoint y: 239, endPoint x: 558, endPoint y: 235, distance: 6.8
click at [564, 239] on link "Save Changes" at bounding box center [600, 237] width 118 height 18
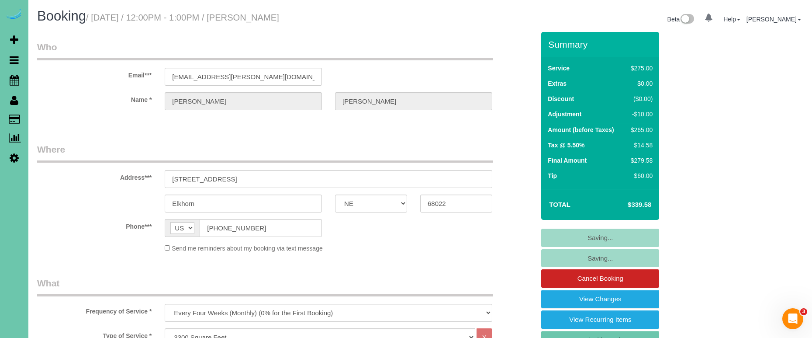
scroll to position [0, 0]
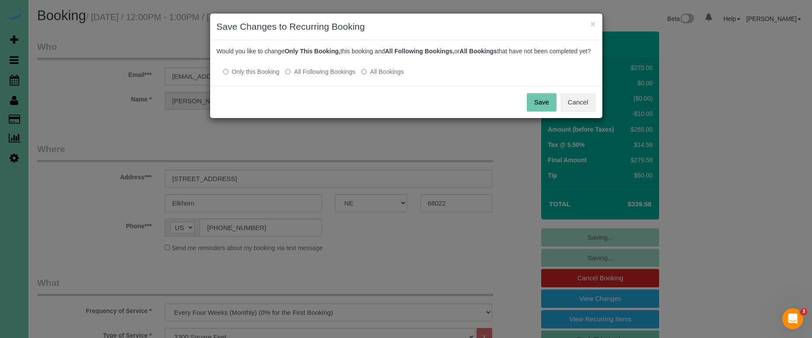
drag, startPoint x: 316, startPoint y: 82, endPoint x: 378, endPoint y: 89, distance: 62.8
click at [317, 76] on label "All Following Bookings" at bounding box center [320, 71] width 70 height 9
drag, startPoint x: 543, startPoint y: 114, endPoint x: 400, endPoint y: 116, distance: 142.4
click at [543, 111] on button "Save" at bounding box center [542, 102] width 30 height 18
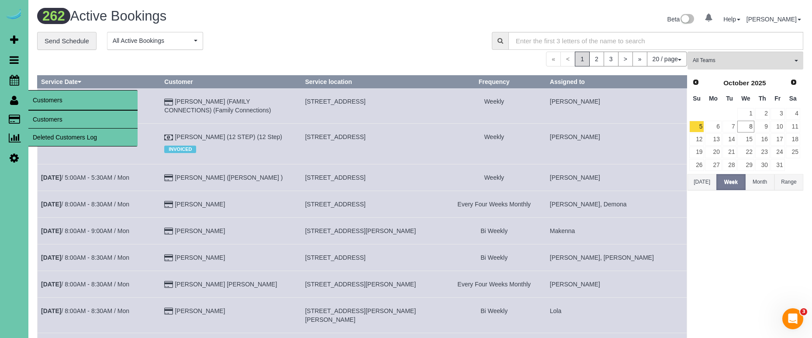
click at [56, 121] on link "Customers" at bounding box center [82, 119] width 109 height 17
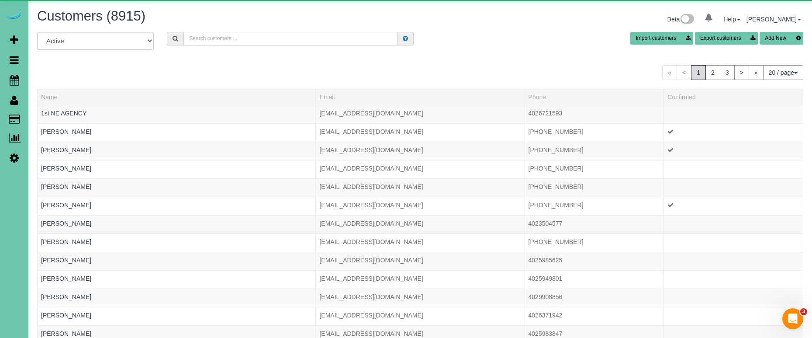
click at [239, 40] on input "text" at bounding box center [290, 39] width 214 height 14
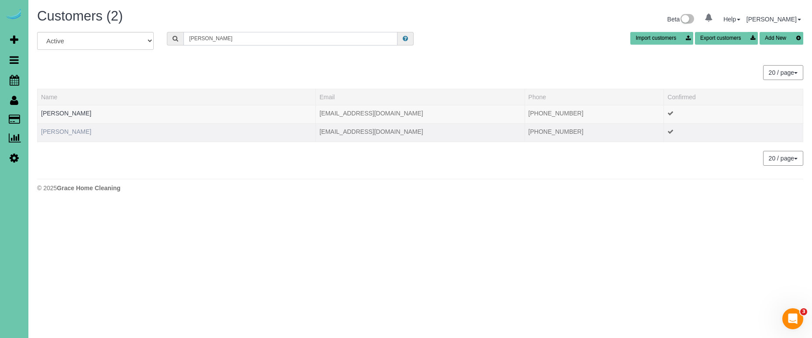
type input "karen j"
click at [69, 132] on link "Karen Jones" at bounding box center [66, 131] width 50 height 7
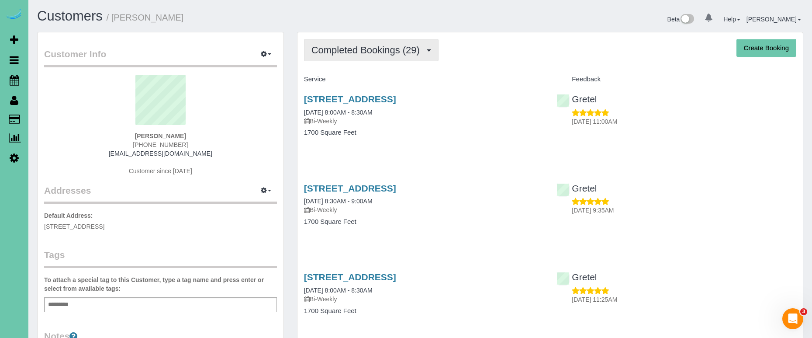
click at [356, 54] on span "Completed Bookings (29)" at bounding box center [367, 50] width 113 height 11
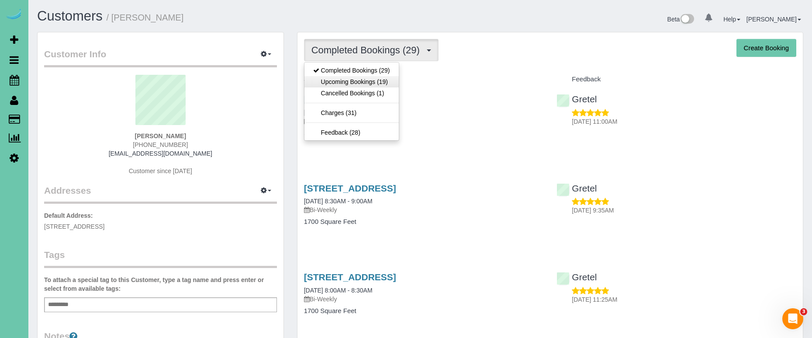
click at [347, 80] on link "Upcoming Bookings (19)" at bounding box center [351, 81] width 94 height 11
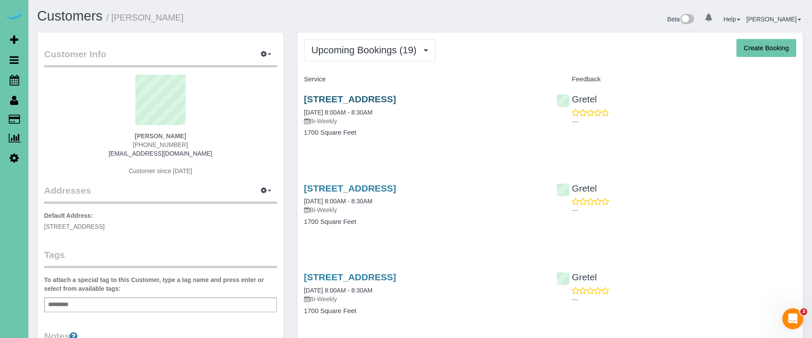
click at [331, 98] on link "819 S 185th St, Elkhorn, NE 68022" at bounding box center [350, 99] width 92 height 10
drag, startPoint x: 376, startPoint y: 56, endPoint x: 370, endPoint y: 68, distance: 13.1
click at [375, 57] on button "Upcoming Bookings (19)" at bounding box center [369, 50] width 131 height 22
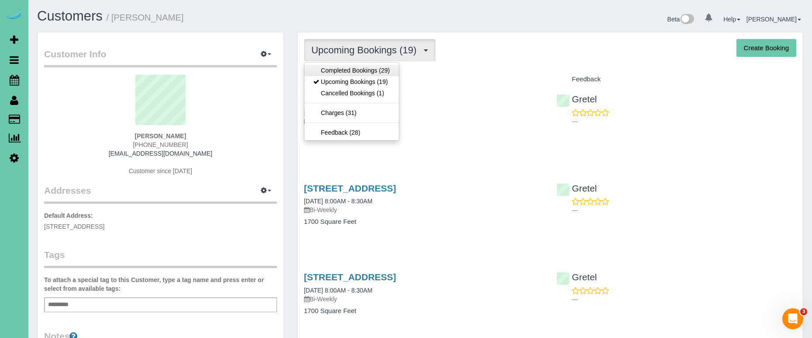
click at [370, 69] on link "Completed Bookings (29)" at bounding box center [351, 70] width 94 height 11
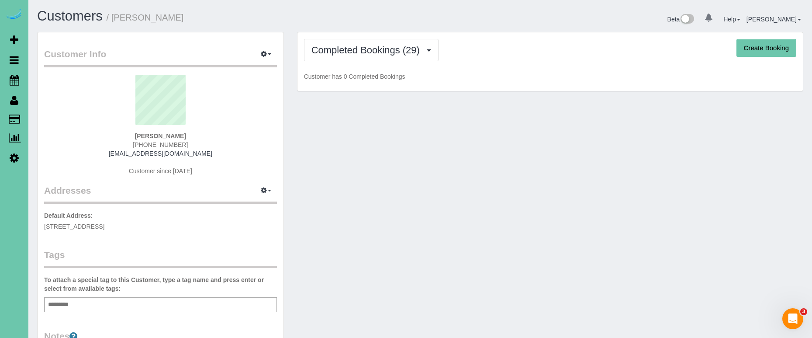
scroll to position [0, 0]
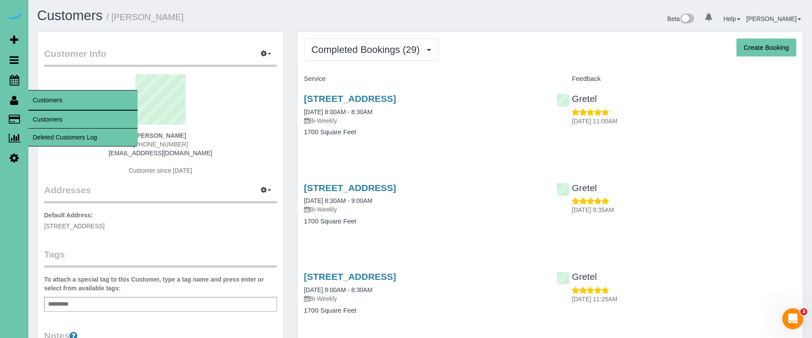
click at [40, 114] on link "Customers" at bounding box center [82, 119] width 109 height 17
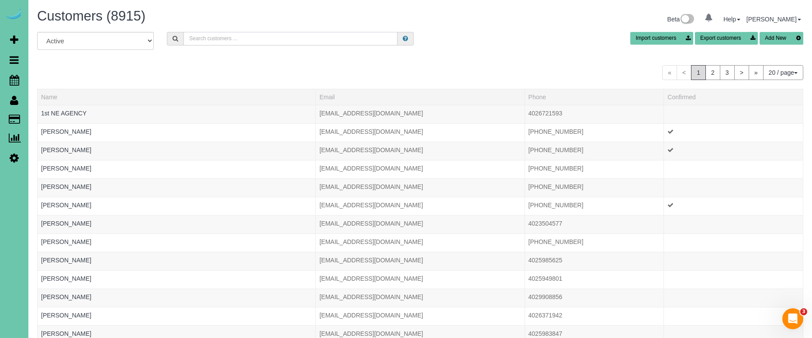
click at [218, 39] on input "text" at bounding box center [290, 39] width 214 height 14
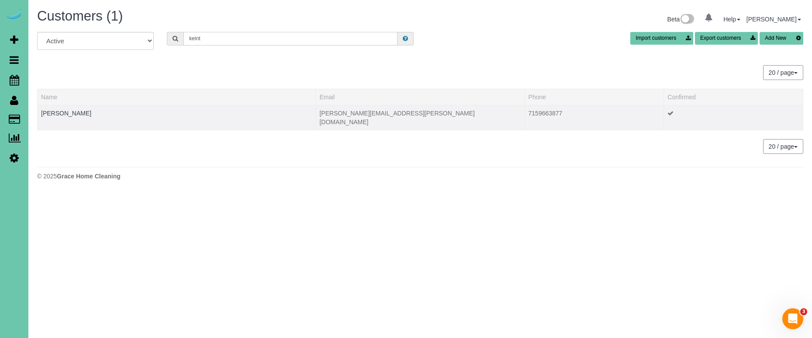
type input "keint"
click at [64, 107] on td "Mackenzie Keintz" at bounding box center [177, 117] width 278 height 25
click at [62, 112] on link "Mackenzie Keintz" at bounding box center [66, 113] width 50 height 7
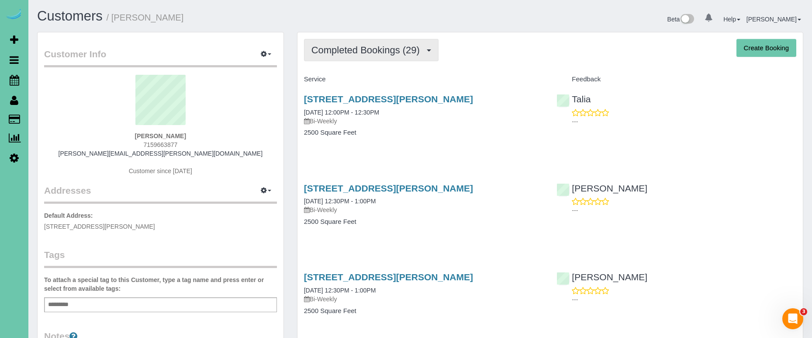
click at [355, 53] on span "Completed Bookings (29)" at bounding box center [367, 50] width 113 height 11
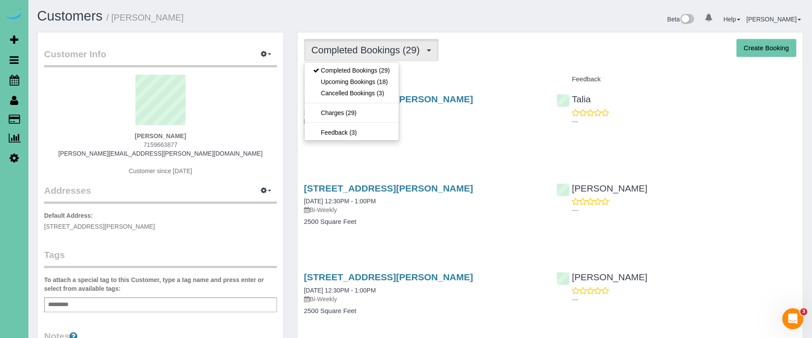
click at [355, 53] on span "Completed Bookings (29)" at bounding box center [367, 50] width 113 height 11
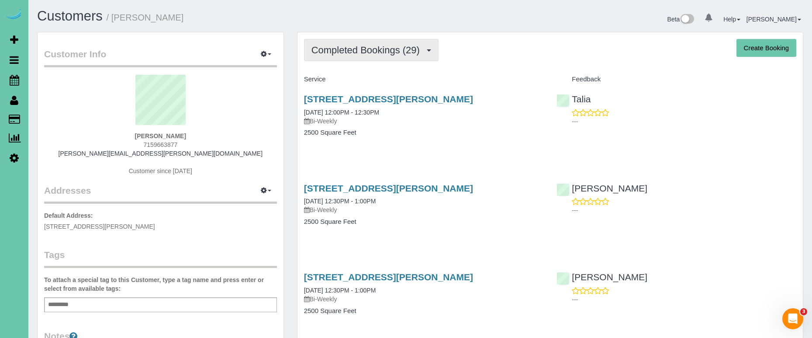
click at [355, 51] on span "Completed Bookings (29)" at bounding box center [367, 50] width 113 height 11
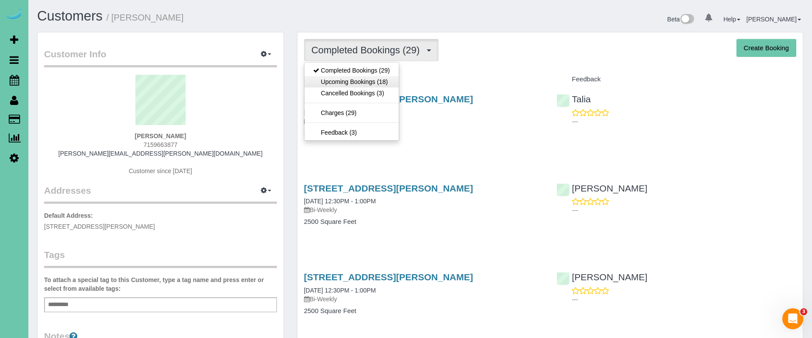
click at [351, 78] on link "Upcoming Bookings (18)" at bounding box center [351, 81] width 94 height 11
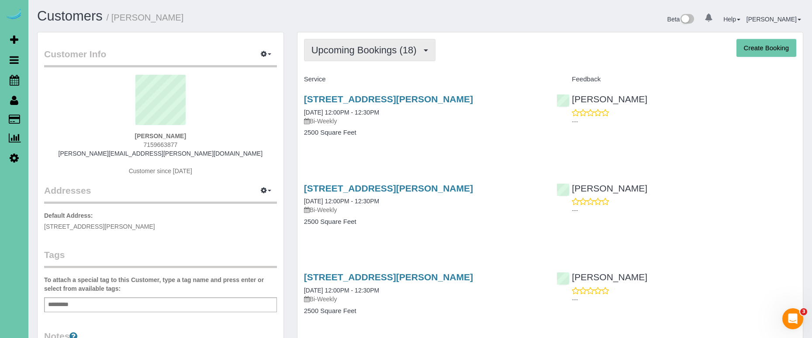
click at [339, 53] on span "Upcoming Bookings (18)" at bounding box center [366, 50] width 110 height 11
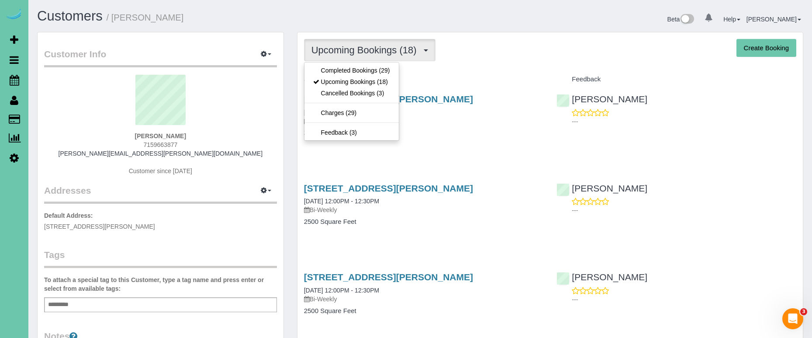
drag, startPoint x: 335, startPoint y: 68, endPoint x: 329, endPoint y: 67, distance: 5.7
click at [335, 68] on link "Completed Bookings (29)" at bounding box center [351, 70] width 94 height 11
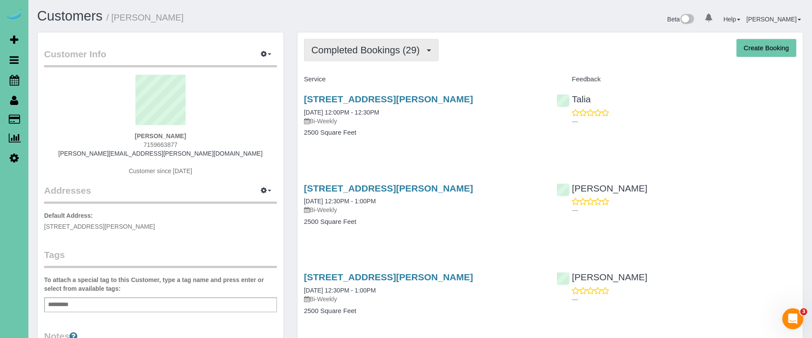
drag, startPoint x: 348, startPoint y: 50, endPoint x: 348, endPoint y: 54, distance: 4.4
click at [348, 50] on span "Completed Bookings (29)" at bounding box center [367, 50] width 113 height 11
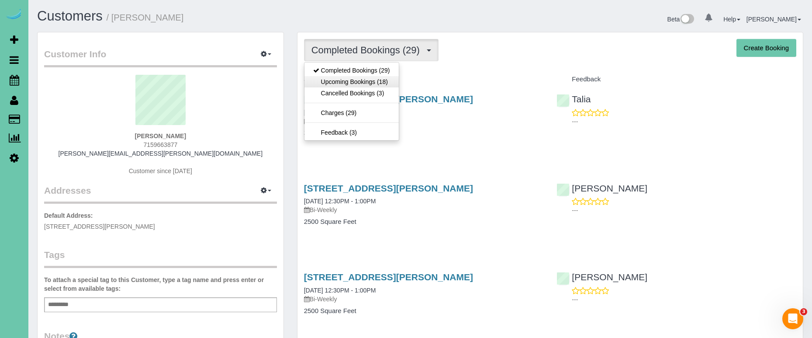
click at [342, 81] on link "Upcoming Bookings (18)" at bounding box center [351, 81] width 94 height 11
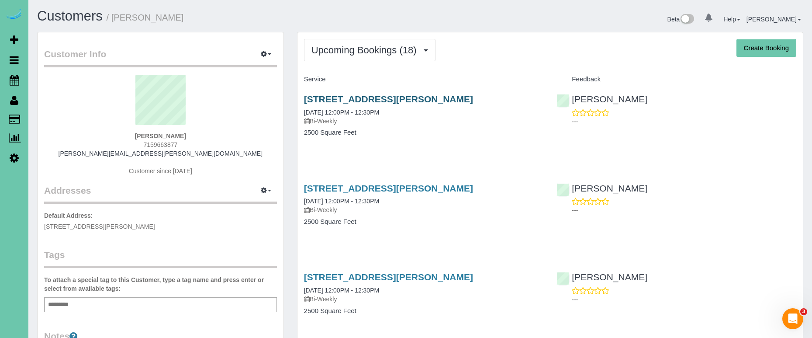
click at [322, 97] on link "10018 Seward St, Omaha, NE 68114" at bounding box center [388, 99] width 169 height 10
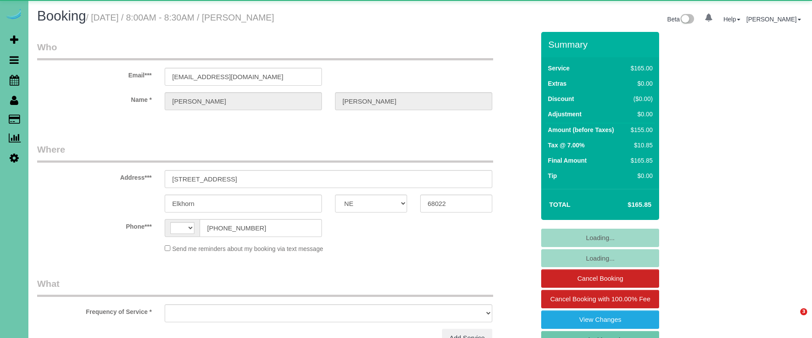
select select "NE"
select select "string:[GEOGRAPHIC_DATA]"
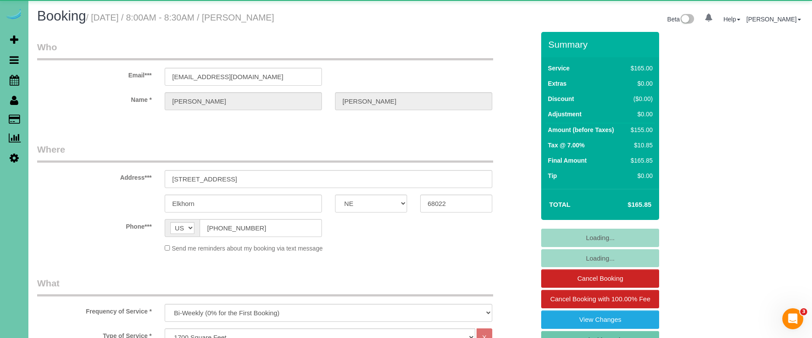
select select "object:851"
select select "number:35"
select select "number:41"
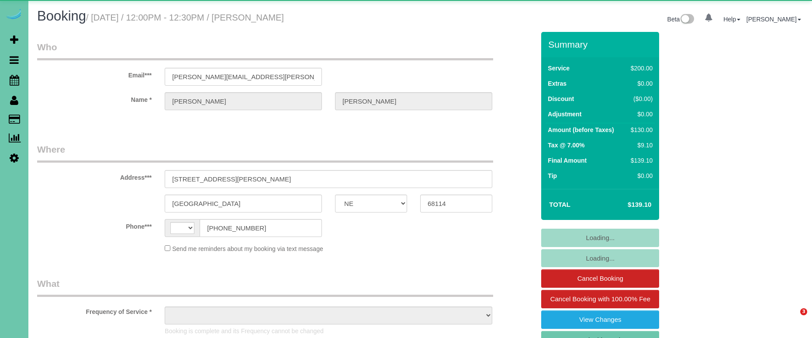
select select "NE"
select select "string:[GEOGRAPHIC_DATA]"
select select "object:626"
select select "string:fspay-484a012a-9983-4d55-89fe-de74bba7a077"
select select "object:858"
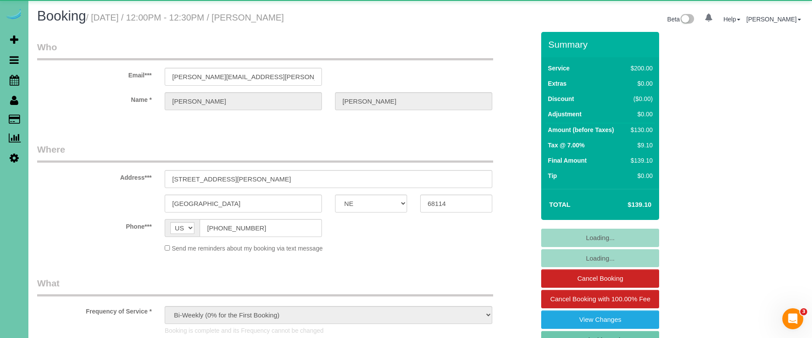
select select "number:36"
select select "number:42"
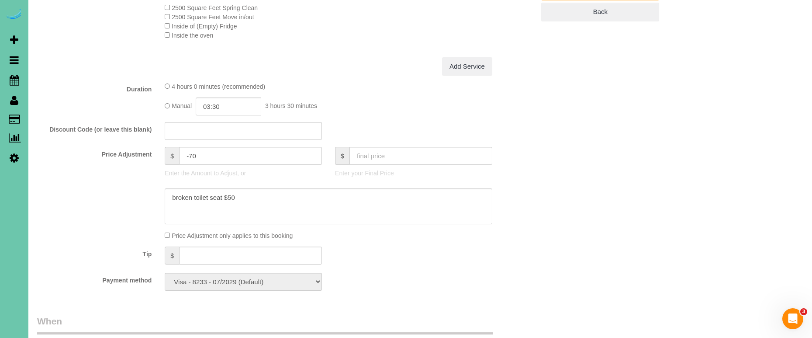
scroll to position [370, 0]
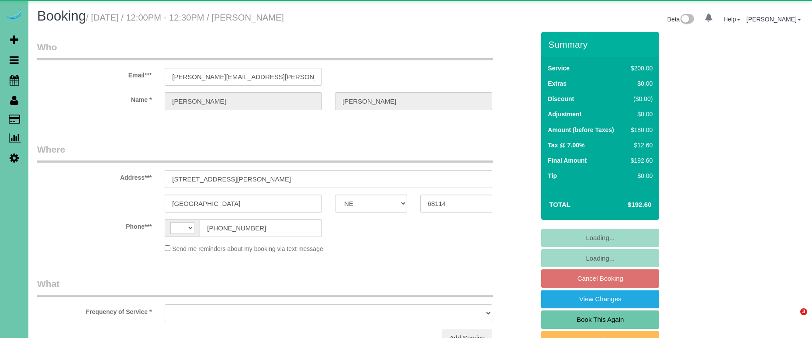
select select "NE"
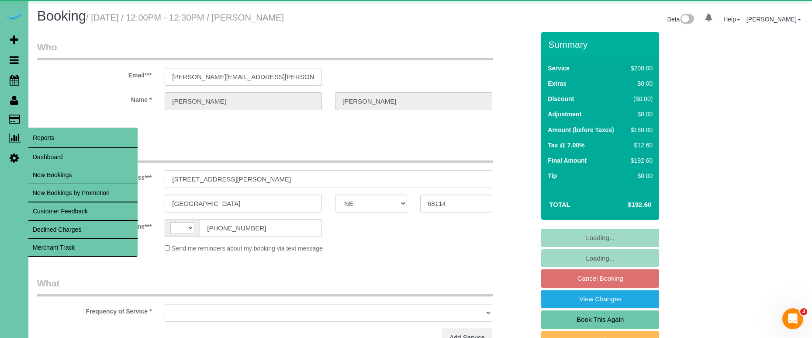
select select "string:[GEOGRAPHIC_DATA]"
select select "object:617"
select select "string:fspay-484a012a-9983-4d55-89fe-de74bba7a077"
select select "object:901"
select select "number:36"
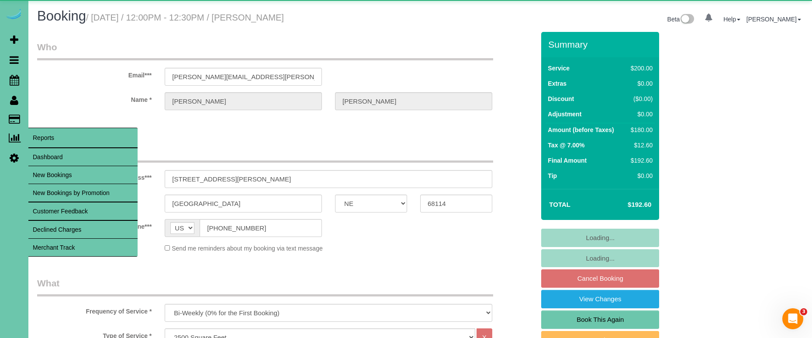
select select "number:42"
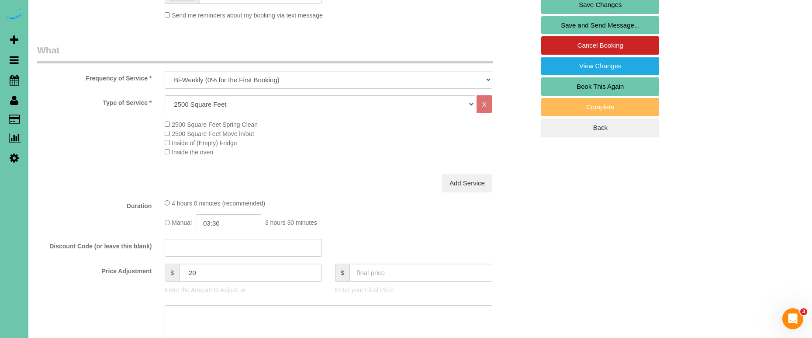
scroll to position [247, 0]
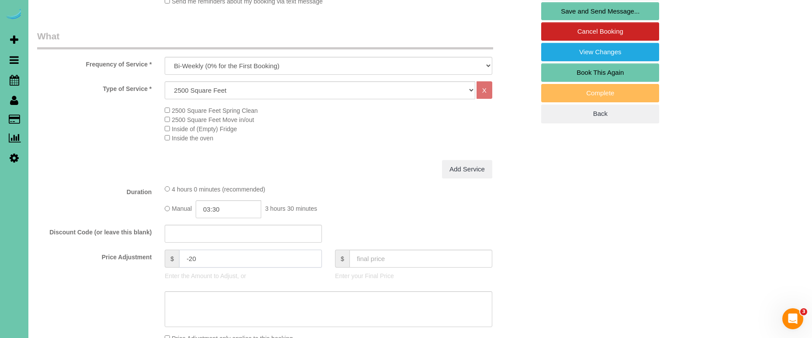
click at [194, 256] on input "-20" at bounding box center [250, 258] width 143 height 18
type input "-10"
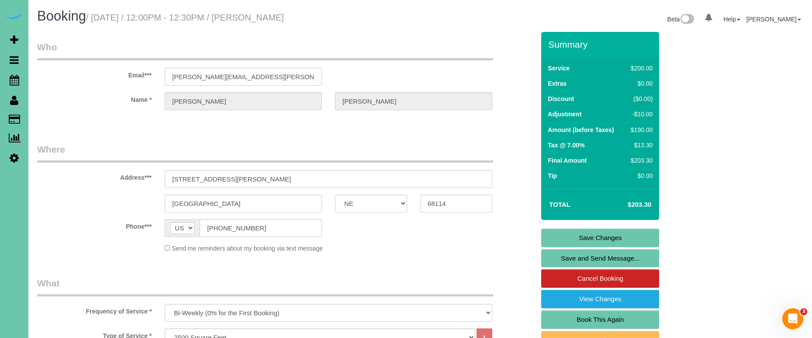
scroll to position [0, 0]
type textarea "new rate - [DATE]"
drag, startPoint x: 242, startPoint y: 75, endPoint x: 152, endPoint y: 74, distance: 90.9
click at [583, 235] on link "Save Changes" at bounding box center [600, 237] width 118 height 18
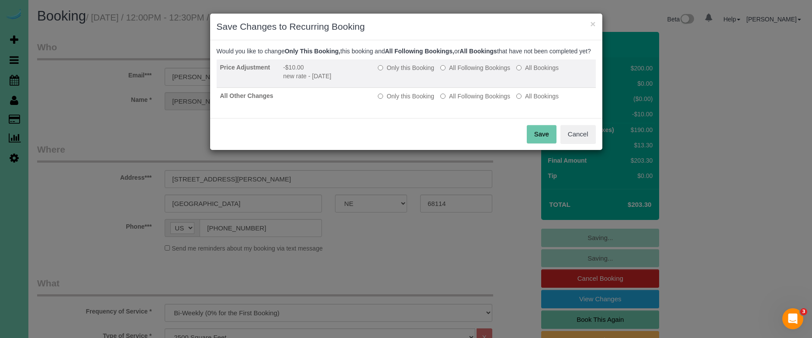
click at [461, 70] on td "Only this Booking All Following Bookings All Bookings" at bounding box center [484, 73] width 221 height 28
drag, startPoint x: 459, startPoint y: 76, endPoint x: 459, endPoint y: 83, distance: 6.1
click at [459, 72] on label "All Following Bookings" at bounding box center [475, 67] width 70 height 9
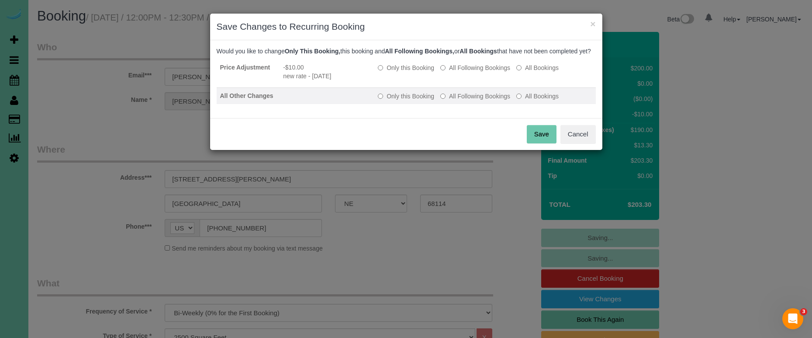
drag, startPoint x: 461, startPoint y: 108, endPoint x: 470, endPoint y: 110, distance: 9.4
click at [461, 100] on label "All Following Bookings" at bounding box center [475, 96] width 70 height 9
click at [531, 138] on button "Save" at bounding box center [542, 134] width 30 height 18
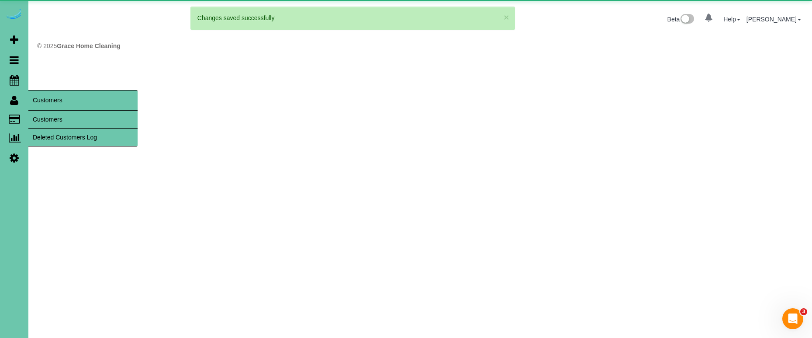
click at [54, 126] on link "Customers" at bounding box center [82, 119] width 109 height 17
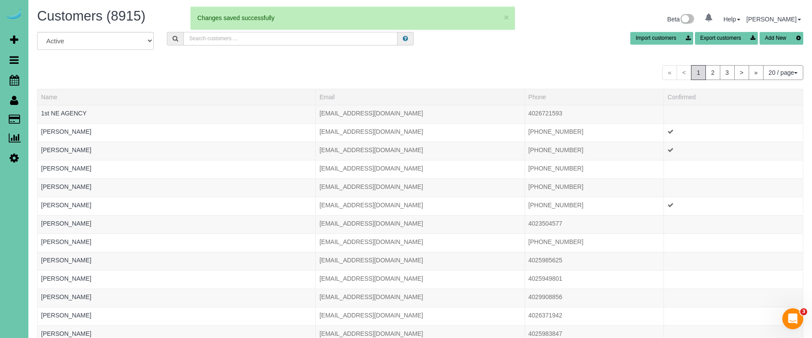
click at [203, 42] on input "text" at bounding box center [290, 39] width 214 height 14
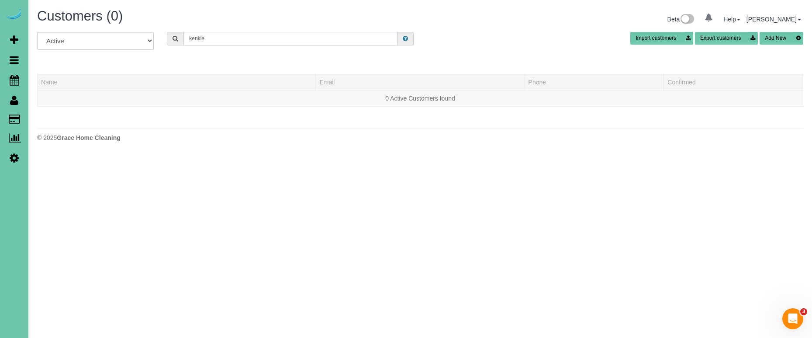
drag, startPoint x: 208, startPoint y: 39, endPoint x: 149, endPoint y: 35, distance: 59.5
click at [149, 35] on div "All Active Archived kenkle Import customers Export customers Add New" at bounding box center [420, 44] width 779 height 24
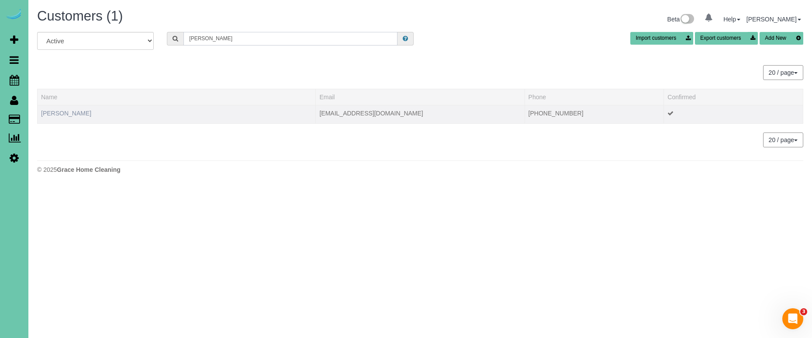
type input "Michelle kenk"
click at [76, 115] on link "Michelle Kenkel" at bounding box center [66, 113] width 50 height 7
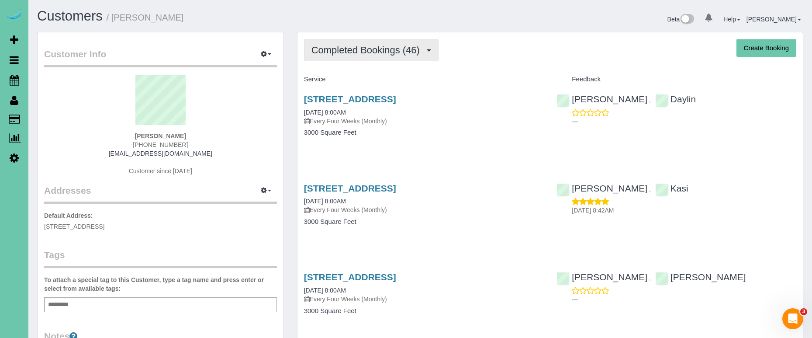
click at [356, 54] on span "Completed Bookings (46)" at bounding box center [367, 50] width 113 height 11
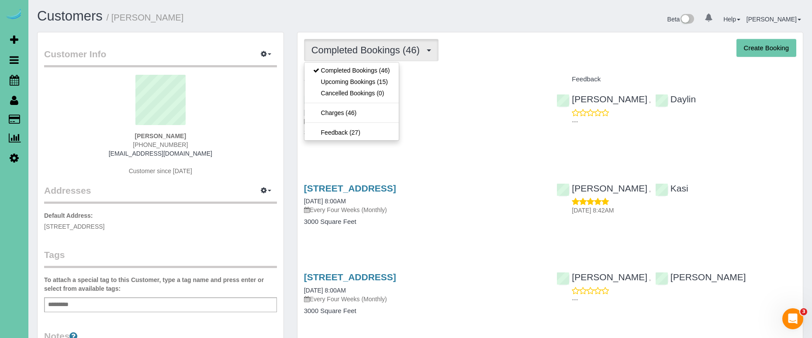
click at [259, 114] on sui-profile-pic at bounding box center [161, 103] width 220 height 57
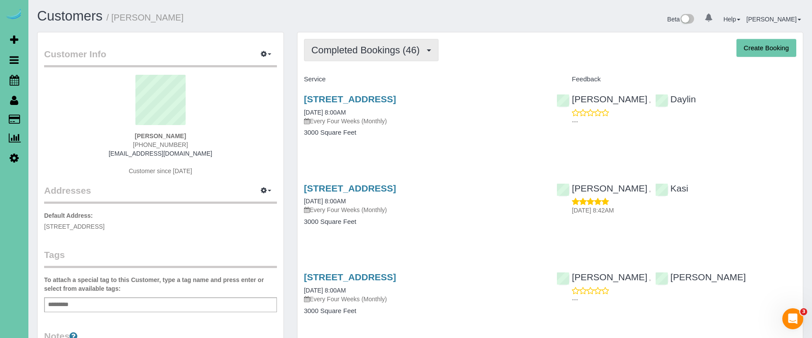
click at [358, 55] on button "Completed Bookings (46)" at bounding box center [371, 50] width 135 height 22
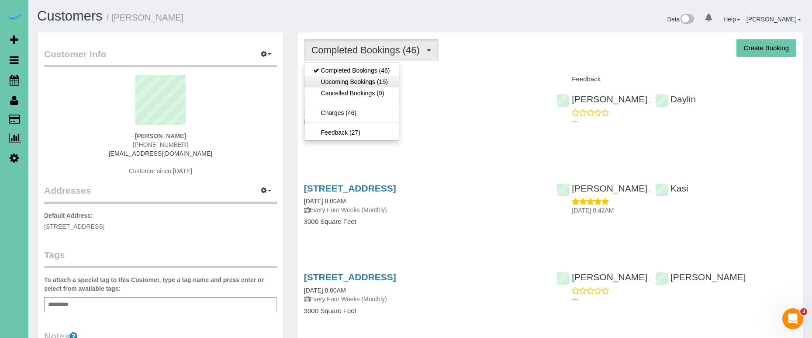
click at [358, 85] on link "Upcoming Bookings (15)" at bounding box center [351, 81] width 94 height 11
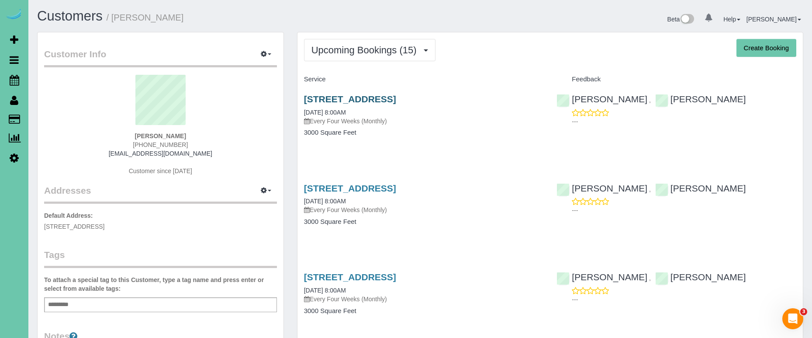
click at [329, 97] on link "2717 N 159th Street, Omaha, NE 68116" at bounding box center [350, 99] width 92 height 10
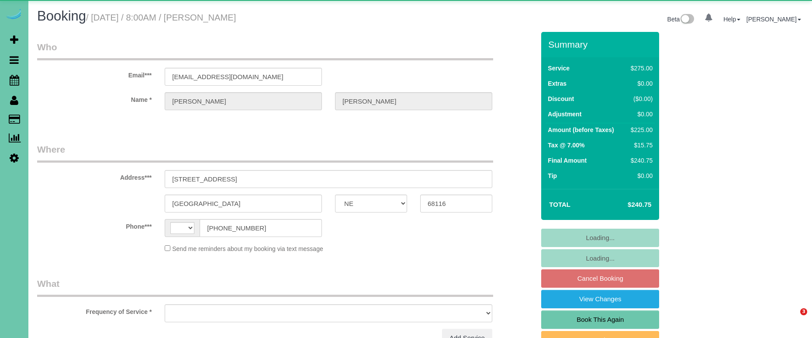
select select "NE"
select select "string:[GEOGRAPHIC_DATA]"
select select "object:621"
select select "string:fspay-83385b0d-92f8-47fb-a858-8c281d3a7de3"
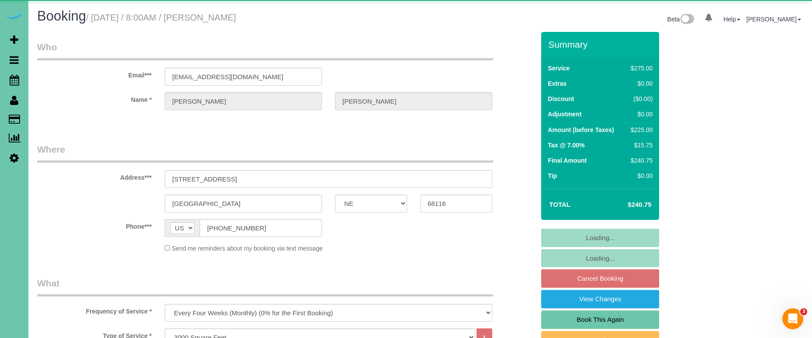
select select "object:910"
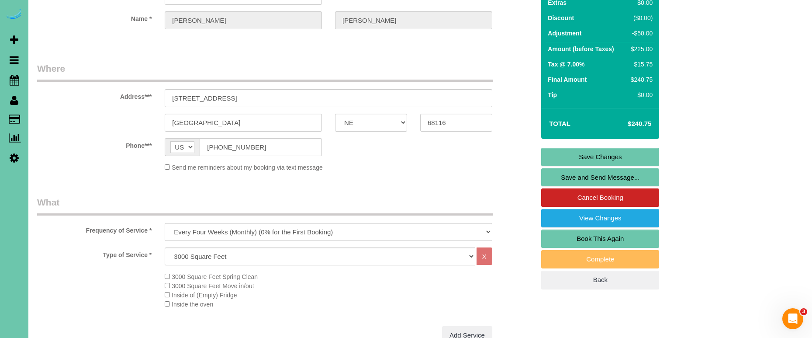
scroll to position [177, 0]
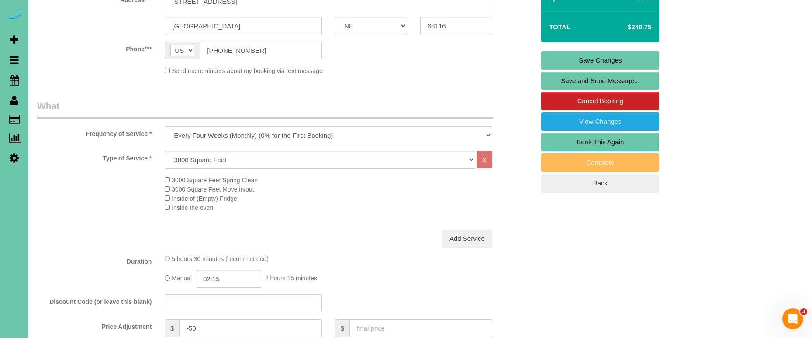
click at [221, 323] on input "-50" at bounding box center [250, 328] width 143 height 18
type input "-35"
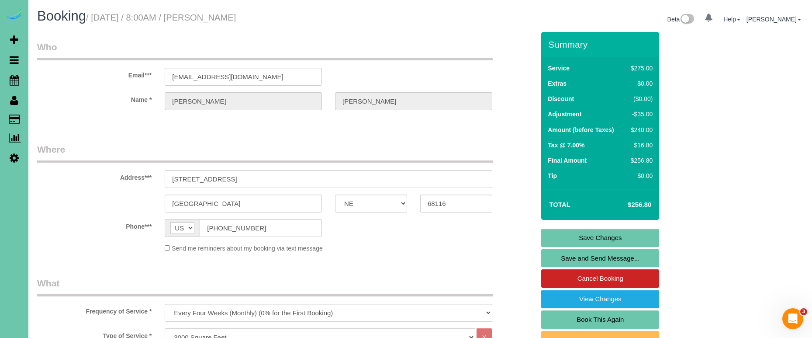
scroll to position [0, 0]
type textarea "new rate - [DATE]"
drag, startPoint x: 260, startPoint y: 80, endPoint x: 90, endPoint y: 73, distance: 169.6
click at [567, 235] on link "Save Changes" at bounding box center [600, 237] width 118 height 18
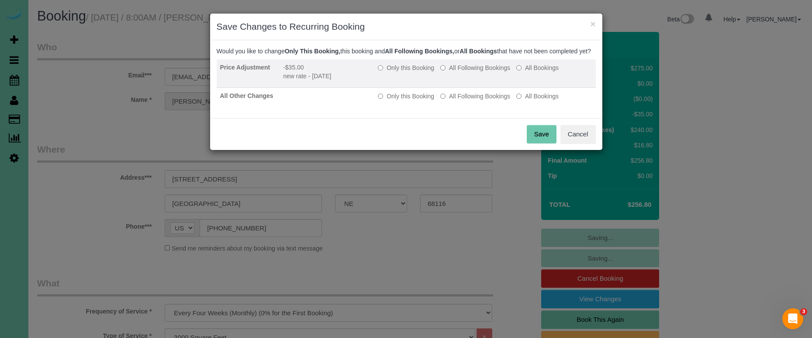
click at [467, 72] on label "All Following Bookings" at bounding box center [475, 67] width 70 height 9
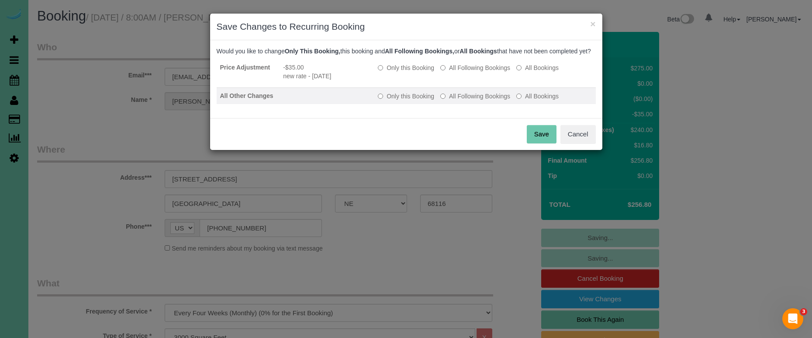
click at [464, 100] on label "All Following Bookings" at bounding box center [475, 96] width 70 height 9
click at [533, 141] on button "Save" at bounding box center [542, 134] width 30 height 18
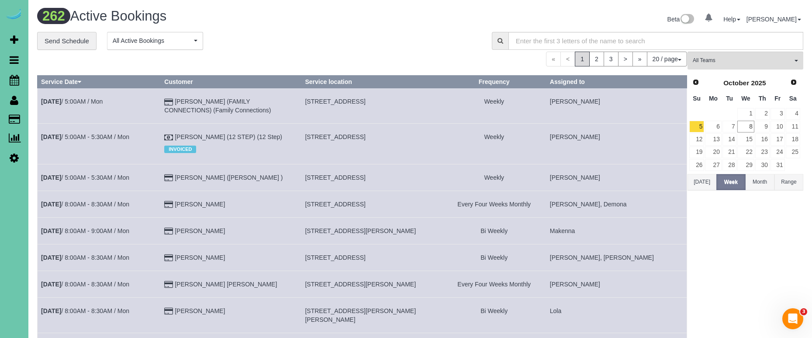
drag, startPoint x: 220, startPoint y: 79, endPoint x: 120, endPoint y: 80, distance: 100.0
click at [220, 79] on th "Customer" at bounding box center [231, 82] width 141 height 13
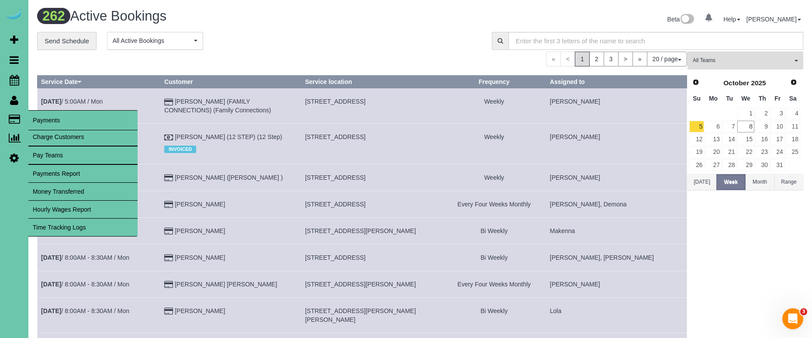
drag, startPoint x: 68, startPoint y: 134, endPoint x: 73, endPoint y: 131, distance: 6.1
click at [68, 134] on link "Charge Customers" at bounding box center [82, 136] width 109 height 17
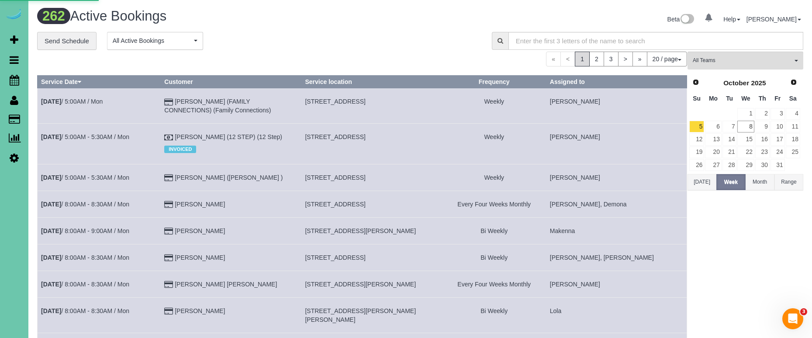
select select
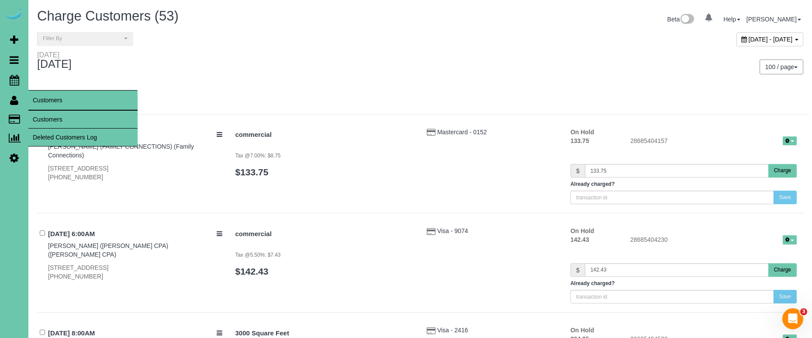
click at [72, 120] on link "Customers" at bounding box center [82, 119] width 109 height 17
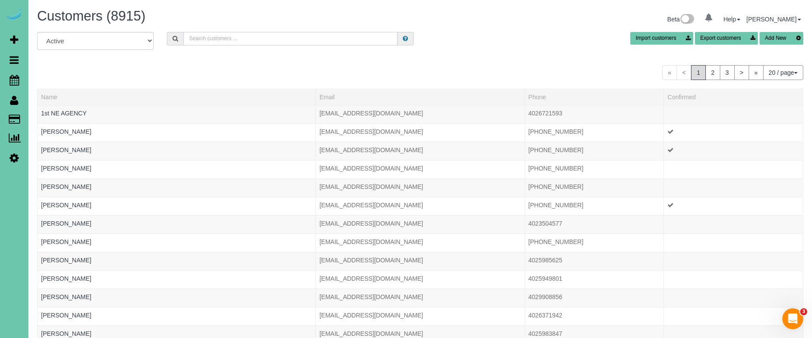
click at [209, 40] on input "text" at bounding box center [290, 39] width 214 height 14
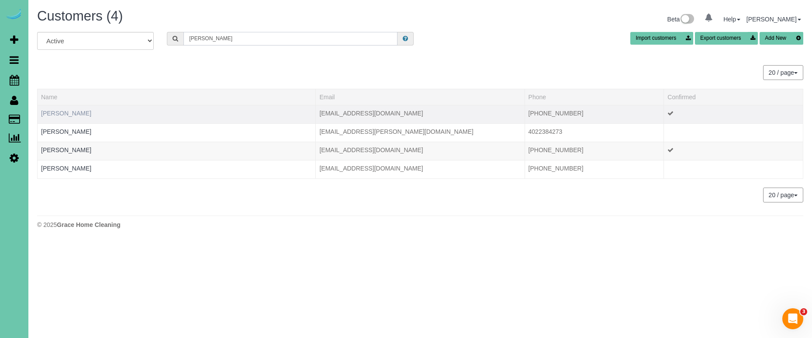
type input "Julie k"
click at [53, 112] on link "Julie Kieffer" at bounding box center [66, 113] width 50 height 7
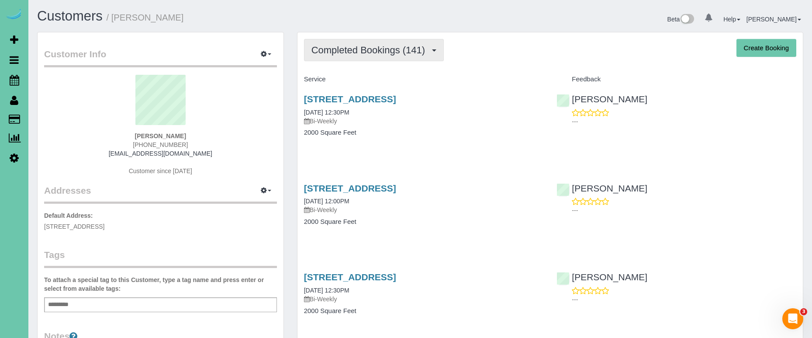
click at [351, 43] on button "Completed Bookings (141)" at bounding box center [374, 50] width 140 height 22
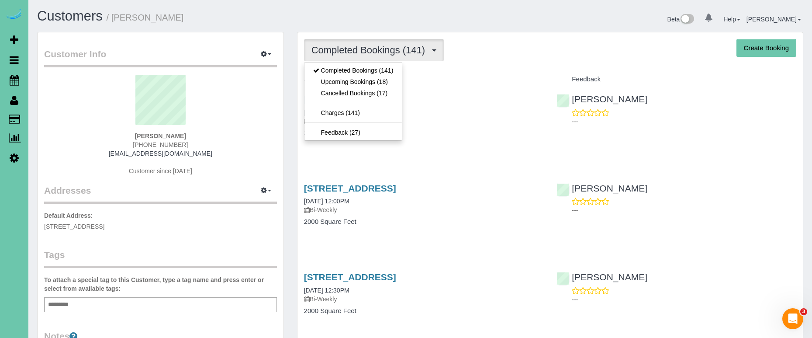
click at [378, 81] on link "Upcoming Bookings (18)" at bounding box center [353, 81] width 98 height 11
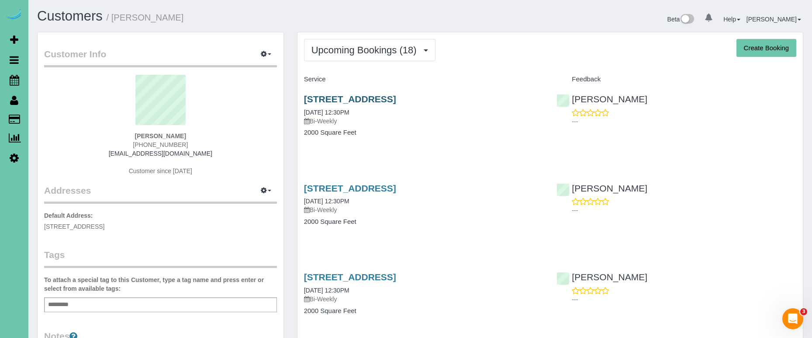
click at [348, 99] on link "19821 Leavenworth Street, Elkhorn, NE 68022" at bounding box center [350, 99] width 92 height 10
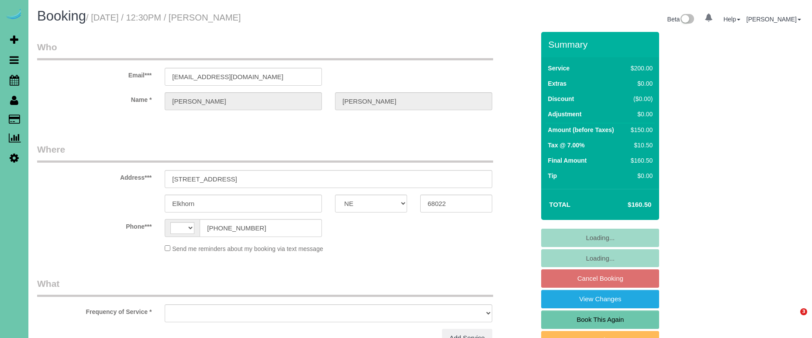
select select "NE"
select select "string:[GEOGRAPHIC_DATA]"
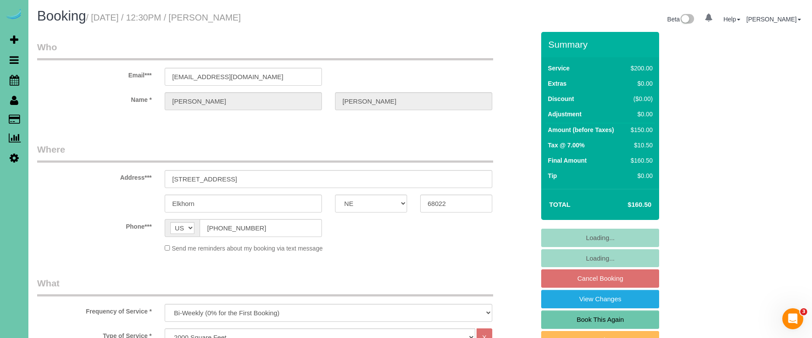
select select "object:904"
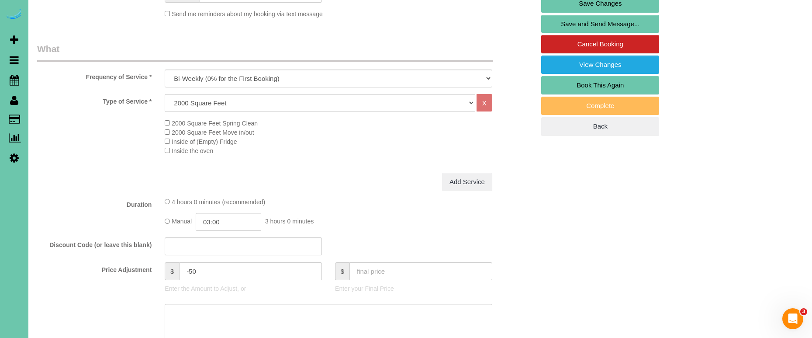
scroll to position [238, 0]
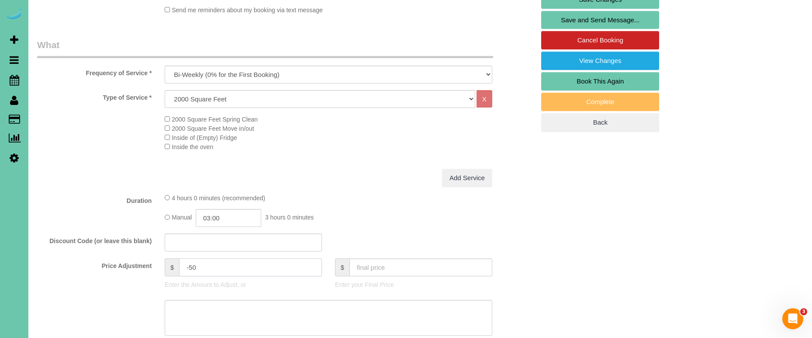
drag, startPoint x: 195, startPoint y: 264, endPoint x: 306, endPoint y: 260, distance: 111.0
click at [194, 264] on input "-50" at bounding box center [250, 267] width 143 height 18
type input "-40"
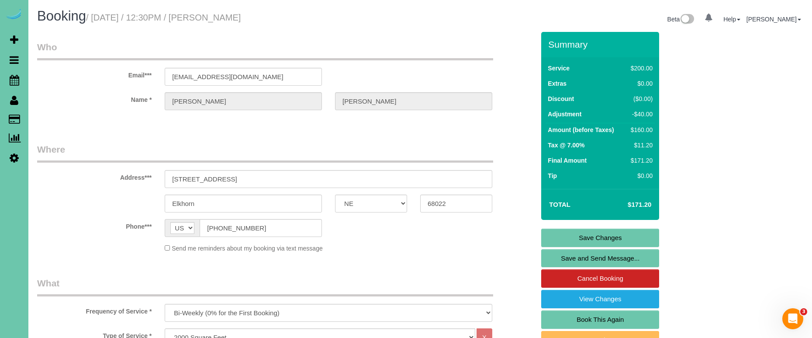
scroll to position [0, 0]
type textarea "new rate - [DATE]"
drag, startPoint x: 206, startPoint y: 72, endPoint x: 130, endPoint y: 69, distance: 76.5
click at [567, 236] on link "Save Changes" at bounding box center [600, 237] width 118 height 18
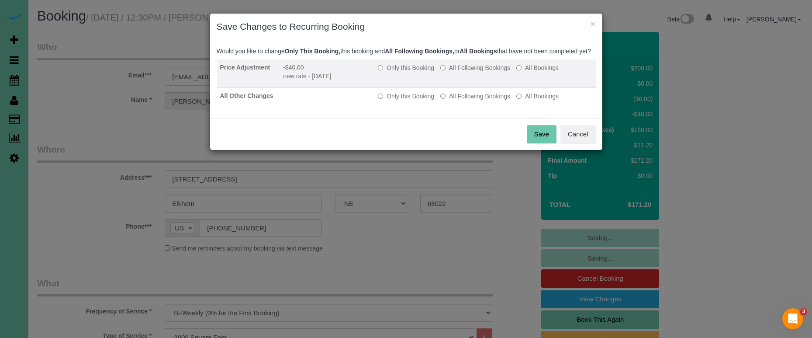
drag, startPoint x: 457, startPoint y: 77, endPoint x: 458, endPoint y: 96, distance: 18.8
click at [457, 72] on label "All Following Bookings" at bounding box center [475, 67] width 70 height 9
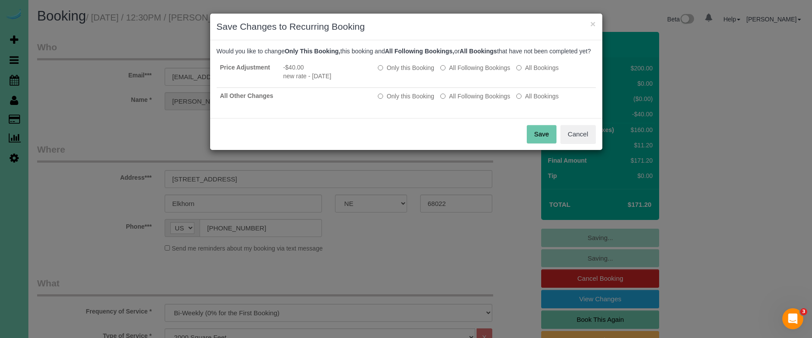
drag, startPoint x: 458, startPoint y: 104, endPoint x: 528, endPoint y: 131, distance: 74.6
click at [458, 100] on label "All Following Bookings" at bounding box center [475, 96] width 70 height 9
click at [543, 140] on button "Save" at bounding box center [542, 134] width 30 height 18
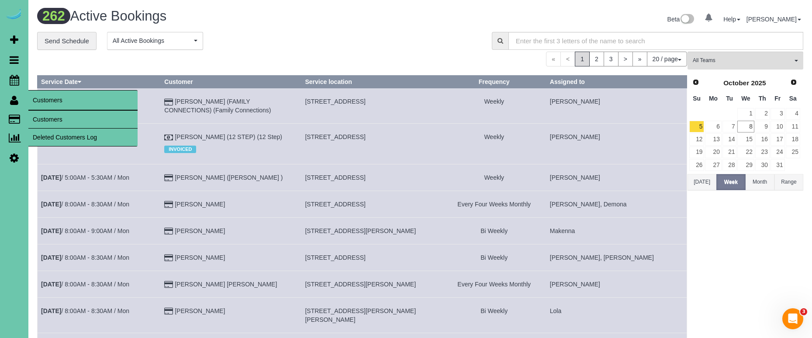
click at [39, 114] on link "Customers" at bounding box center [82, 119] width 109 height 17
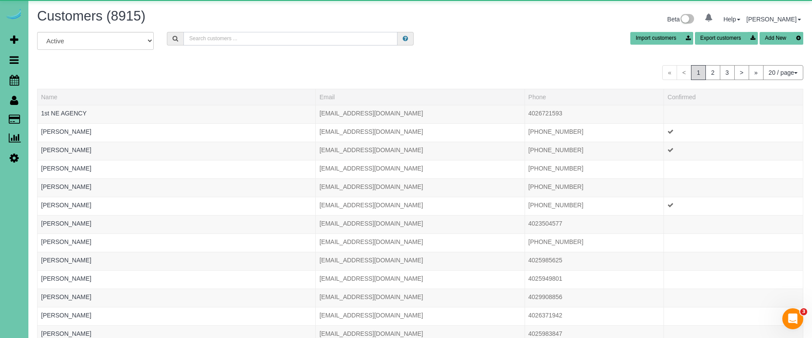
click at [215, 42] on input "text" at bounding box center [290, 39] width 214 height 14
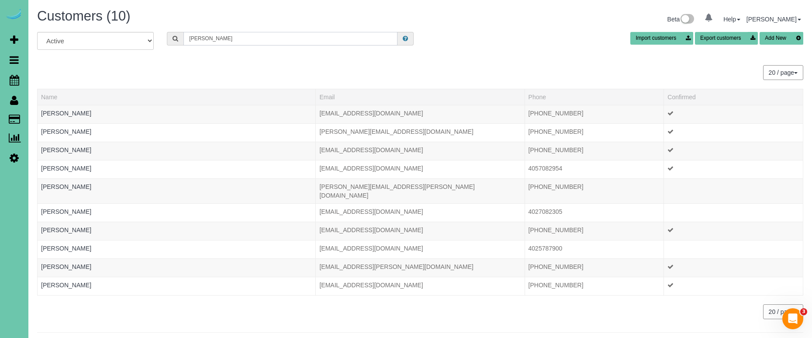
click at [216, 41] on input "kile" at bounding box center [290, 39] width 214 height 14
paste input "rachel028@gmail.com"
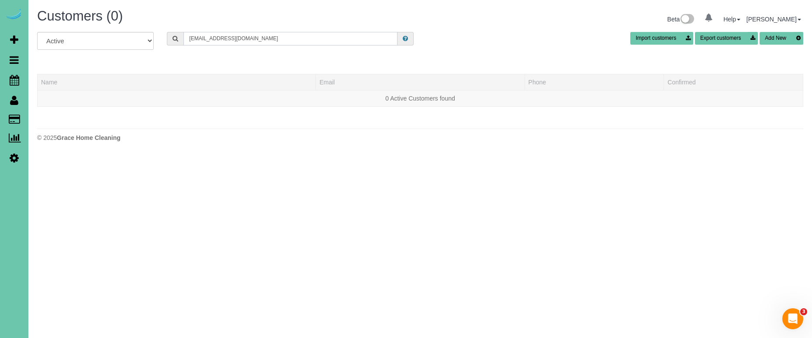
click at [265, 38] on input "rachel028@gmail.com" at bounding box center [290, 39] width 214 height 14
paste input "[STREET_ADDRESS]"
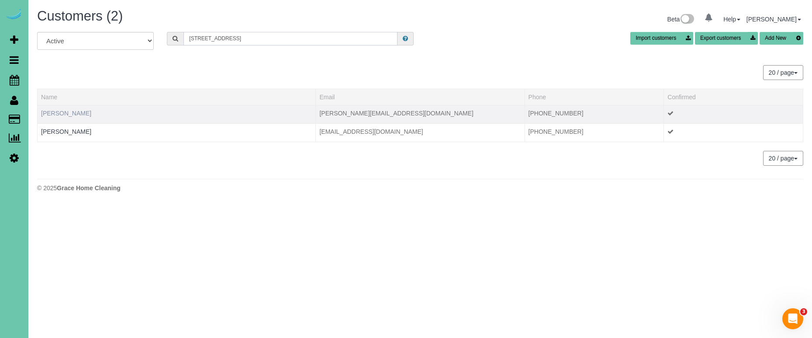
type input "[STREET_ADDRESS]"
click at [54, 111] on link "Danny Kile" at bounding box center [66, 113] width 50 height 7
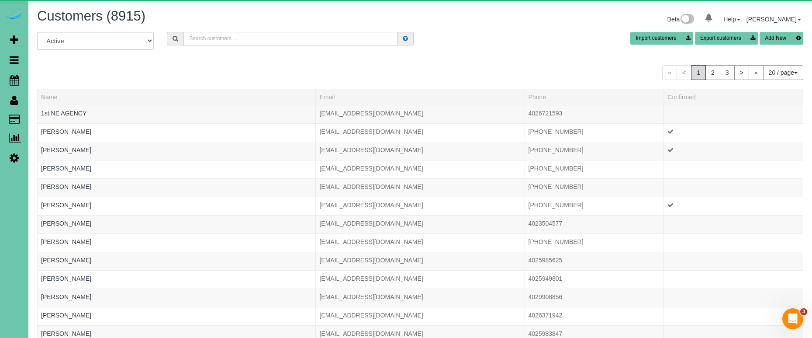
click at [206, 39] on input "text" at bounding box center [290, 39] width 214 height 14
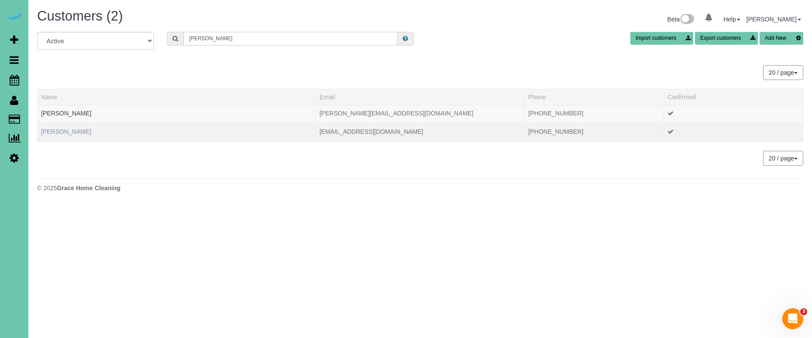
type input "Danny kile"
click at [50, 130] on link "Danny Kile" at bounding box center [66, 131] width 50 height 7
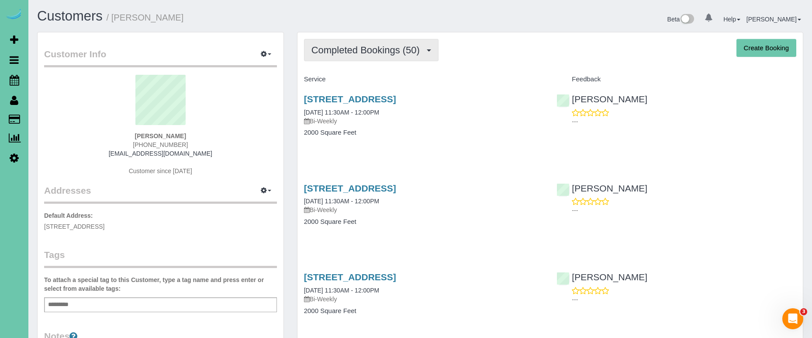
click at [362, 54] on span "Completed Bookings (50)" at bounding box center [367, 50] width 113 height 11
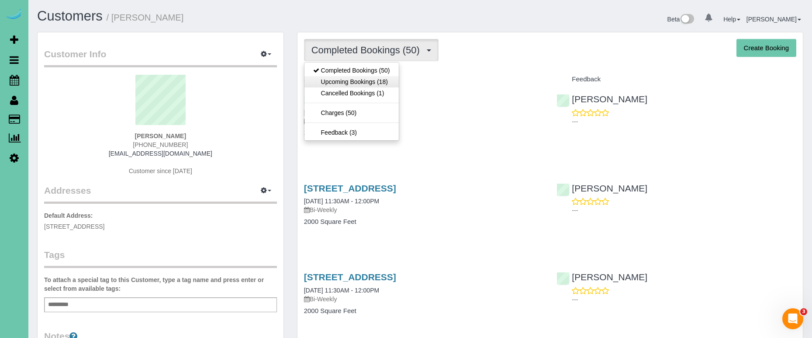
click at [347, 79] on link "Upcoming Bookings (18)" at bounding box center [351, 81] width 94 height 11
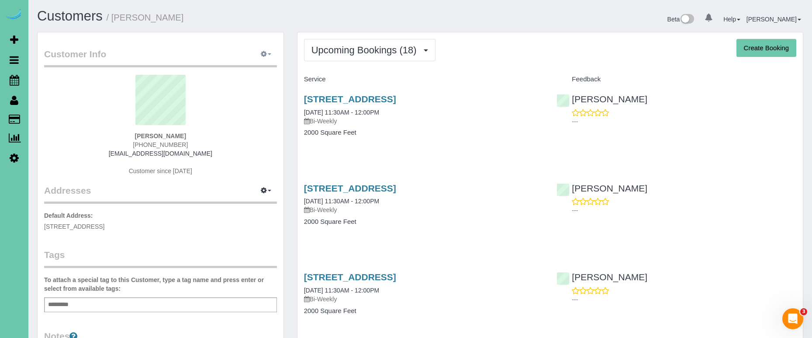
drag, startPoint x: 267, startPoint y: 48, endPoint x: 266, endPoint y: 54, distance: 6.3
click at [267, 48] on button "button" at bounding box center [266, 55] width 22 height 14
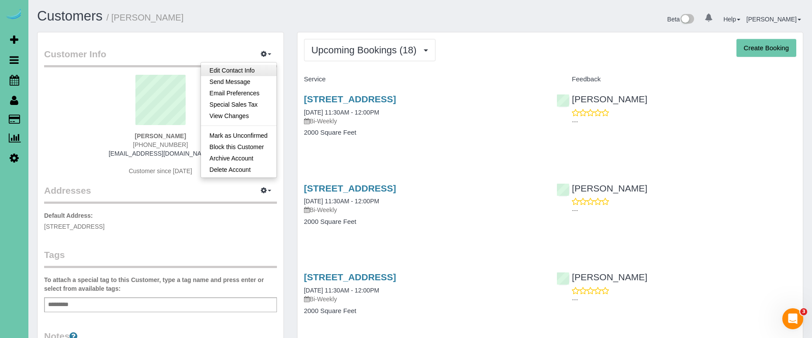
click at [260, 71] on link "Edit Contact Info" at bounding box center [239, 70] width 76 height 11
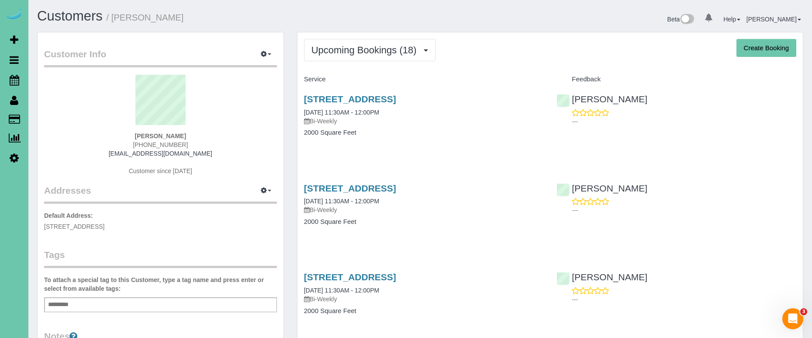
select select "NE"
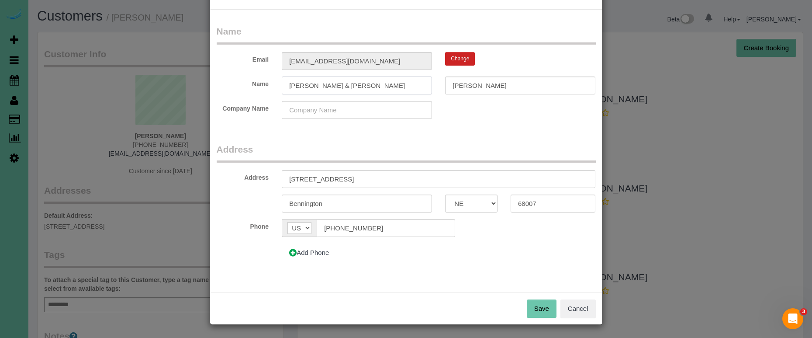
scroll to position [30, 0]
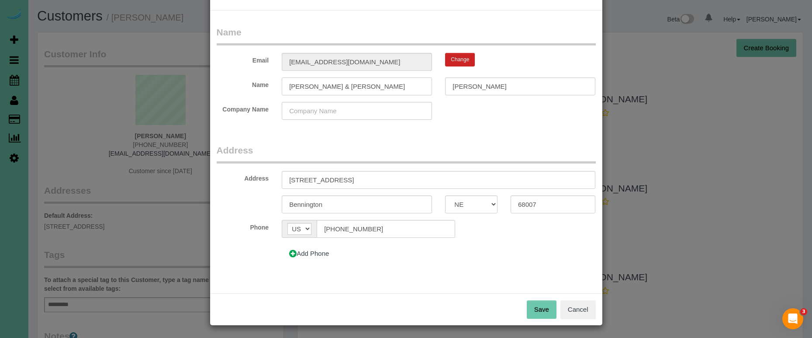
type input "Rachel & Danny"
click at [533, 304] on button "Save" at bounding box center [542, 309] width 30 height 18
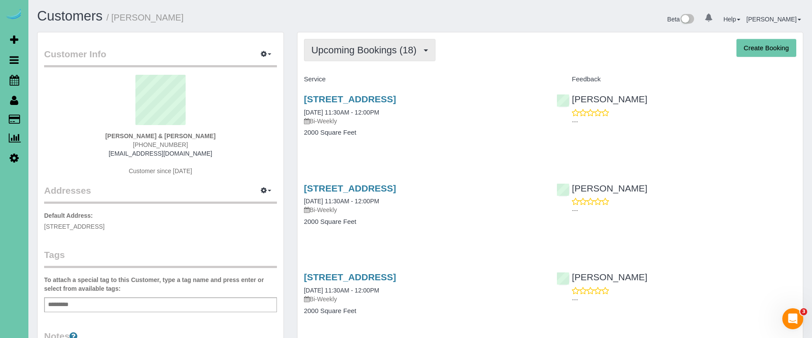
click at [307, 51] on button "Upcoming Bookings (18)" at bounding box center [369, 50] width 131 height 22
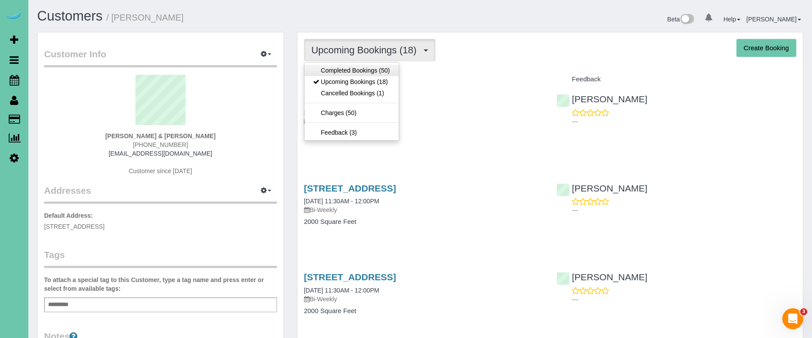
click at [332, 69] on link "Completed Bookings (50)" at bounding box center [351, 70] width 94 height 11
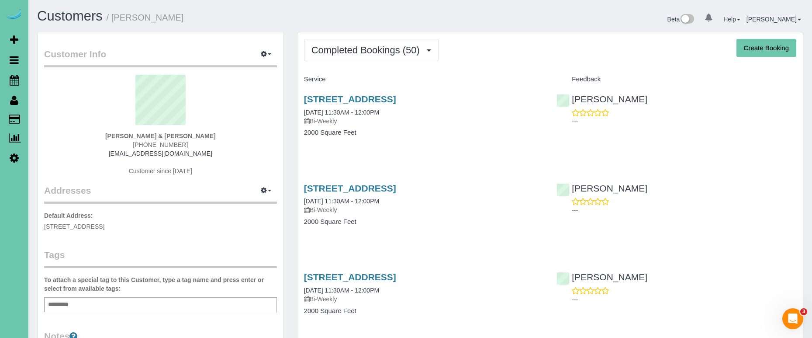
drag, startPoint x: 384, startPoint y: 51, endPoint x: 383, endPoint y: 63, distance: 12.7
click at [384, 51] on span "Completed Bookings (50)" at bounding box center [367, 50] width 113 height 11
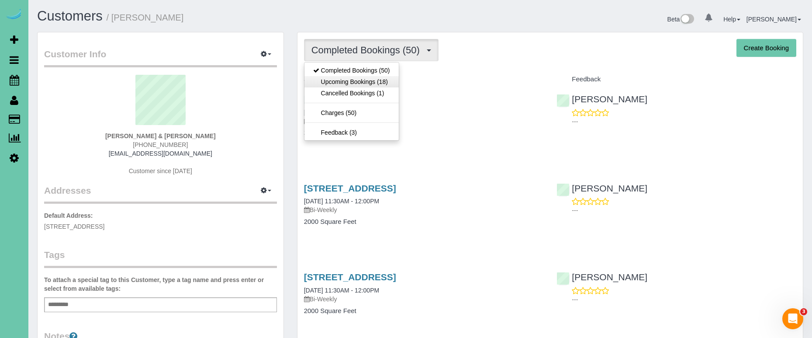
click at [373, 80] on link "Upcoming Bookings (18)" at bounding box center [351, 81] width 94 height 11
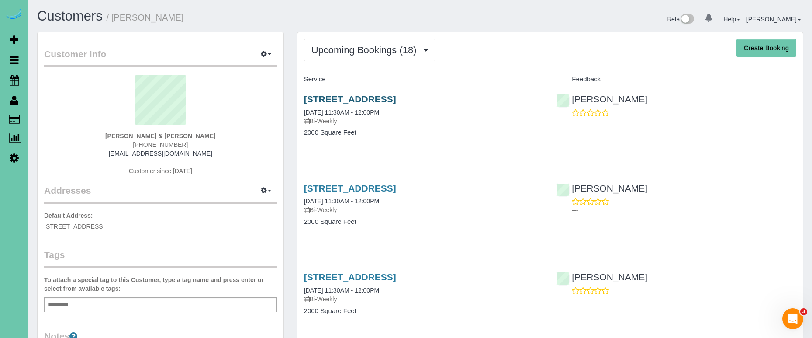
click at [336, 97] on link "9021 N 173rd St, Bennington, NE 68007" at bounding box center [350, 99] width 92 height 10
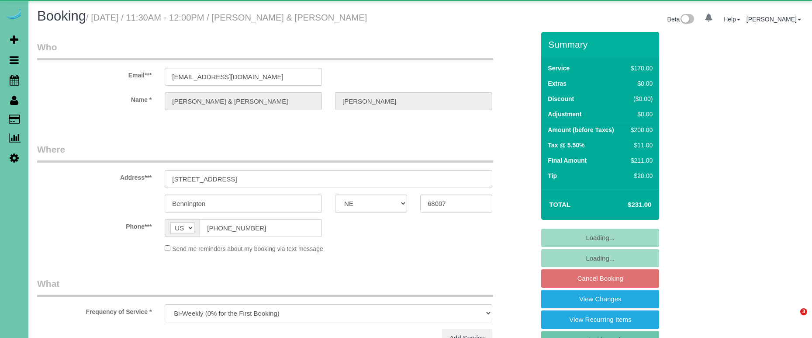
select select "NE"
select select "object:906"
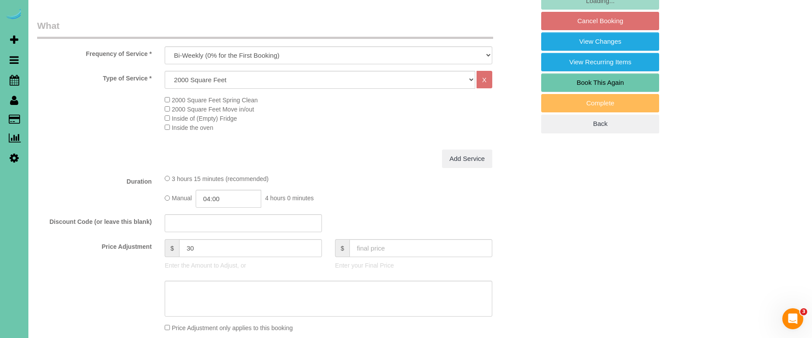
scroll to position [267, 0]
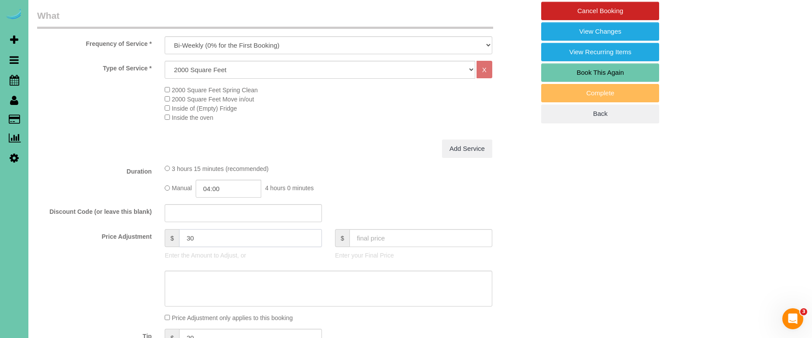
drag, startPoint x: 190, startPoint y: 235, endPoint x: 144, endPoint y: 226, distance: 47.2
click at [144, 229] on div "Price Adjustment $ 30 Enter the Amount to Adjust, or $ Enter your Final Price" at bounding box center [286, 246] width 511 height 35
type input "45"
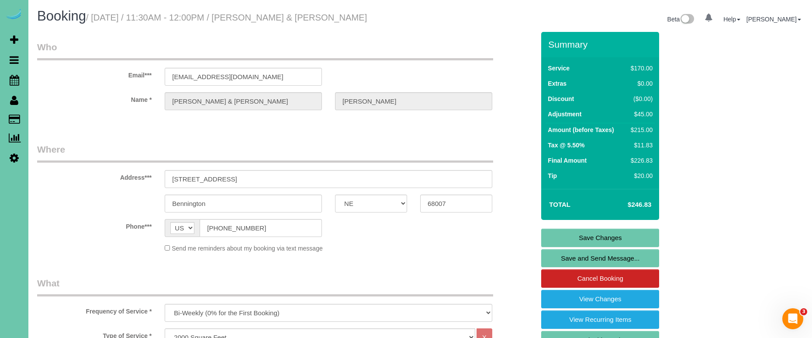
scroll to position [0, 0]
type textarea "new rate - [DATE]"
drag, startPoint x: 171, startPoint y: 73, endPoint x: 112, endPoint y: 69, distance: 58.7
click at [550, 236] on link "Save Changes" at bounding box center [600, 237] width 118 height 18
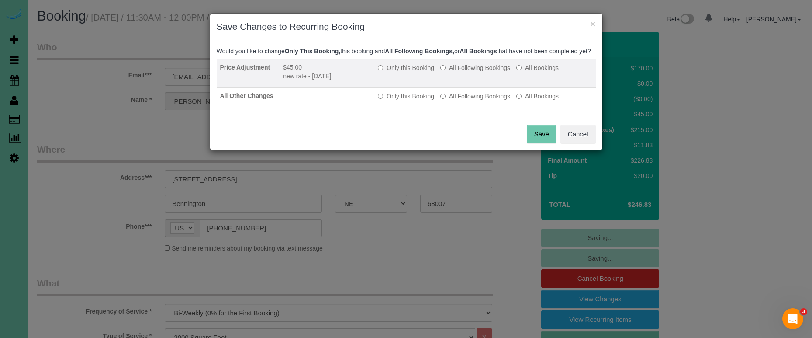
click at [475, 72] on label "All Following Bookings" at bounding box center [475, 67] width 70 height 9
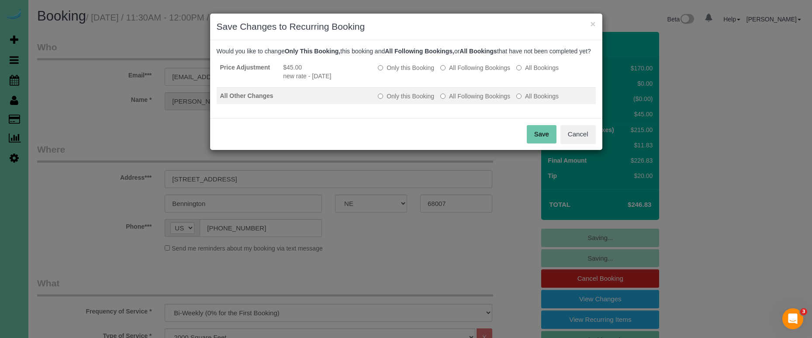
click at [467, 100] on label "All Following Bookings" at bounding box center [475, 96] width 70 height 9
click at [527, 143] on button "Save" at bounding box center [542, 134] width 30 height 18
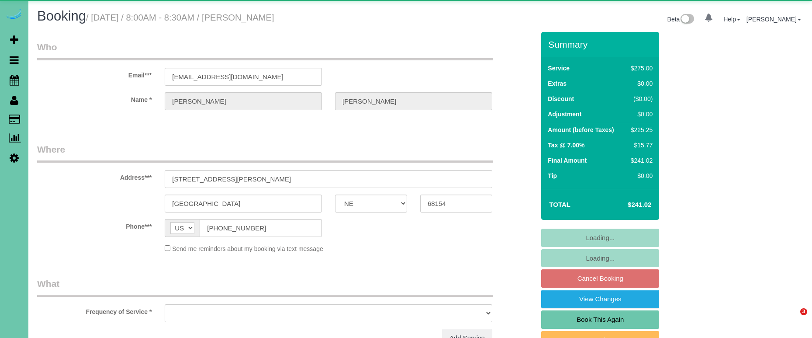
select select "NE"
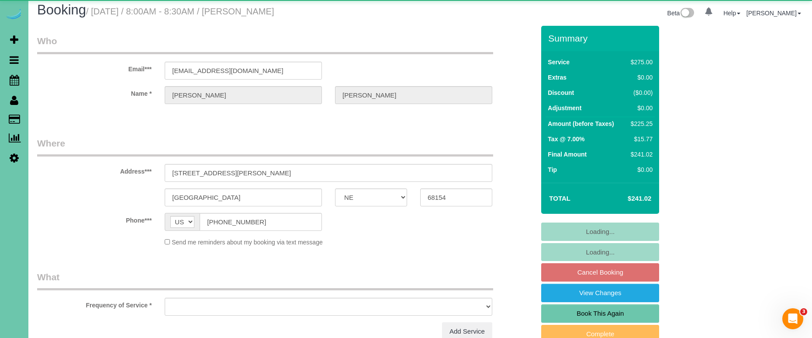
select select "object:617"
select select "string:fspay-6f4524b3-163c-44a9-8990-2f2627b0bdbc"
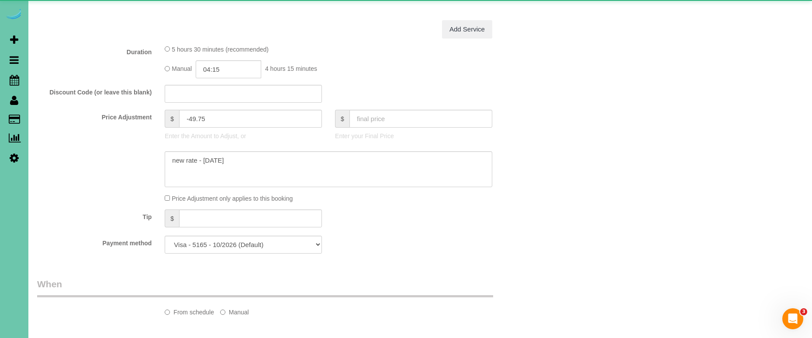
select select "object:650"
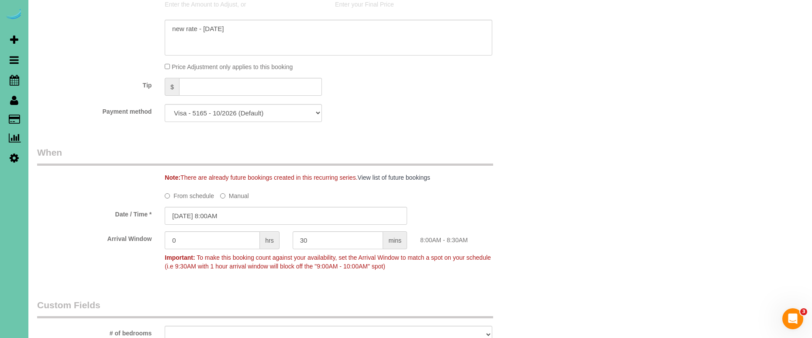
scroll to position [519, 0]
click at [238, 214] on input "[DATE] 8:00AM" at bounding box center [286, 215] width 242 height 18
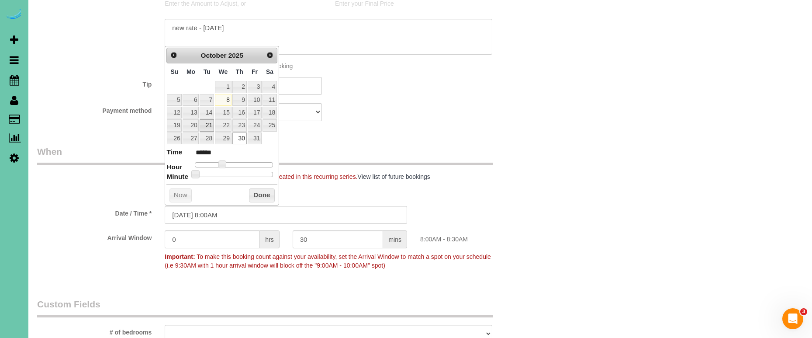
click at [208, 125] on link "21" at bounding box center [207, 125] width 14 height 12
type input "[DATE] 9:00AM"
type input "******"
type input "[DATE] 10:00AM"
type input "*******"
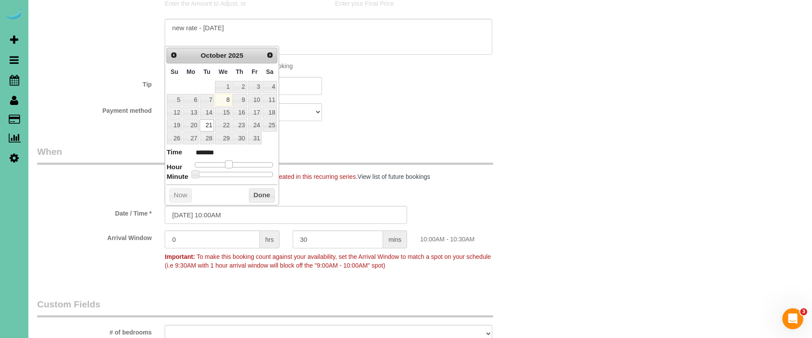
type input "[DATE] 11:00AM"
type input "*******"
drag, startPoint x: 219, startPoint y: 162, endPoint x: 231, endPoint y: 161, distance: 11.8
click at [231, 161] on span at bounding box center [232, 164] width 8 height 8
type input "[DATE] 12:00PM"
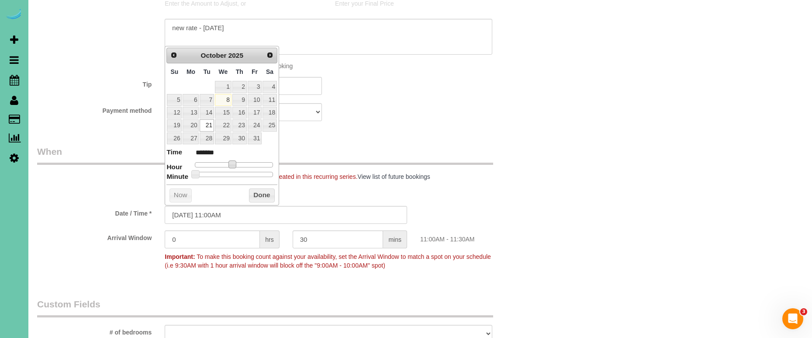
type input "*******"
drag, startPoint x: 232, startPoint y: 161, endPoint x: 241, endPoint y: 180, distance: 20.9
click at [236, 162] on span at bounding box center [236, 164] width 8 height 8
click at [250, 196] on button "Done" at bounding box center [262, 195] width 26 height 14
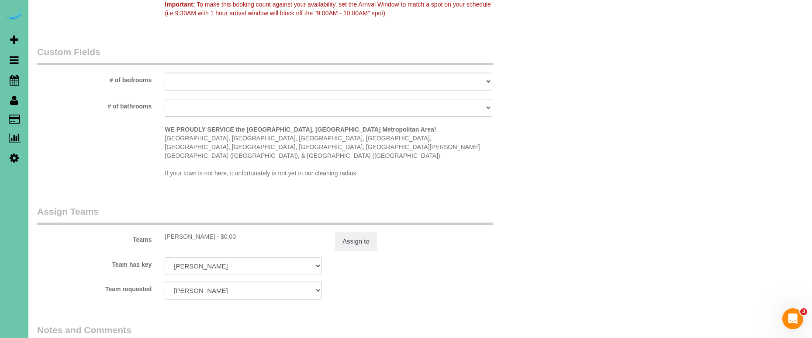
scroll to position [771, 0]
click at [354, 232] on button "Assign to" at bounding box center [356, 241] width 42 height 18
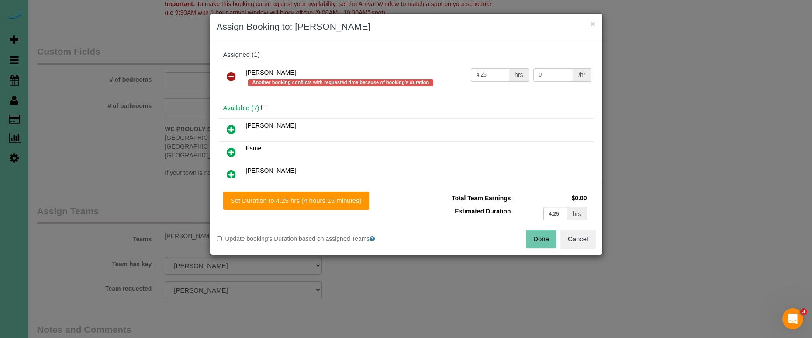
drag, startPoint x: 231, startPoint y: 76, endPoint x: 230, endPoint y: 96, distance: 20.1
click at [231, 77] on icon at bounding box center [231, 76] width 9 height 10
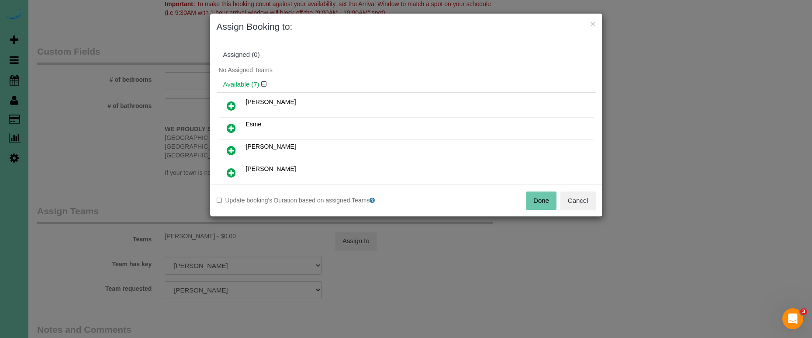
click at [235, 151] on icon at bounding box center [231, 150] width 9 height 10
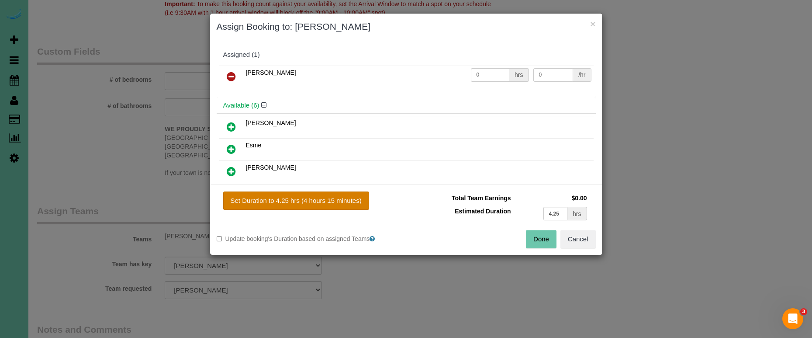
click at [293, 206] on button "Set Duration to 4.25 hrs (4 hours 15 minutes)" at bounding box center [296, 200] width 146 height 18
type input "4.25"
click at [531, 233] on button "Done" at bounding box center [541, 239] width 31 height 18
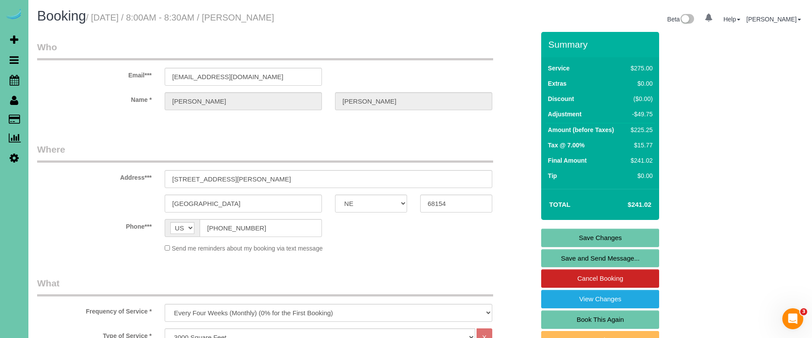
scroll to position [0, 0]
click at [552, 239] on link "Save Changes" at bounding box center [600, 237] width 118 height 18
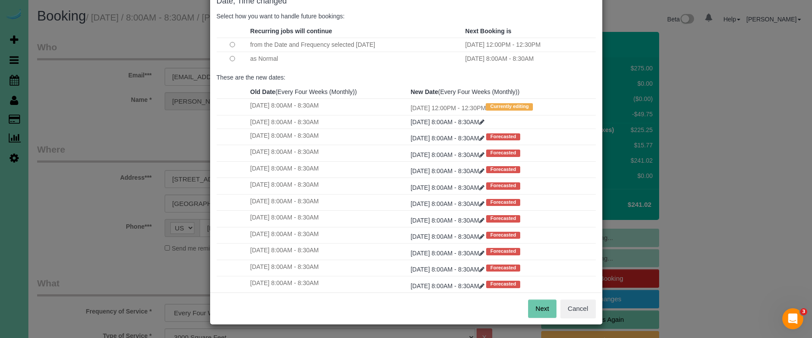
scroll to position [53, 0]
drag, startPoint x: 543, startPoint y: 303, endPoint x: 539, endPoint y: 298, distance: 6.5
click at [543, 303] on button "Next" at bounding box center [542, 309] width 28 height 18
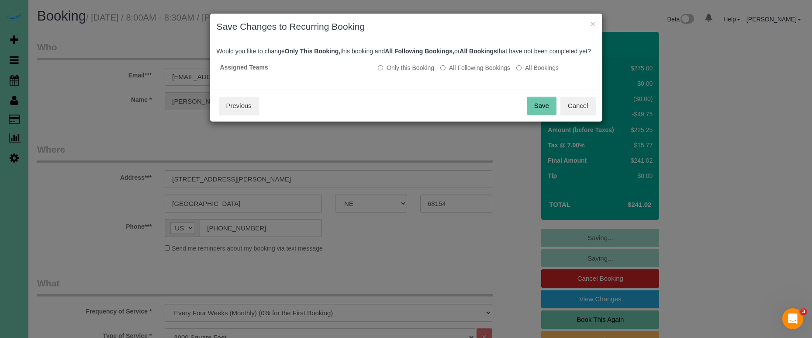
scroll to position [0, 0]
drag, startPoint x: 539, startPoint y: 114, endPoint x: 496, endPoint y: 113, distance: 42.8
click at [539, 114] on button "Save" at bounding box center [542, 106] width 30 height 18
